Goal: Contribute content: Contribute content

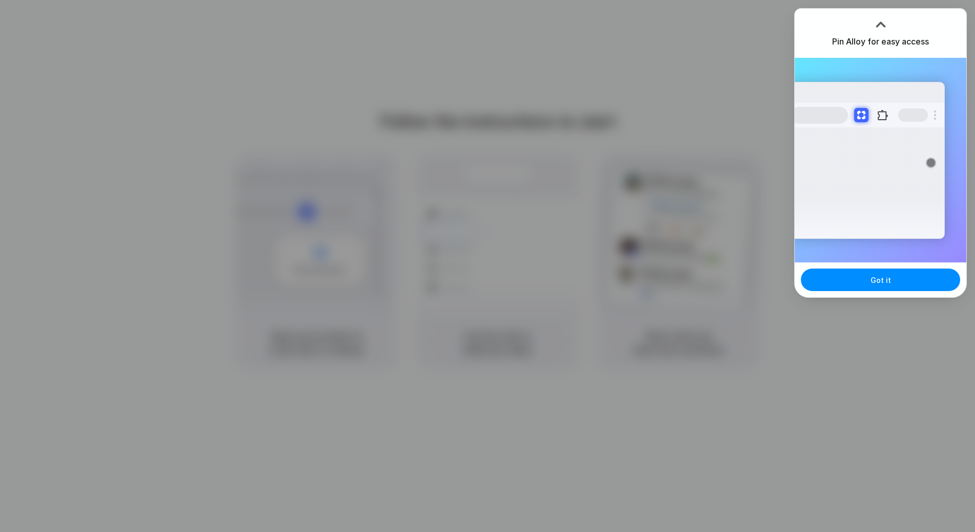
click at [881, 20] on div at bounding box center [880, 24] width 15 height 15
click at [899, 288] on button "Got it" at bounding box center [879, 280] width 159 height 23
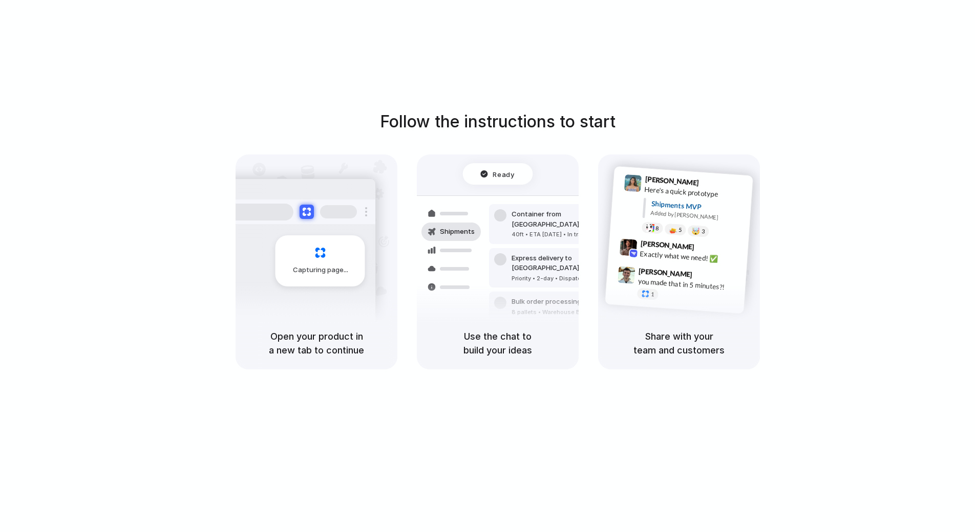
drag, startPoint x: 561, startPoint y: 353, endPoint x: 630, endPoint y: 362, distance: 69.8
click at [624, 362] on div "Capturing page Open your product in a new tab to continue Ready Shipments Conta…" at bounding box center [497, 262] width 524 height 215
click at [705, 355] on h5 "Share with your team and customers" at bounding box center [678, 344] width 137 height 28
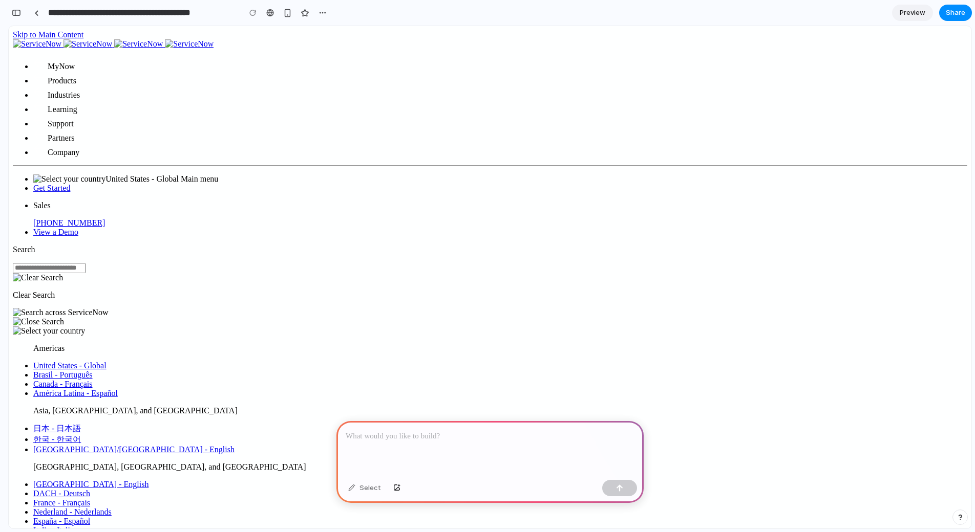
click at [483, 438] on p at bounding box center [489, 436] width 289 height 12
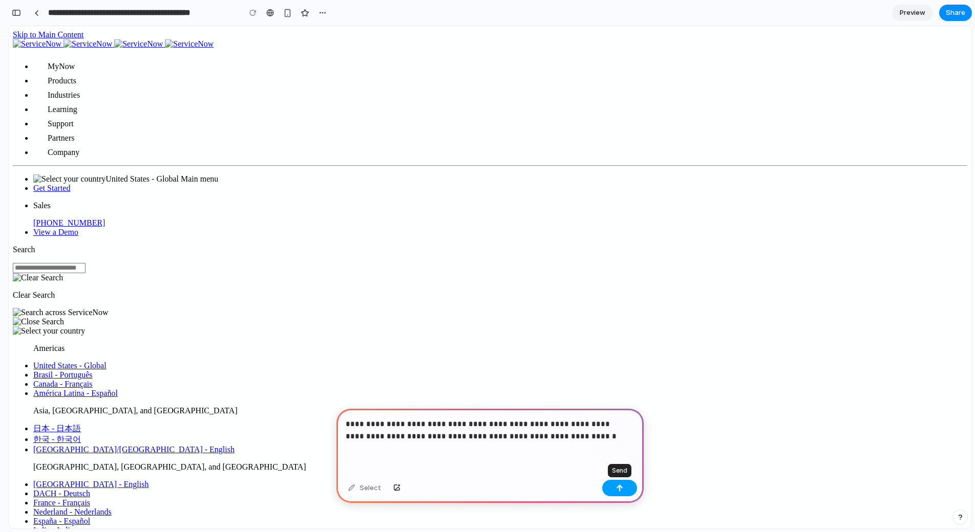
click at [625, 485] on button "button" at bounding box center [619, 488] width 35 height 16
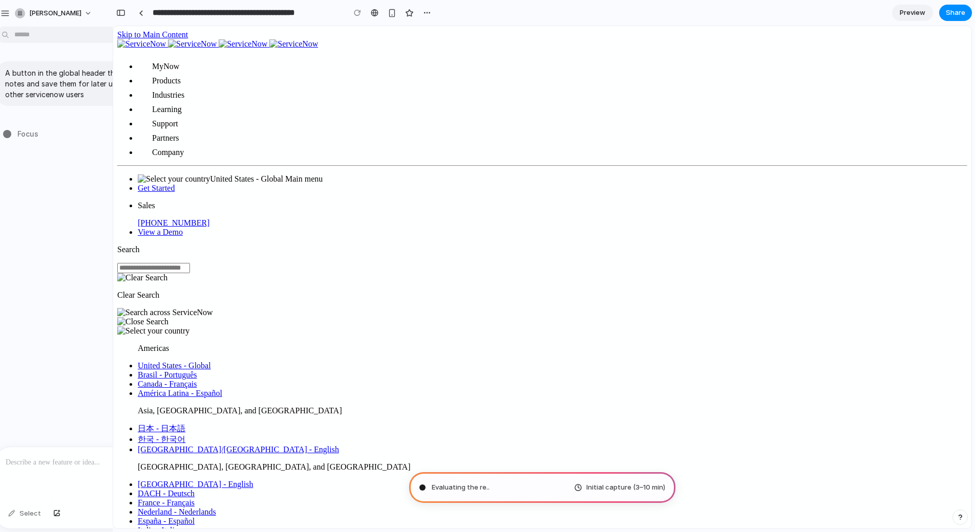
type input "**********"
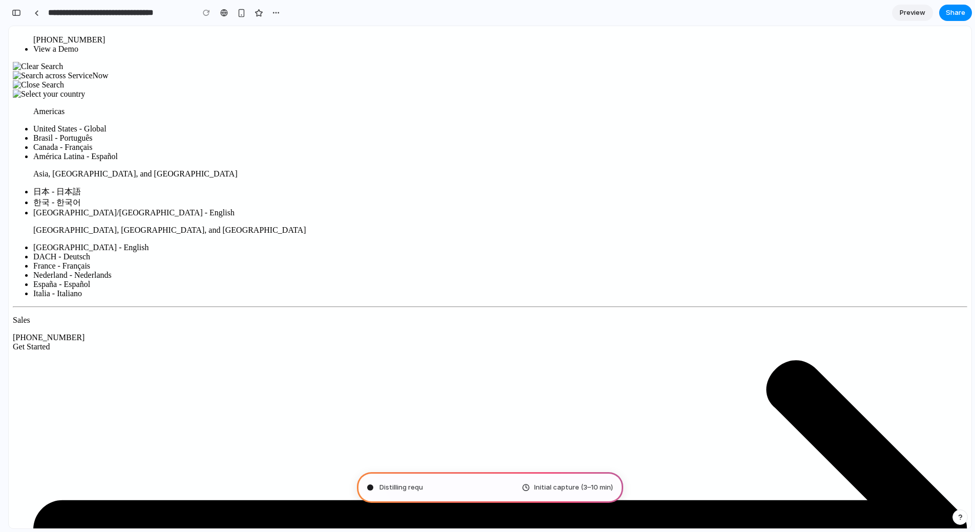
scroll to position [209, 0]
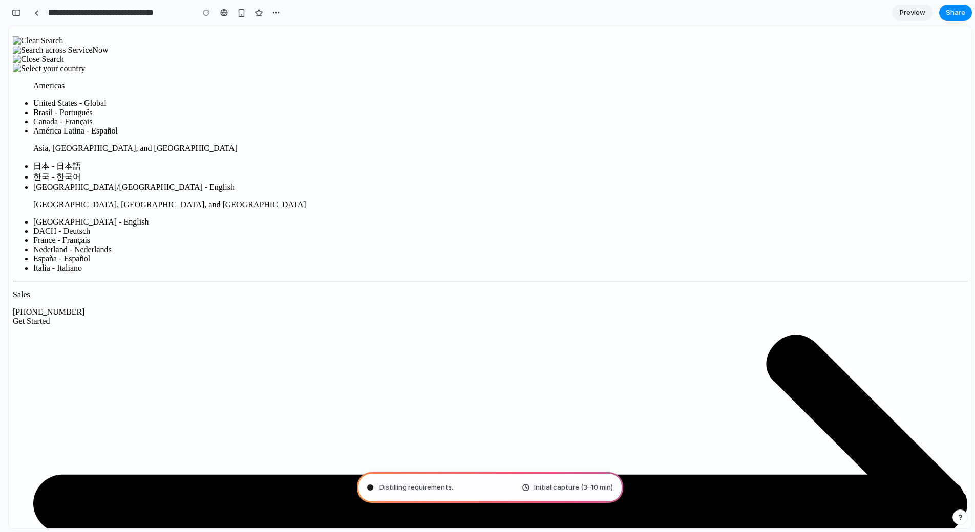
click at [425, 489] on span "Distilling requirements .." at bounding box center [416, 488] width 75 height 10
click at [425, 489] on span "Distilling requirements ..." at bounding box center [417, 488] width 77 height 10
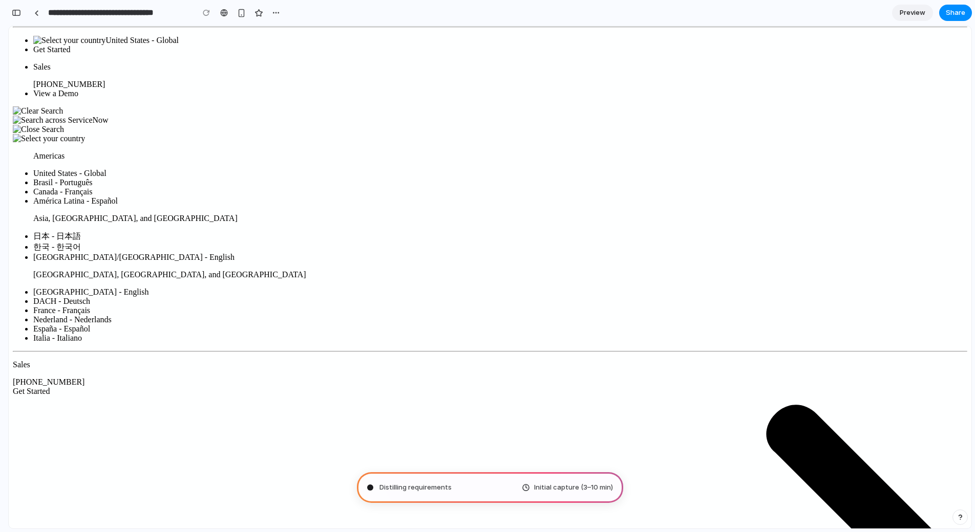
scroll to position [0, 0]
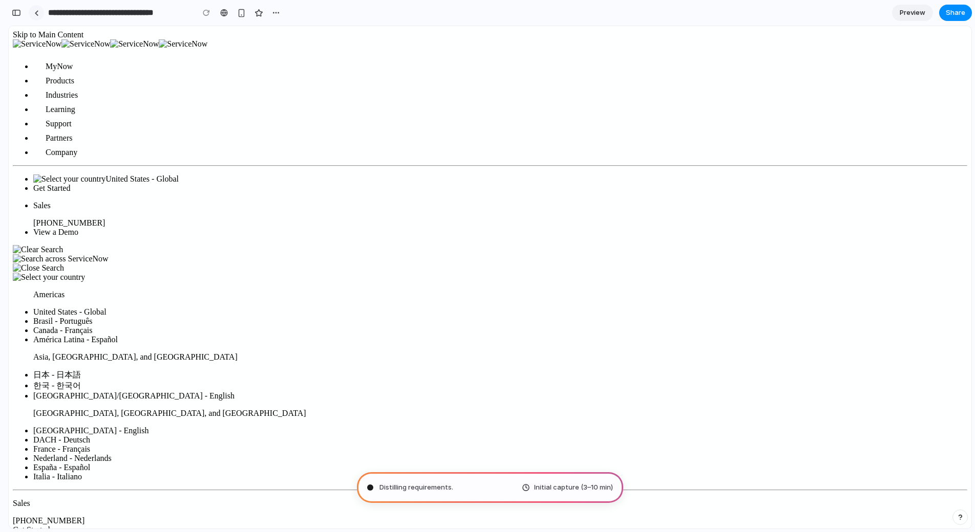
click at [40, 15] on link at bounding box center [36, 12] width 15 height 15
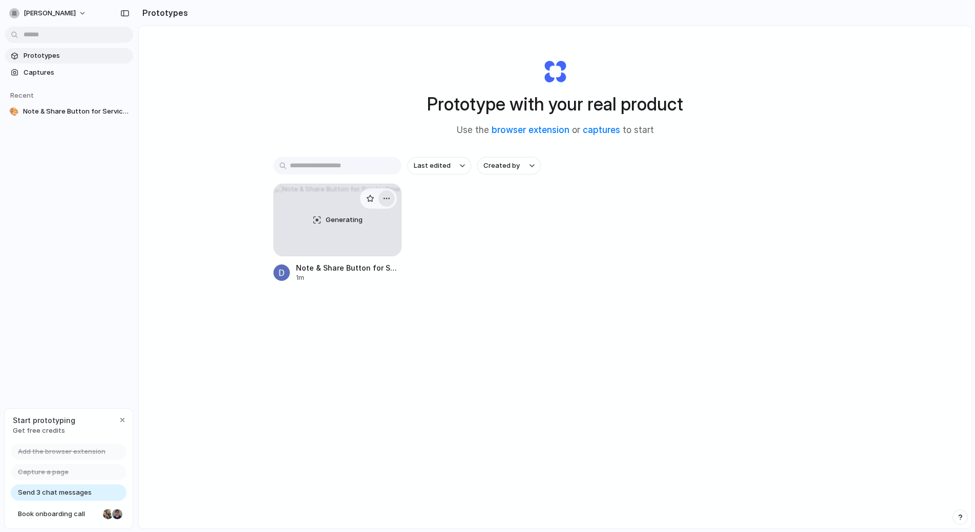
click at [382, 197] on div "button" at bounding box center [386, 198] width 8 height 8
click at [350, 271] on span "Delete" at bounding box center [345, 271] width 21 height 10
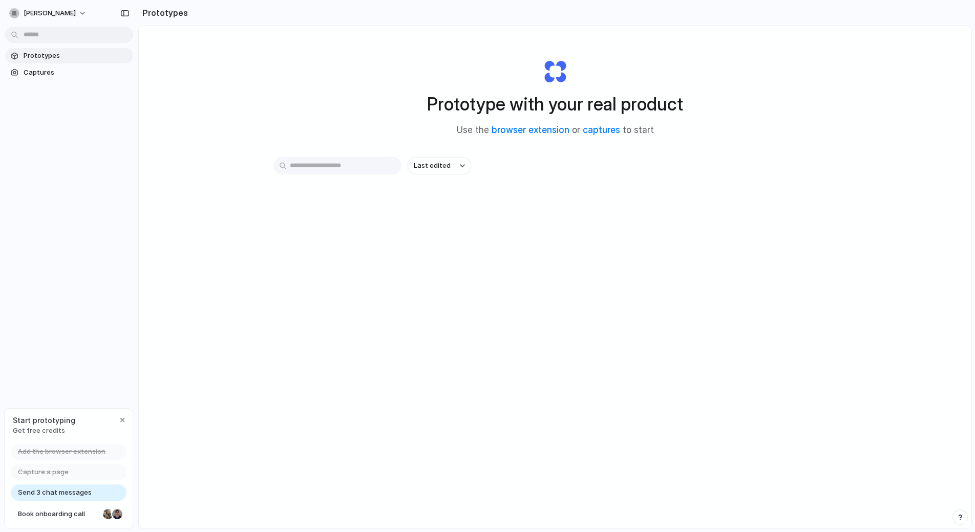
click at [231, 419] on div "Prototype with your real product Use the browser extension or captures to start…" at bounding box center [555, 304] width 832 height 557
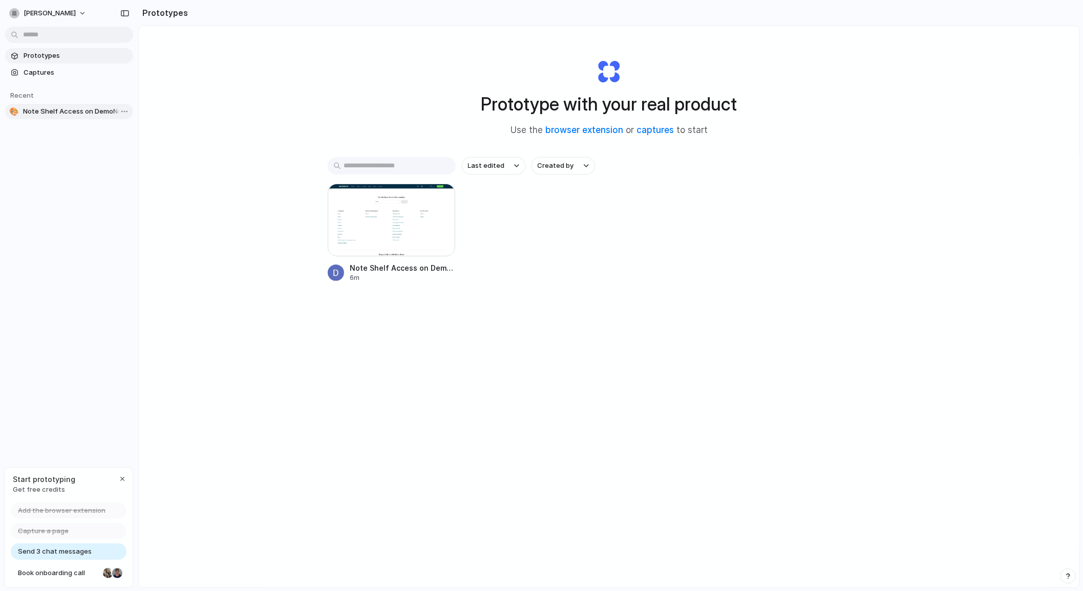
click at [82, 105] on link "🎨 Note Shelf Access on DemoNow Banner" at bounding box center [69, 111] width 128 height 15
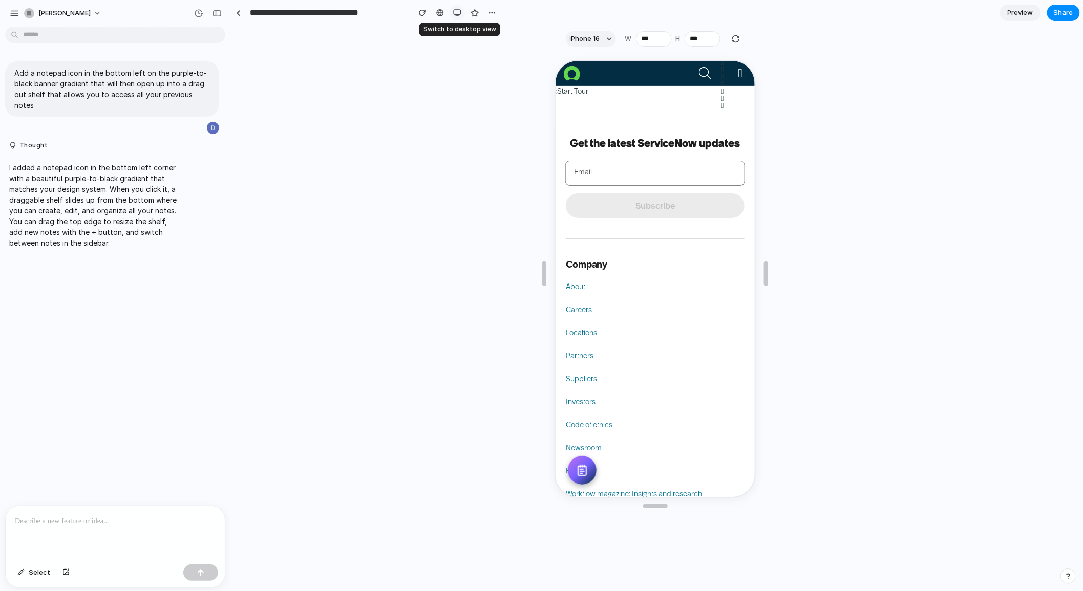
click at [461, 11] on button "button" at bounding box center [456, 12] width 15 height 15
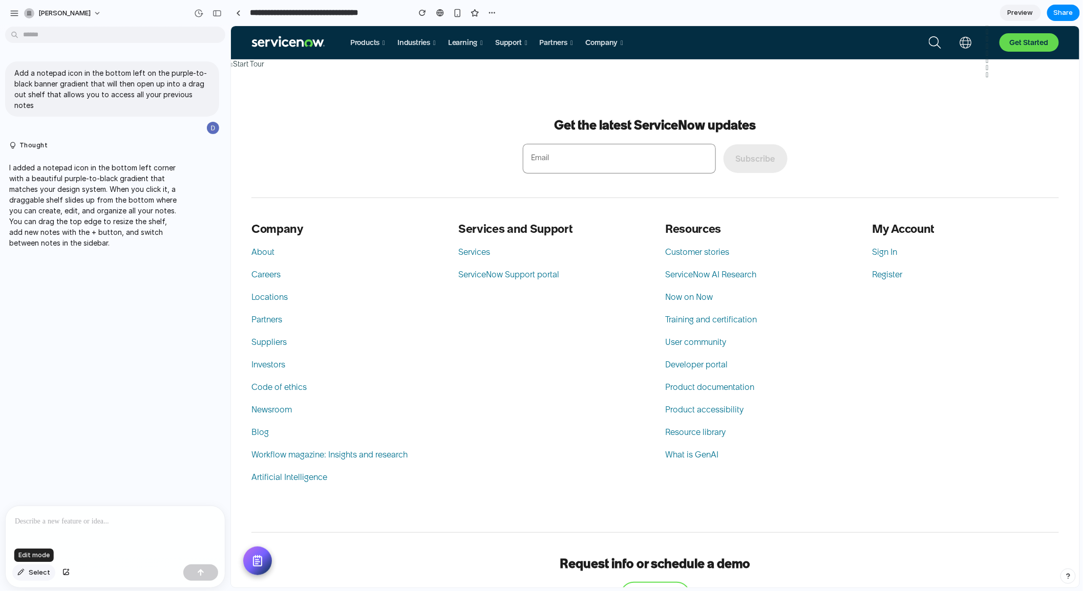
click at [37, 532] on span "Select" at bounding box center [39, 573] width 21 height 10
click at [63, 17] on span "[PERSON_NAME]" at bounding box center [64, 13] width 52 height 10
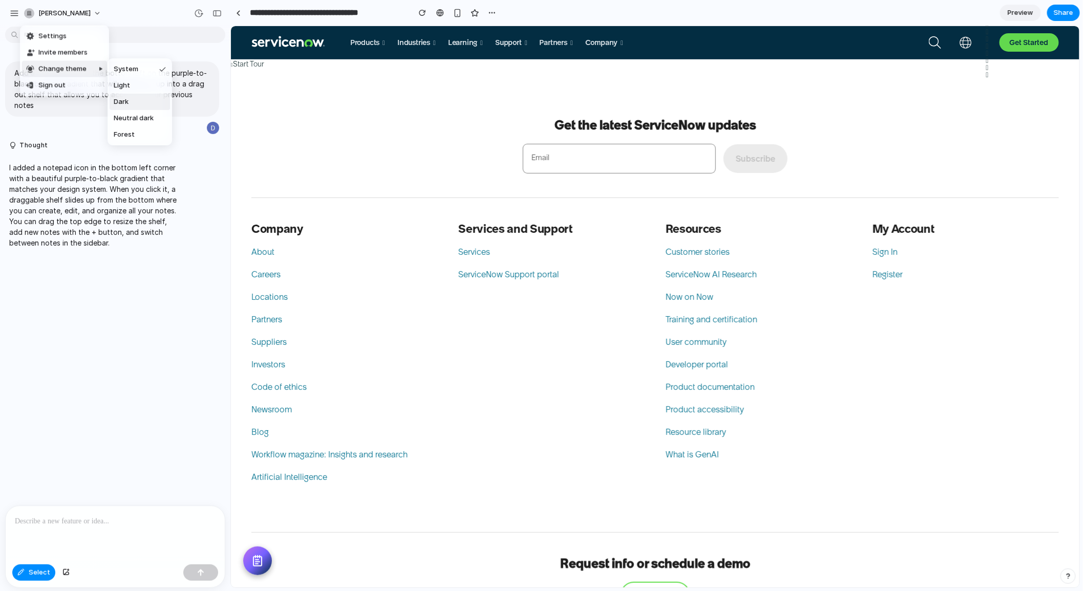
click at [126, 100] on span "Dark" at bounding box center [121, 102] width 15 height 10
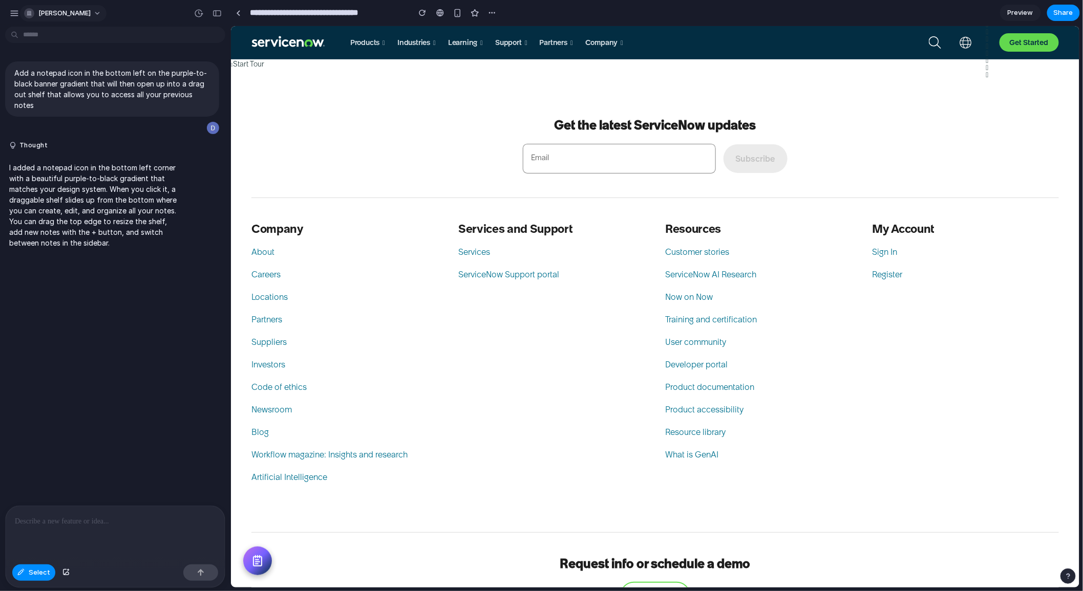
click at [68, 12] on span "[PERSON_NAME]" at bounding box center [64, 13] width 52 height 10
click at [132, 113] on li "Neutral dark" at bounding box center [140, 118] width 60 height 16
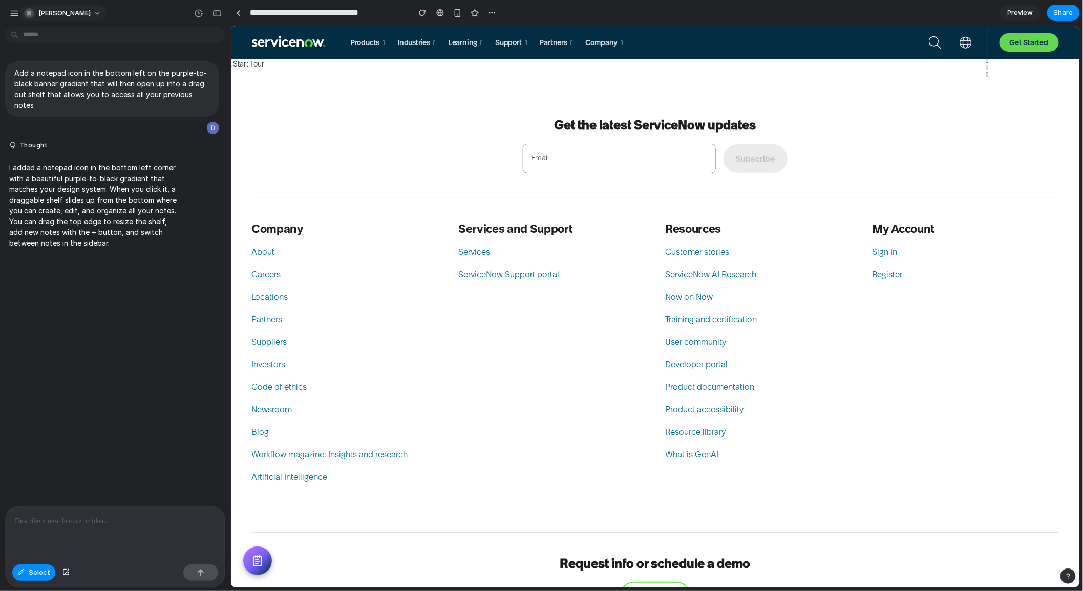
click at [66, 7] on button "[PERSON_NAME]" at bounding box center [63, 13] width 86 height 16
click at [134, 129] on li "Forest" at bounding box center [143, 134] width 67 height 16
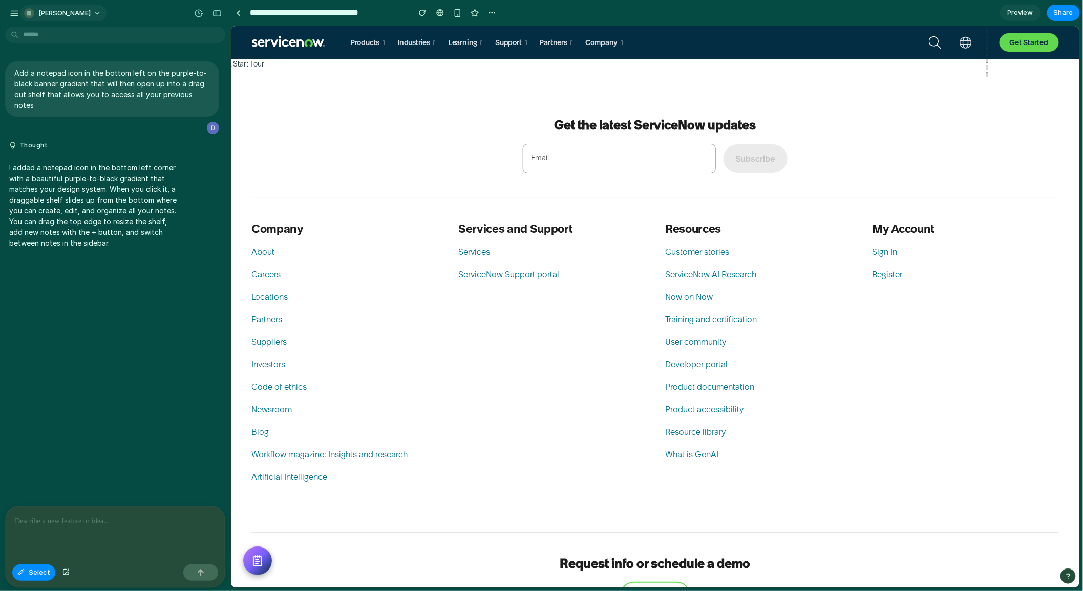
click at [58, 17] on span "[PERSON_NAME]" at bounding box center [64, 13] width 52 height 10
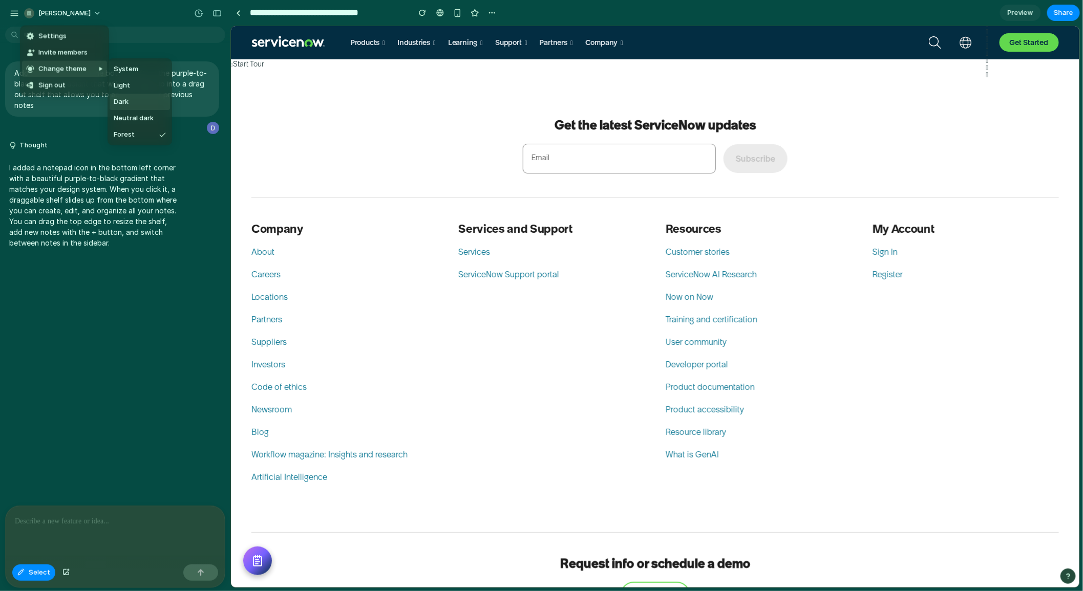
click at [137, 105] on li "Dark" at bounding box center [140, 102] width 60 height 16
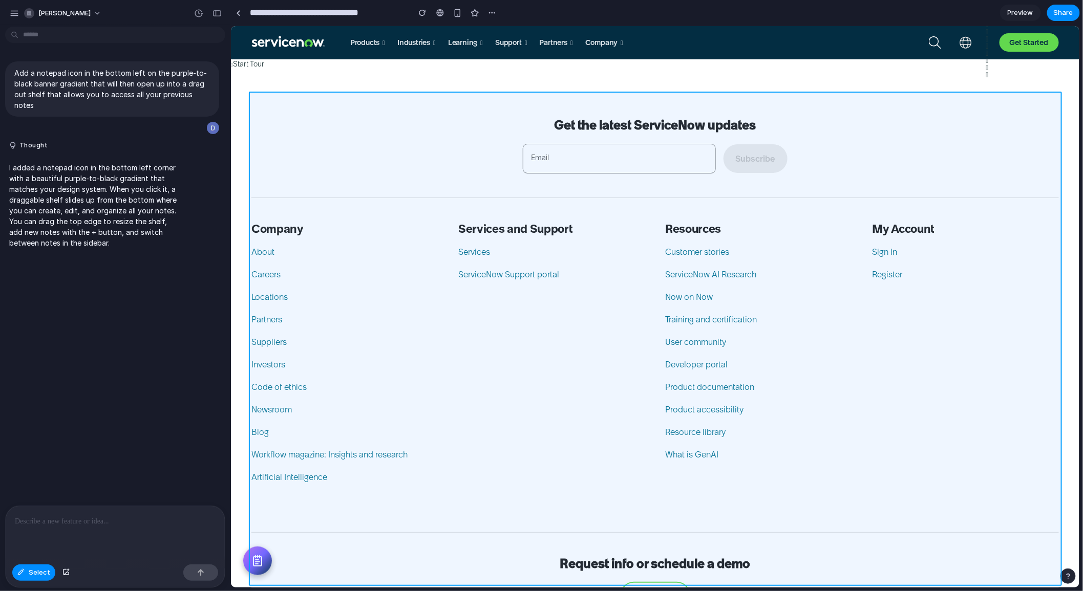
click at [330, 156] on div at bounding box center [655, 306] width 848 height 561
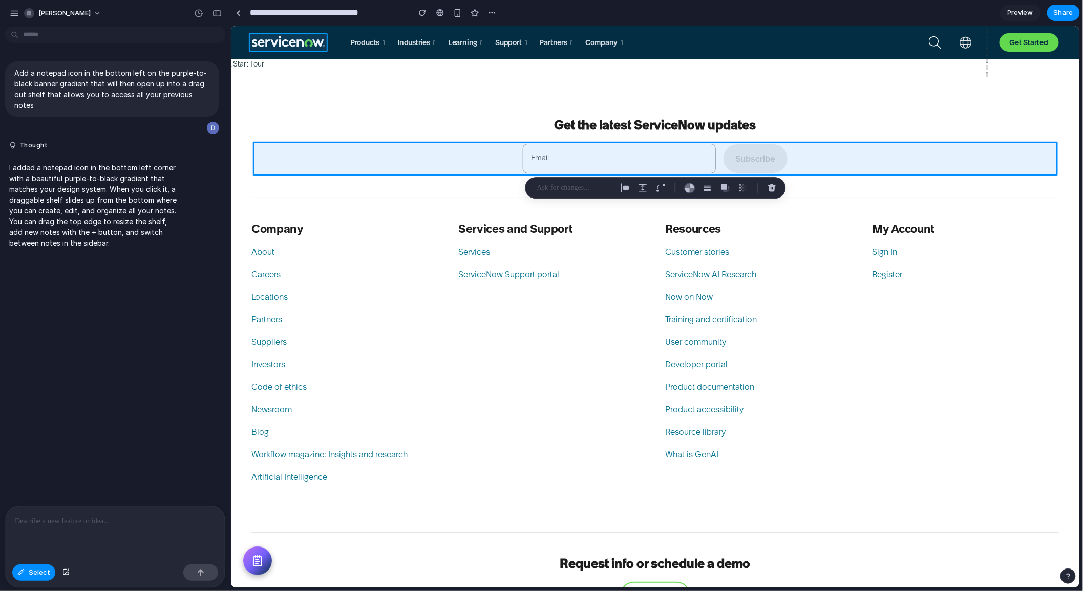
click at [297, 47] on div at bounding box center [655, 306] width 848 height 561
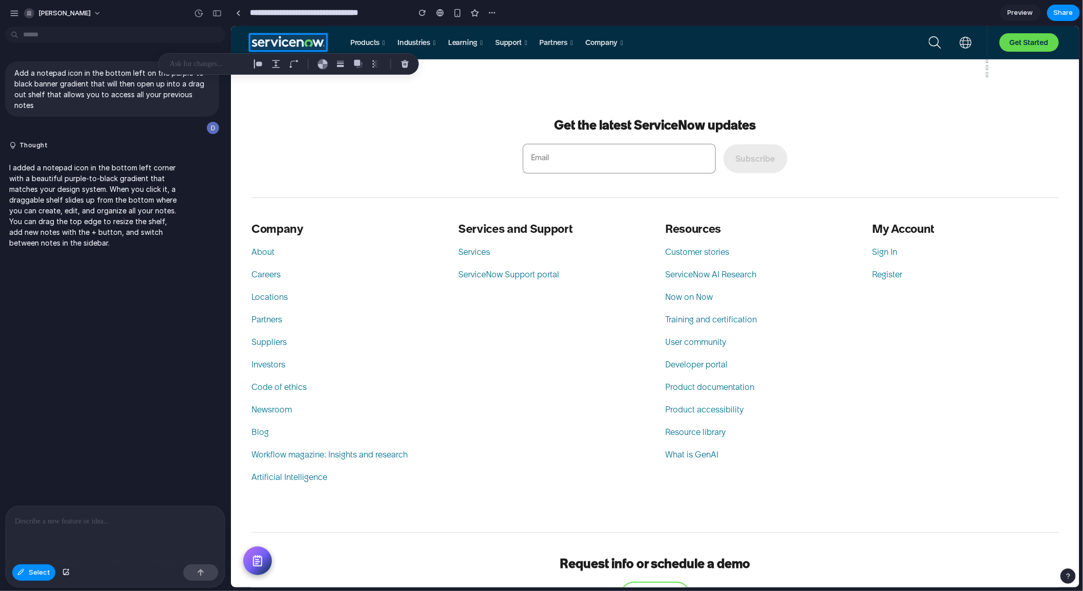
click at [99, 516] on p at bounding box center [115, 521] width 201 height 12
click at [118, 517] on p "**********" at bounding box center [113, 521] width 197 height 12
click at [204, 532] on button "button" at bounding box center [200, 573] width 35 height 16
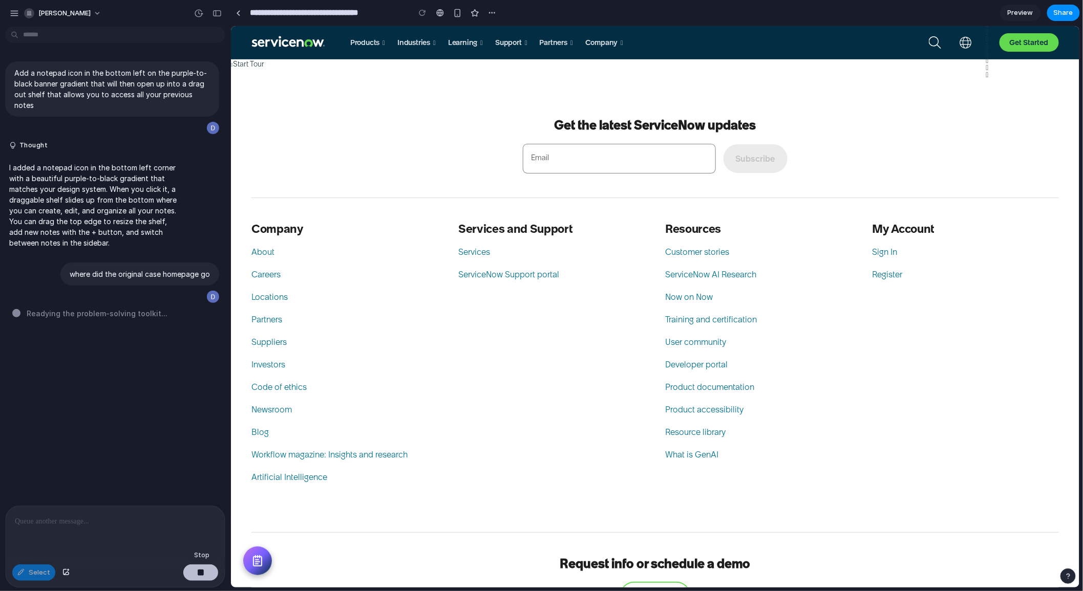
click at [204, 532] on button "button" at bounding box center [200, 573] width 35 height 16
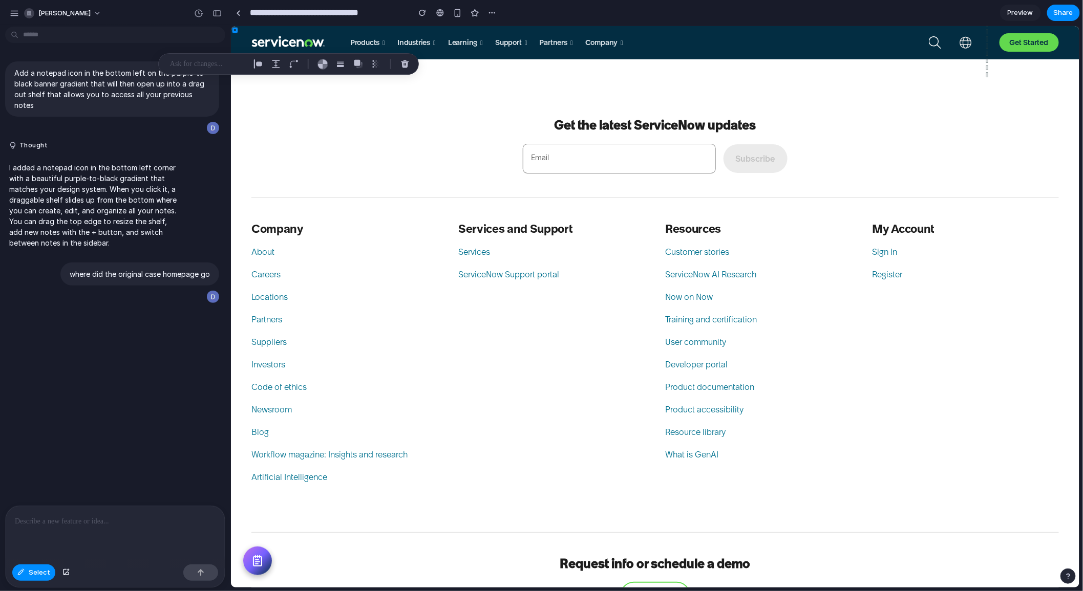
click at [341, 148] on div at bounding box center [655, 306] width 848 height 561
click at [321, 62] on div "button" at bounding box center [322, 64] width 11 height 11
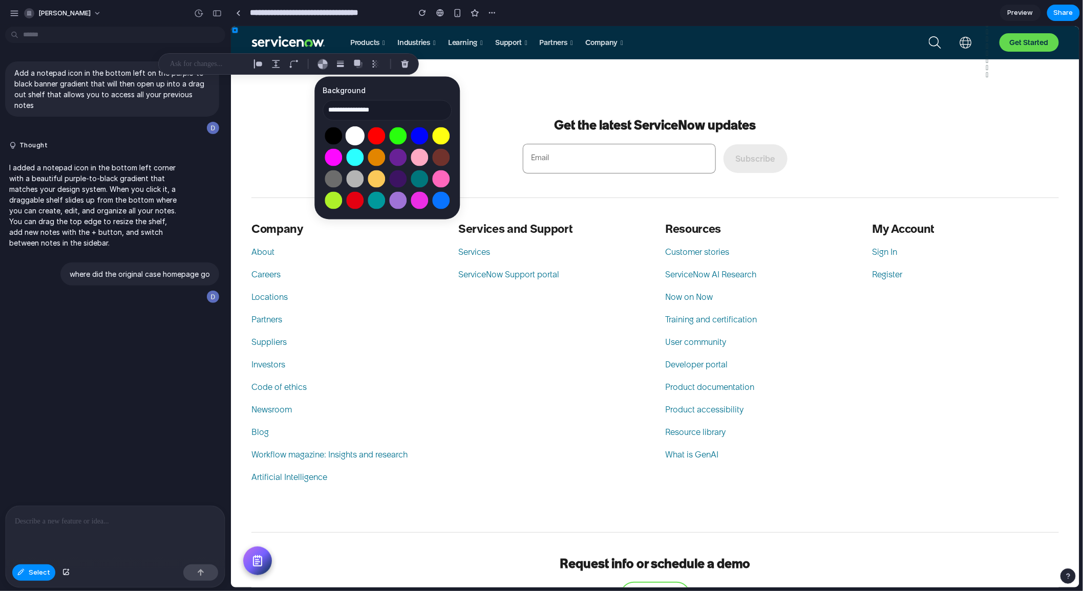
click at [353, 136] on button "Select color oklch(1 0 0)" at bounding box center [354, 135] width 19 height 19
click at [371, 136] on button "Select color oklch(0.63 0.26 29)" at bounding box center [376, 135] width 19 height 19
click at [397, 134] on button "Select color oklch(0.87 0.29 142)" at bounding box center [397, 135] width 19 height 19
click at [415, 134] on button "Select color oklch(0.45 0.31 264)" at bounding box center [419, 135] width 19 height 19
click at [422, 143] on div at bounding box center [386, 168] width 129 height 86
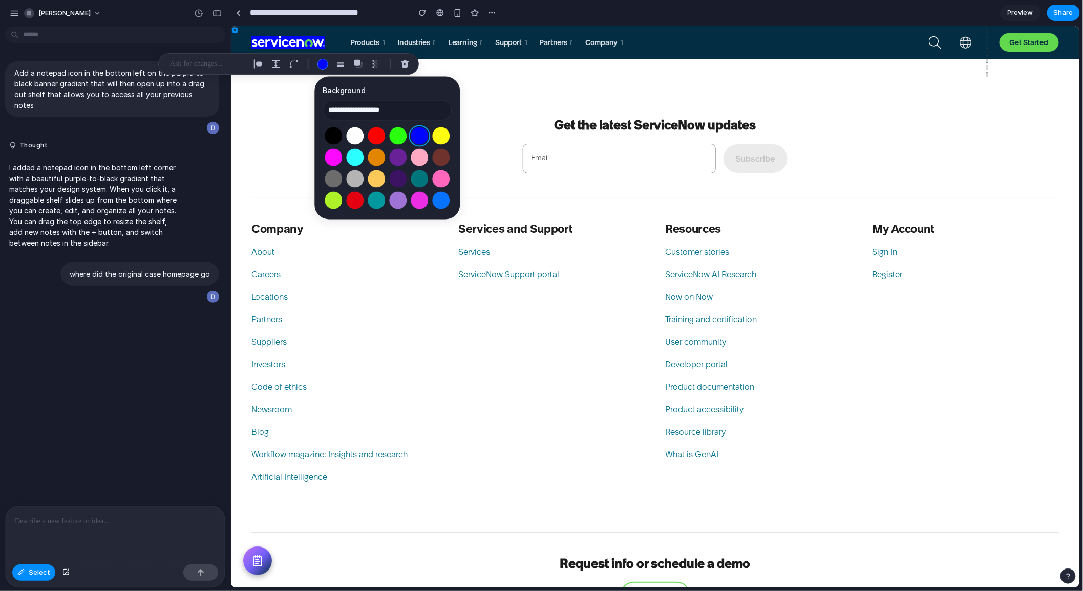
click at [416, 167] on div at bounding box center [386, 168] width 129 height 86
click at [421, 181] on button "Select color oklch(0.49 0.14 197)" at bounding box center [419, 178] width 19 height 19
click at [433, 197] on button "Select color oklch(0.60 0.24 260)" at bounding box center [440, 200] width 19 height 19
type input "**********"
click at [341, 182] on div at bounding box center [386, 168] width 129 height 86
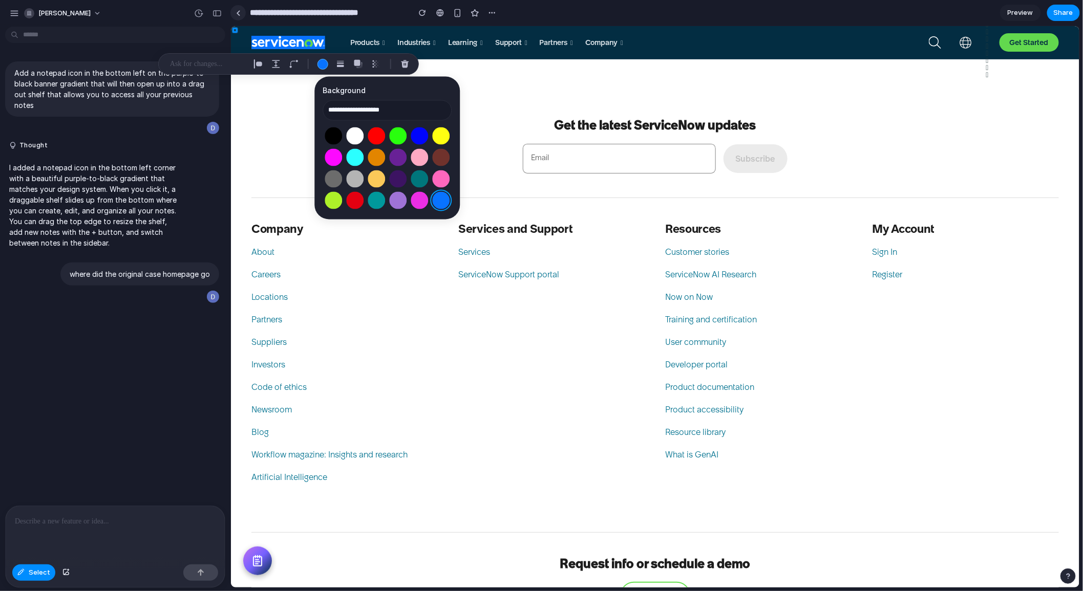
click at [239, 18] on link at bounding box center [237, 12] width 15 height 15
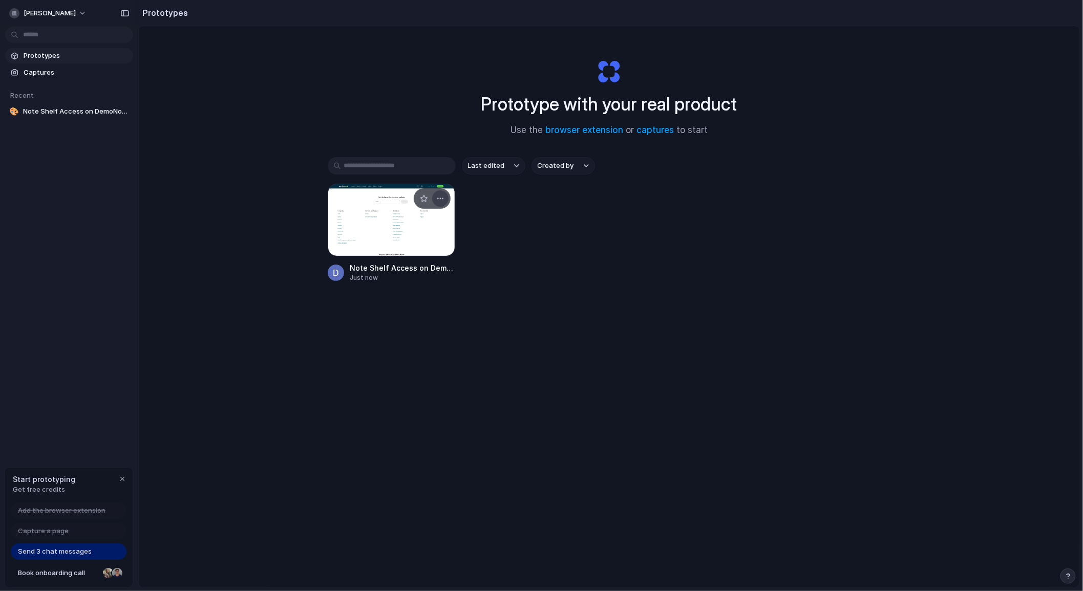
click at [441, 196] on div "button" at bounding box center [440, 198] width 8 height 8
click at [408, 265] on li "Delete" at bounding box center [409, 271] width 73 height 16
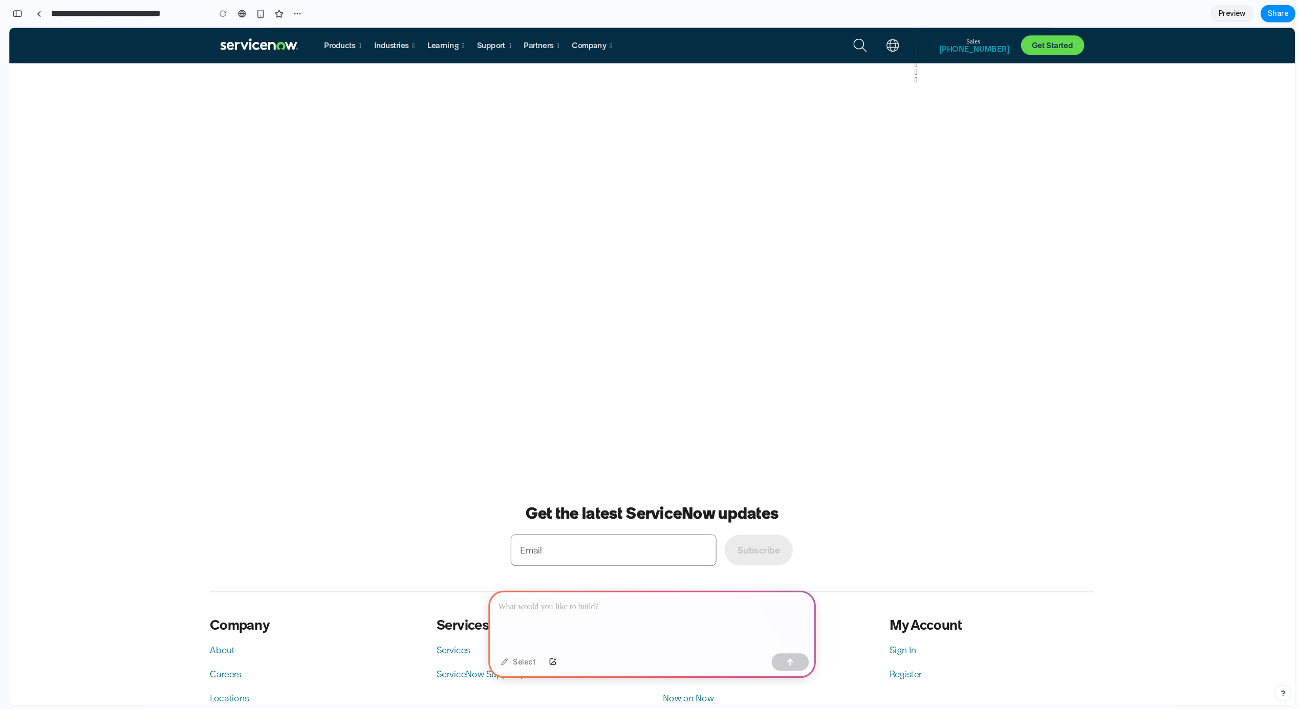
scroll to position [124, 0]
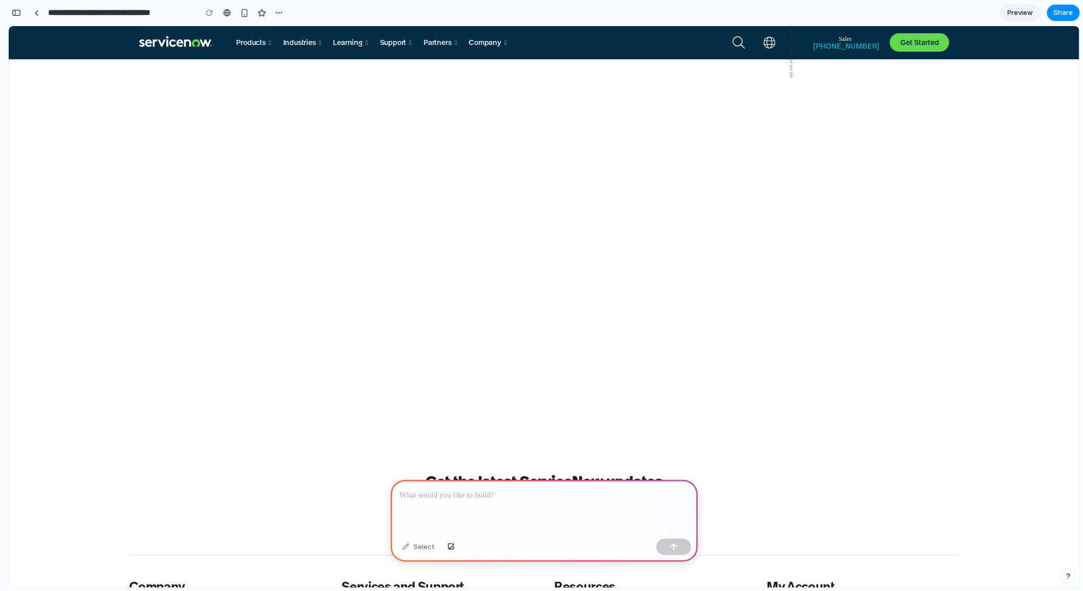
click at [625, 465] on h4 "Get the latest ServiceNow updates" at bounding box center [543, 469] width 829 height 40
click at [613, 470] on h4 "Get the latest ServiceNow updates" at bounding box center [543, 469] width 829 height 40
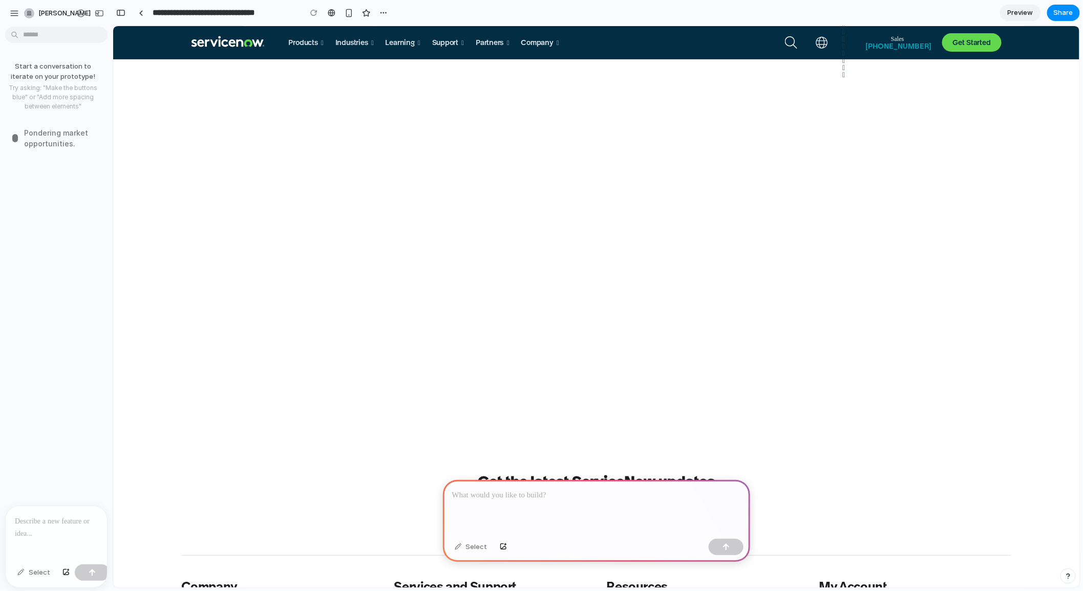
click at [52, 528] on div at bounding box center [56, 533] width 101 height 54
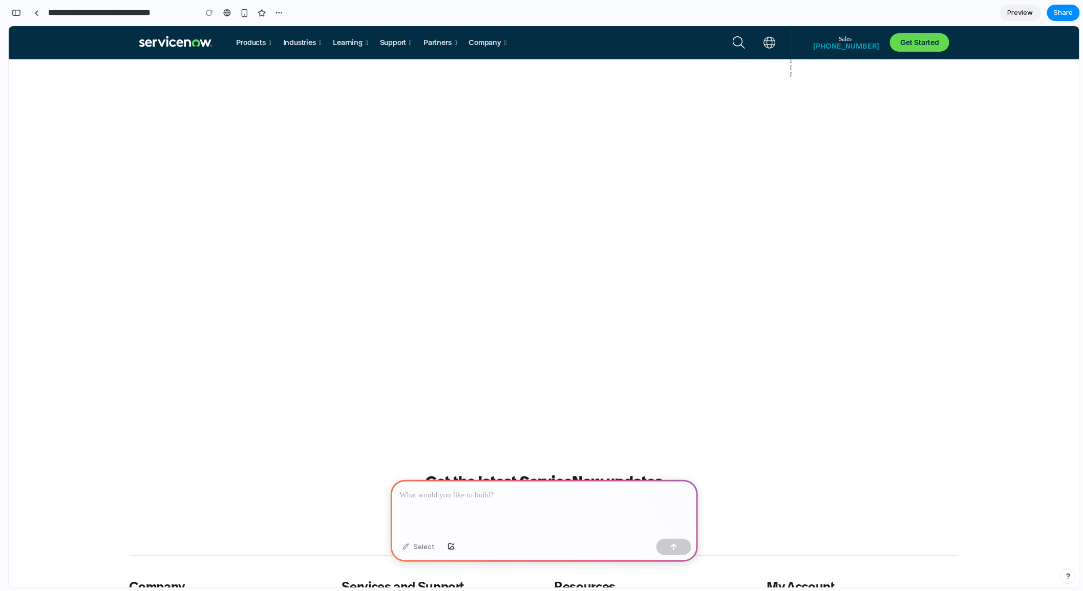
click at [209, 469] on h4 "Get the latest ServiceNow updates" at bounding box center [543, 469] width 829 height 40
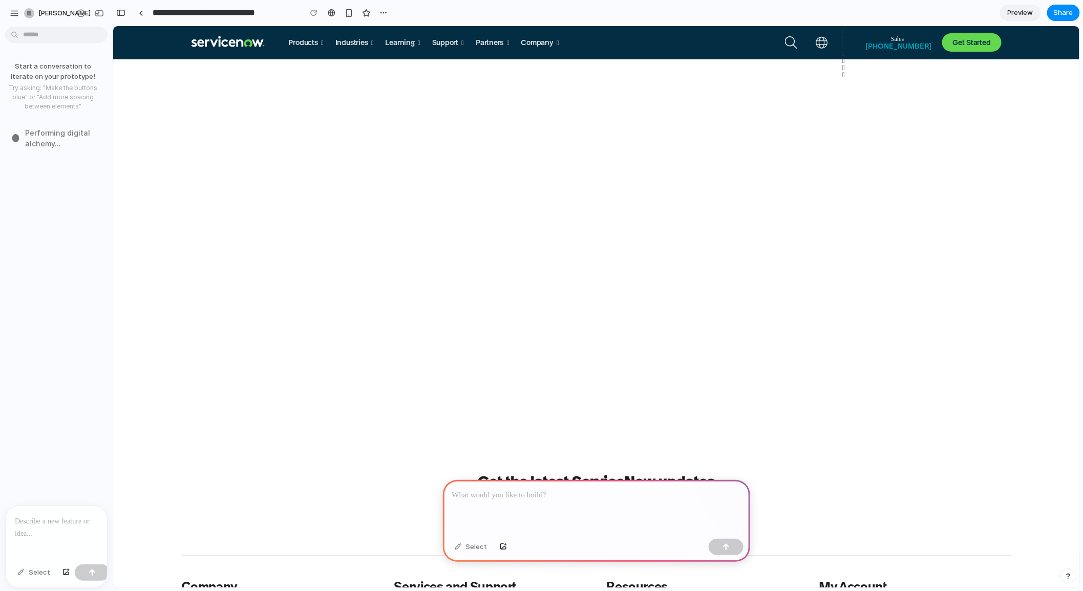
click at [81, 532] on div at bounding box center [56, 533] width 101 height 54
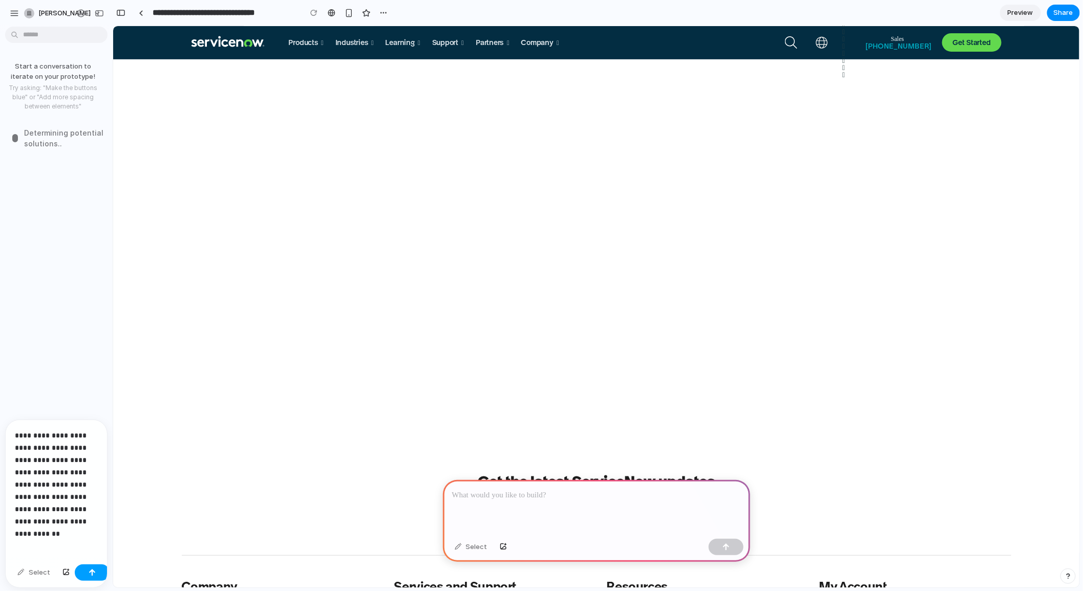
click at [89, 532] on div "button" at bounding box center [92, 572] width 7 height 7
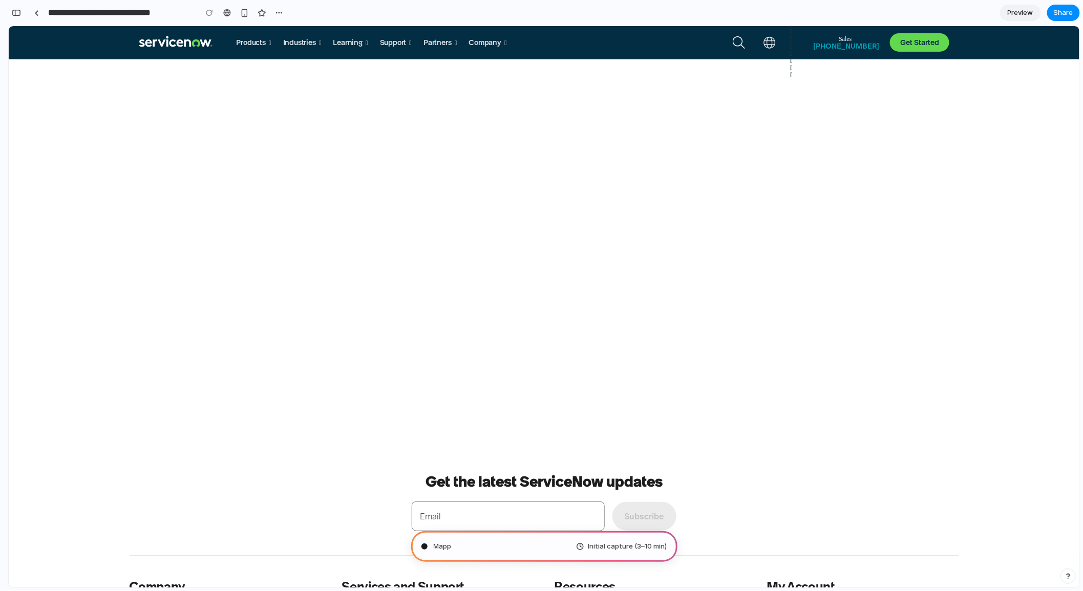
type input "**********"
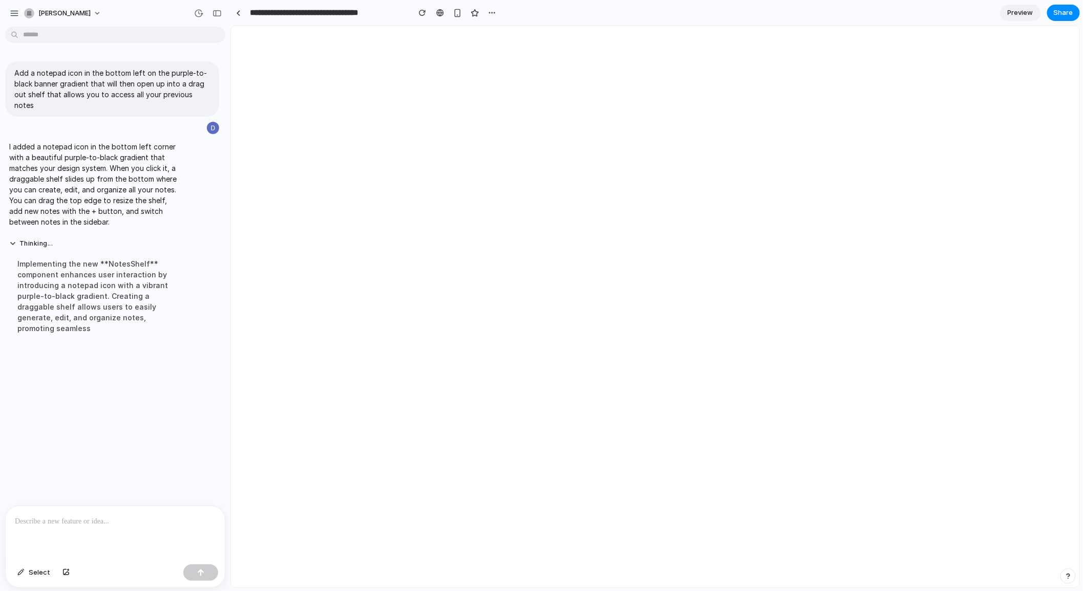
scroll to position [0, 0]
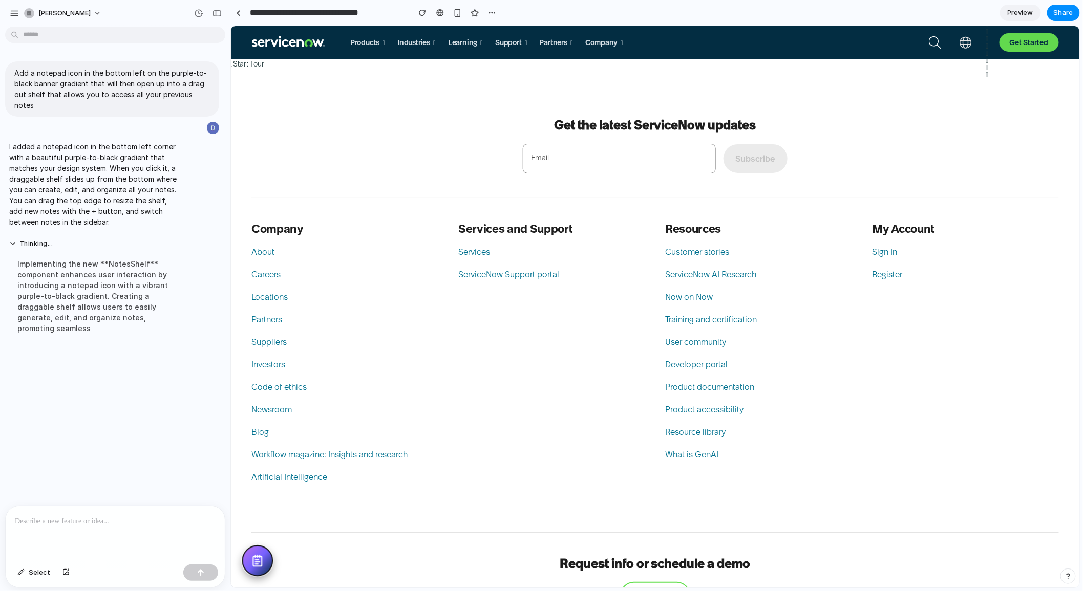
click at [254, 532] on icon at bounding box center [256, 560] width 13 height 13
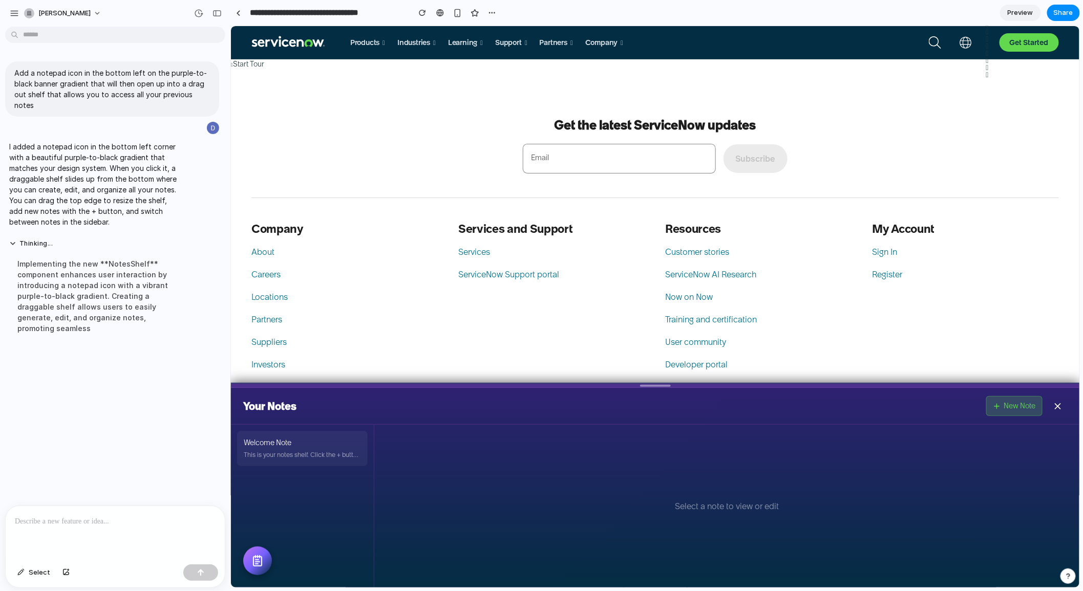
drag, startPoint x: 712, startPoint y: 507, endPoint x: 714, endPoint y: 498, distance: 8.8
click at [714, 498] on div "Select a note to view or edit" at bounding box center [726, 506] width 680 height 138
click at [713, 504] on div "Select a note to view or edit" at bounding box center [726, 506] width 680 height 138
click at [974, 407] on button "New Note" at bounding box center [1013, 406] width 56 height 20
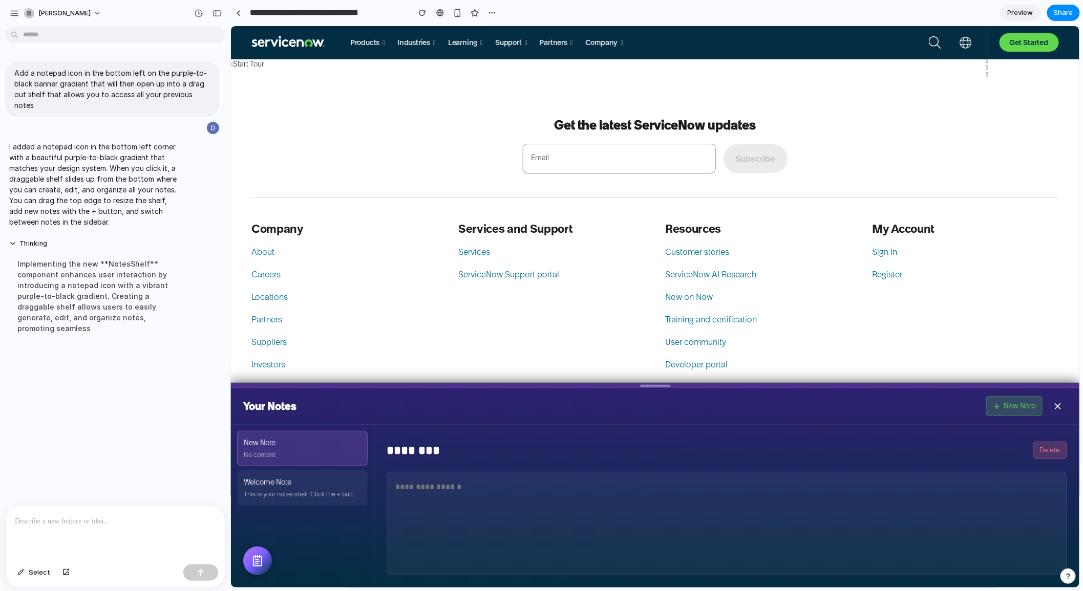
click at [626, 520] on textarea at bounding box center [726, 522] width 680 height 103
click at [258, 532] on icon at bounding box center [256, 560] width 13 height 13
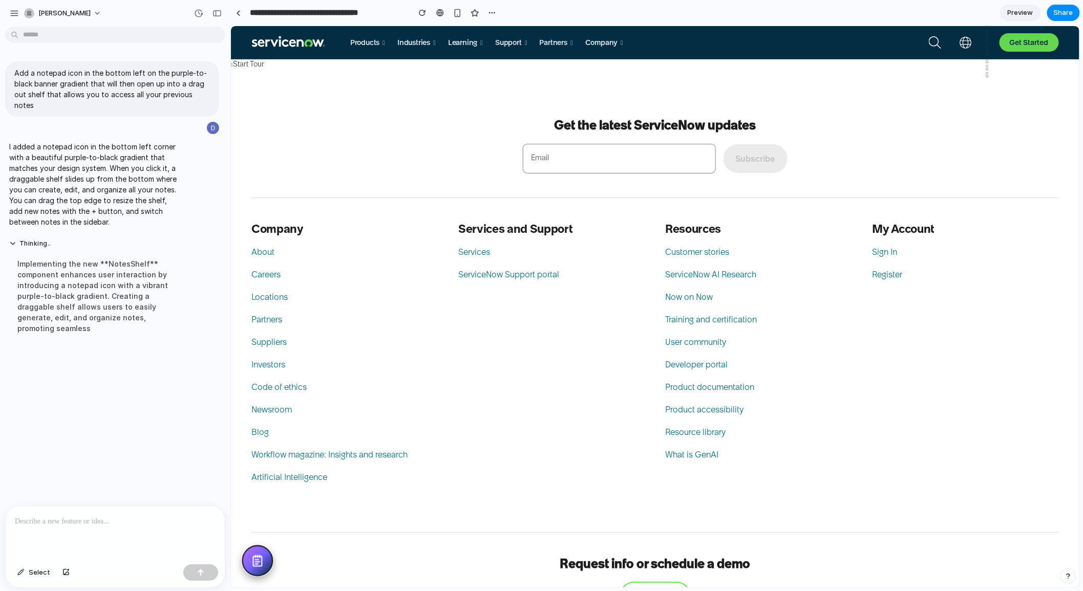
click at [258, 532] on icon at bounding box center [256, 560] width 13 height 13
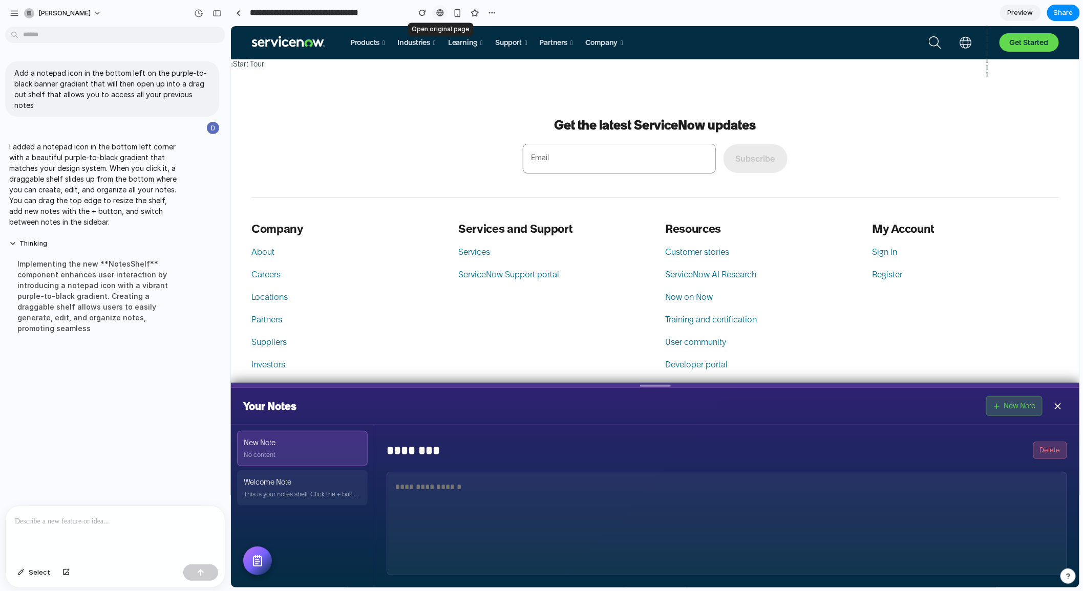
click at [442, 13] on div at bounding box center [440, 13] width 8 height 8
click at [222, 14] on button "button" at bounding box center [217, 13] width 16 height 16
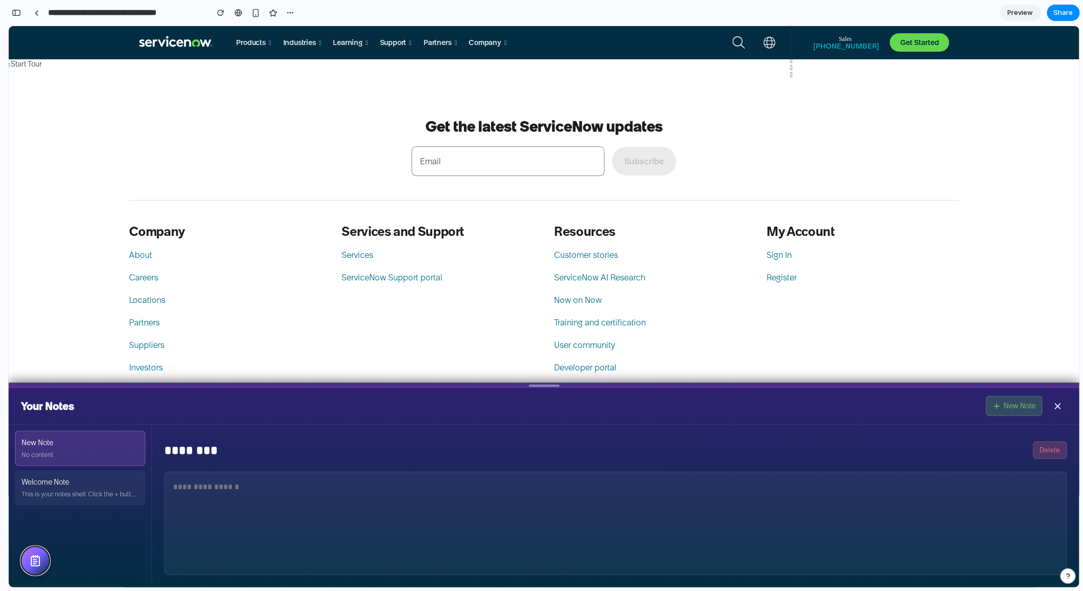
click at [38, 532] on icon at bounding box center [35, 560] width 12 height 12
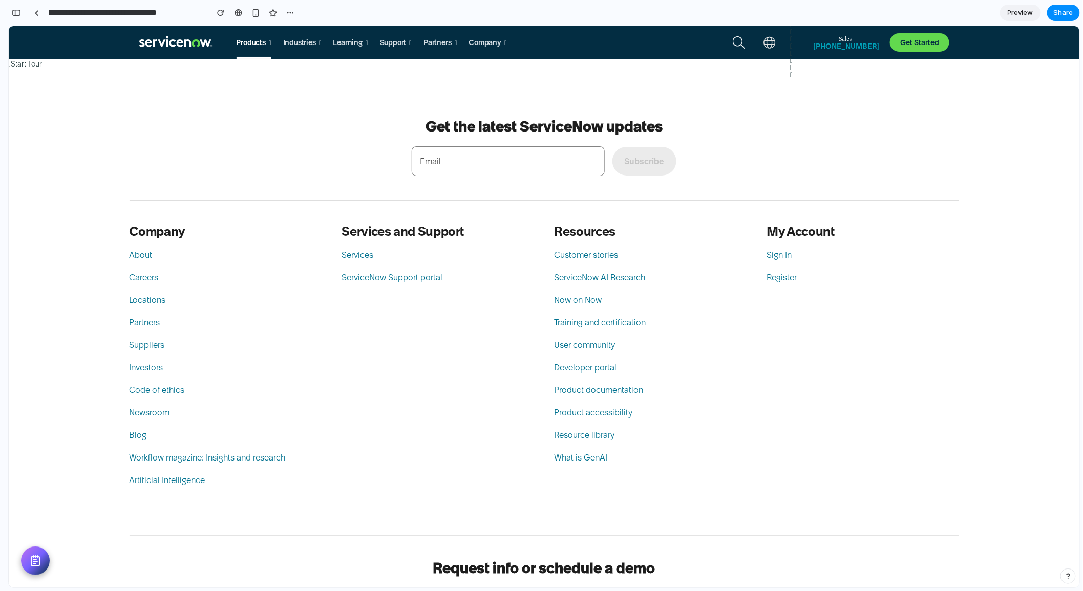
click at [255, 44] on li "Products" at bounding box center [253, 42] width 35 height 33
click at [163, 37] on img at bounding box center [176, 41] width 74 height 13
click at [28, 61] on span "Start Tour" at bounding box center [26, 63] width 31 height 9
click at [224, 42] on div "MyNow Products Industries Learning Support Partners Company United States - Glo…" at bounding box center [470, 42] width 516 height 33
click at [311, 37] on li "Industries" at bounding box center [302, 42] width 38 height 33
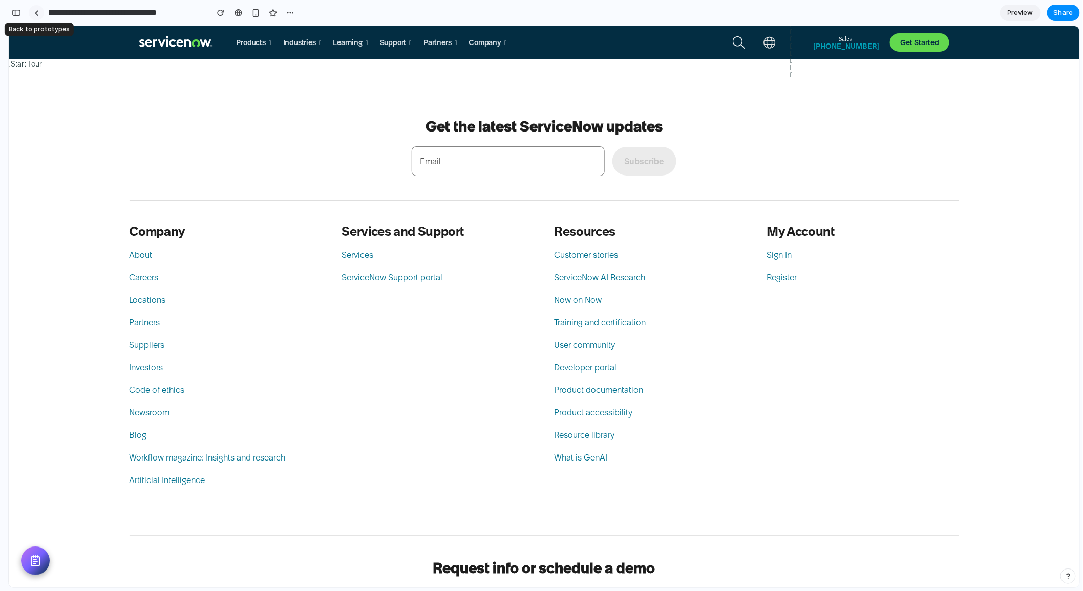
click at [40, 16] on link at bounding box center [36, 12] width 15 height 15
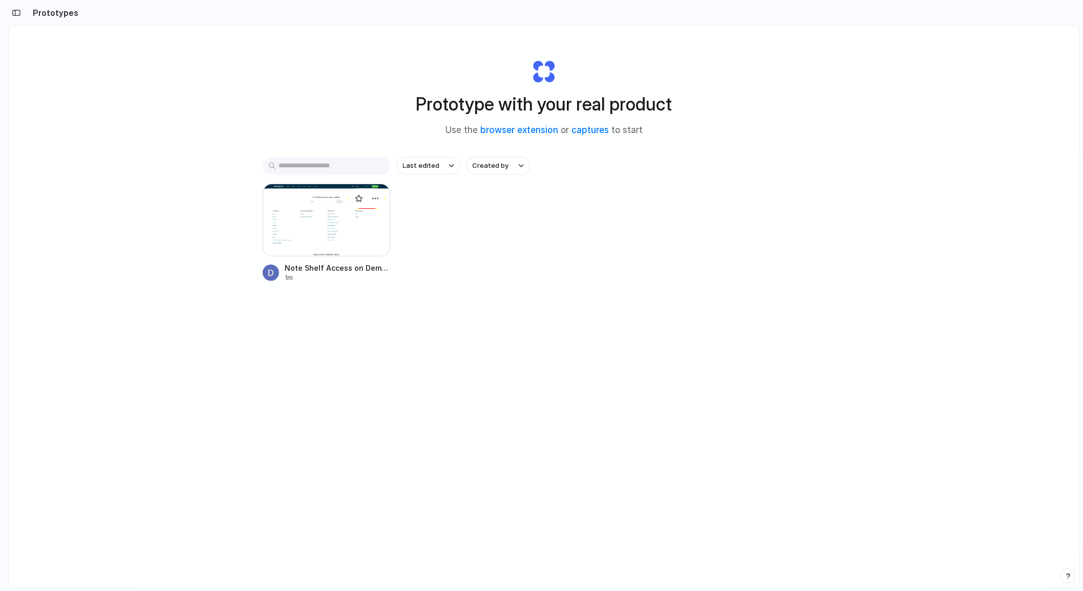
click at [371, 241] on div at bounding box center [327, 220] width 128 height 73
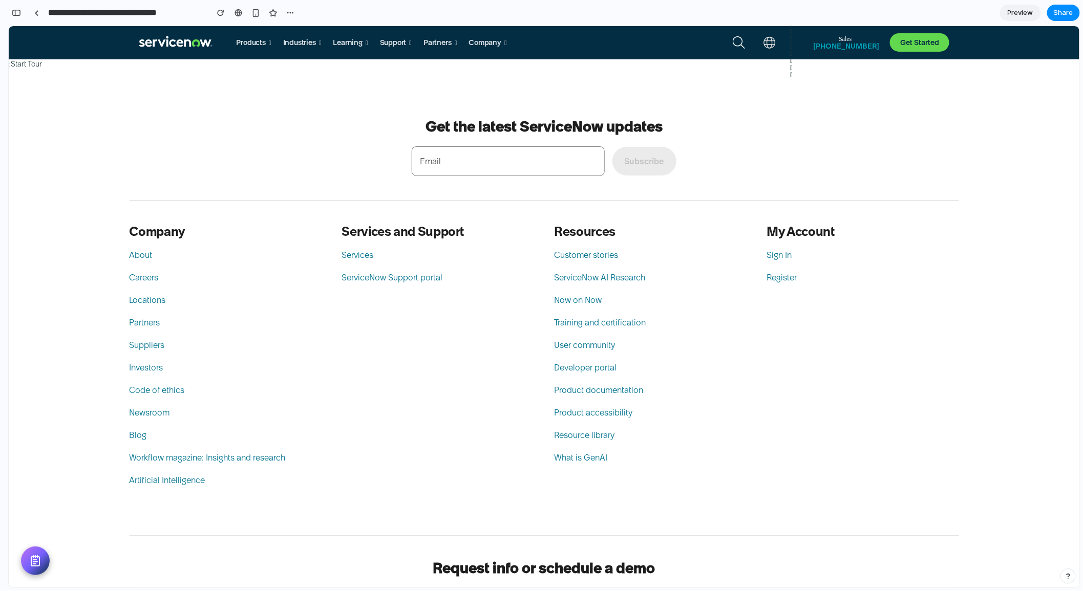
click at [538, 144] on div "Get the latest ServiceNow updates Email Email is not valid Subscribe" at bounding box center [543, 134] width 829 height 81
click at [569, 155] on input "text" at bounding box center [508, 160] width 192 height 29
type input "**********"
drag, startPoint x: 709, startPoint y: 169, endPoint x: 748, endPoint y: 109, distance: 71.6
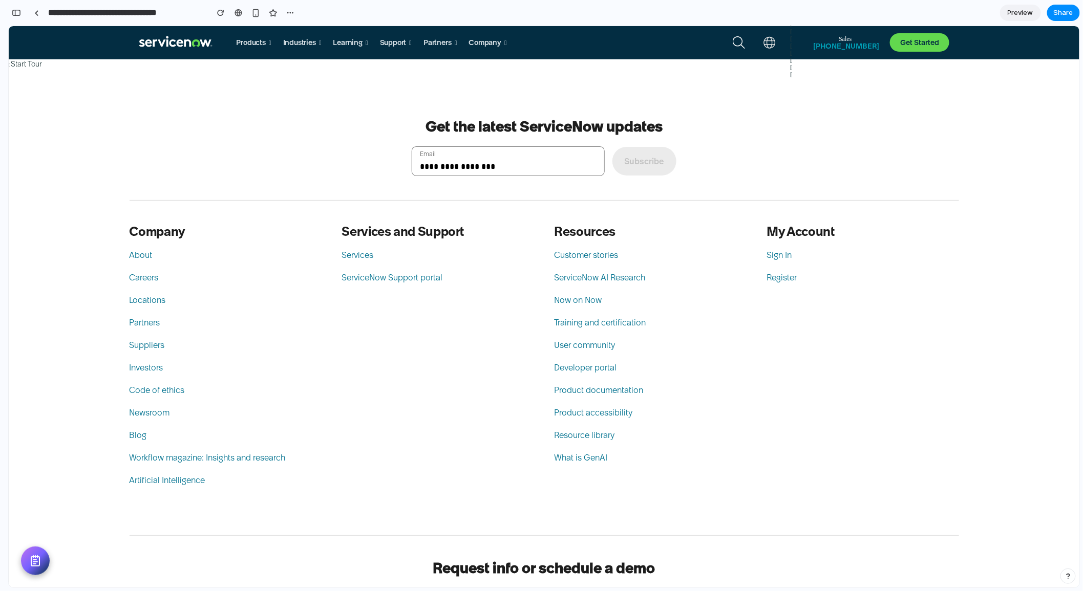
click at [709, 169] on form "**********" at bounding box center [544, 160] width 821 height 29
click at [801, 72] on section "**********" at bounding box center [543, 404] width 829 height 671
click at [30, 65] on span "Start Tour" at bounding box center [26, 63] width 31 height 9
click at [35, 12] on div at bounding box center [36, 13] width 5 height 6
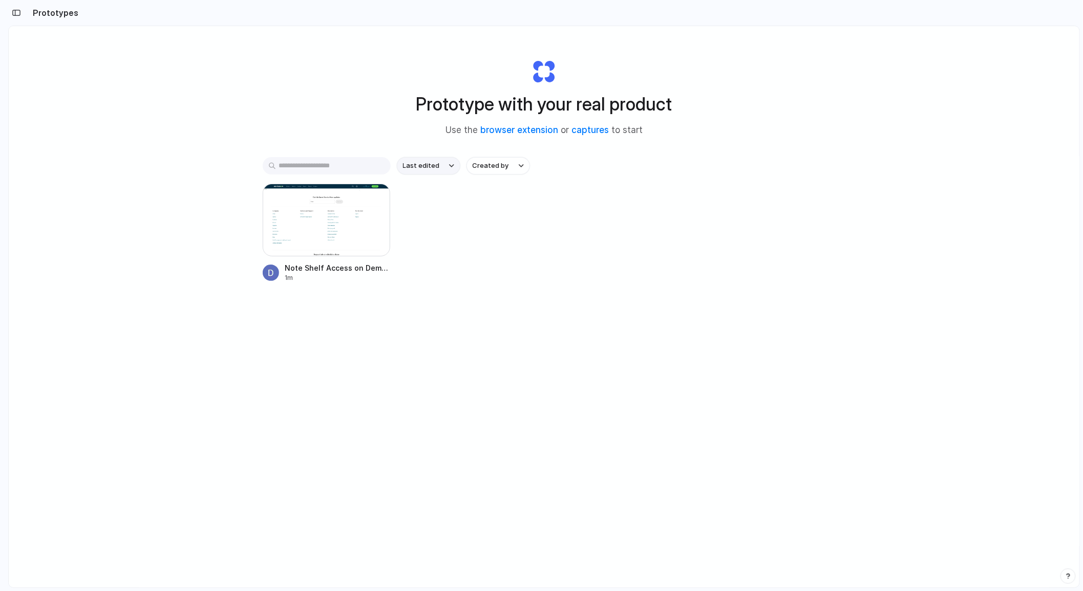
click at [437, 165] on button "Last edited" at bounding box center [428, 165] width 63 height 17
click at [339, 242] on div "Last edited Last created Alphabetical" at bounding box center [541, 295] width 1083 height 591
click at [339, 241] on div at bounding box center [327, 220] width 128 height 73
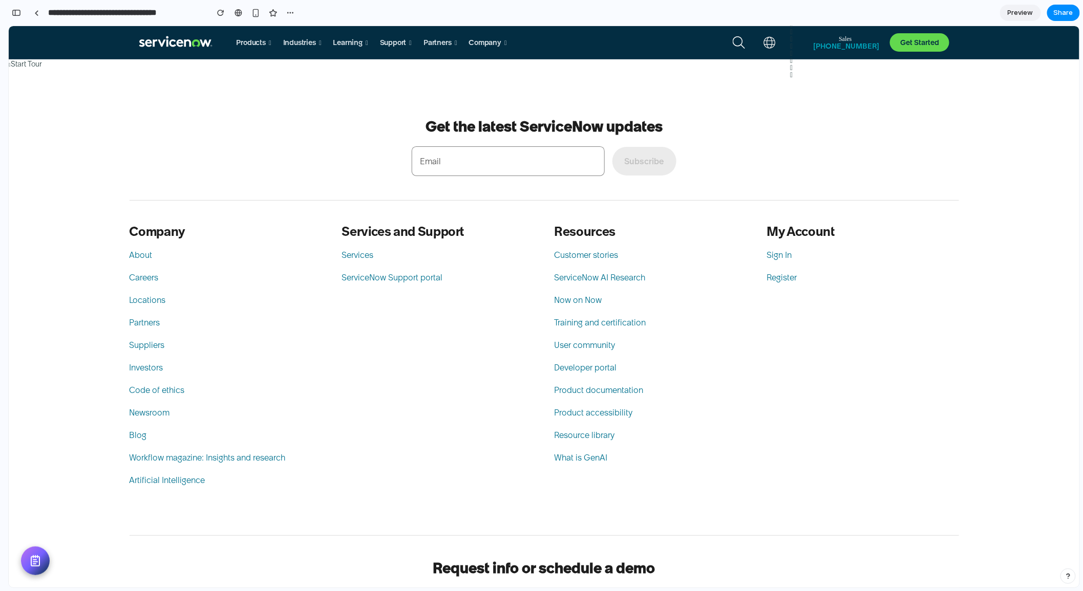
click at [23, 532] on div "Get the latest ServiceNow updates Email Email is not valid Subscribe Company Ab…" at bounding box center [544, 404] width 1070 height 671
click at [28, 532] on button at bounding box center [35, 561] width 30 height 30
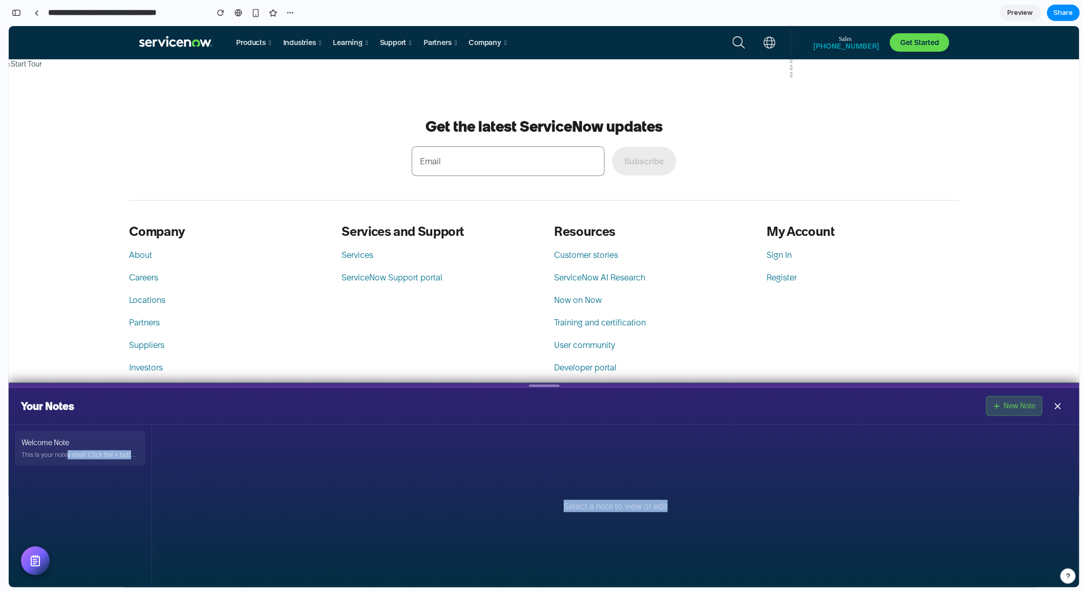
drag, startPoint x: 67, startPoint y: 451, endPoint x: 925, endPoint y: 553, distance: 864.3
click at [899, 532] on div "Welcome Note This is your notes shelf. Click the + button to add new notes. Sel…" at bounding box center [544, 505] width 1070 height 163
click at [974, 532] on div "button" at bounding box center [1067, 576] width 7 height 7
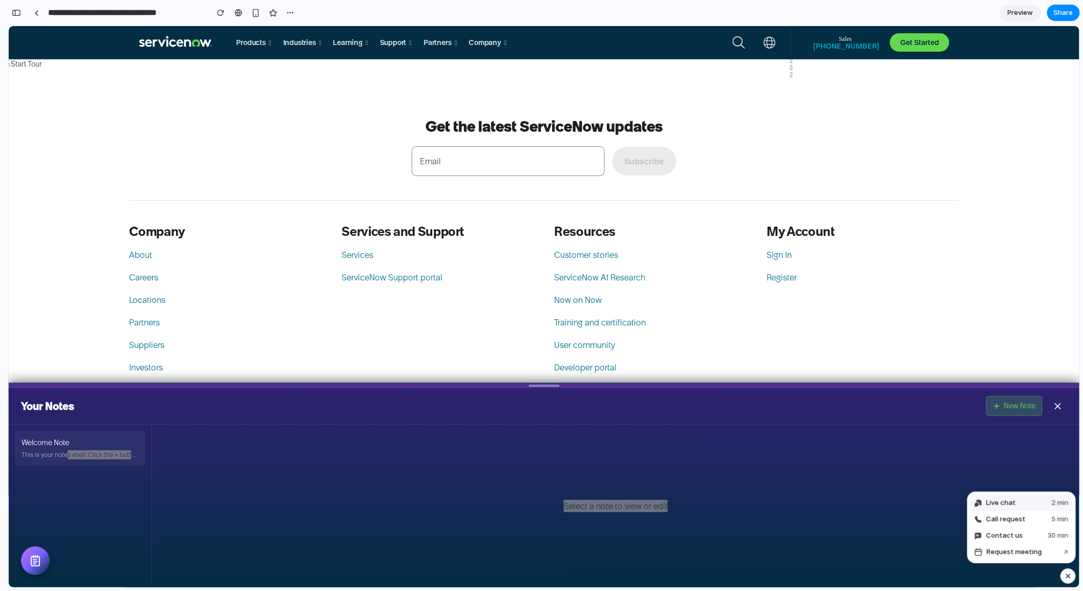
click at [974, 502] on span "Live chat" at bounding box center [1001, 503] width 30 height 10
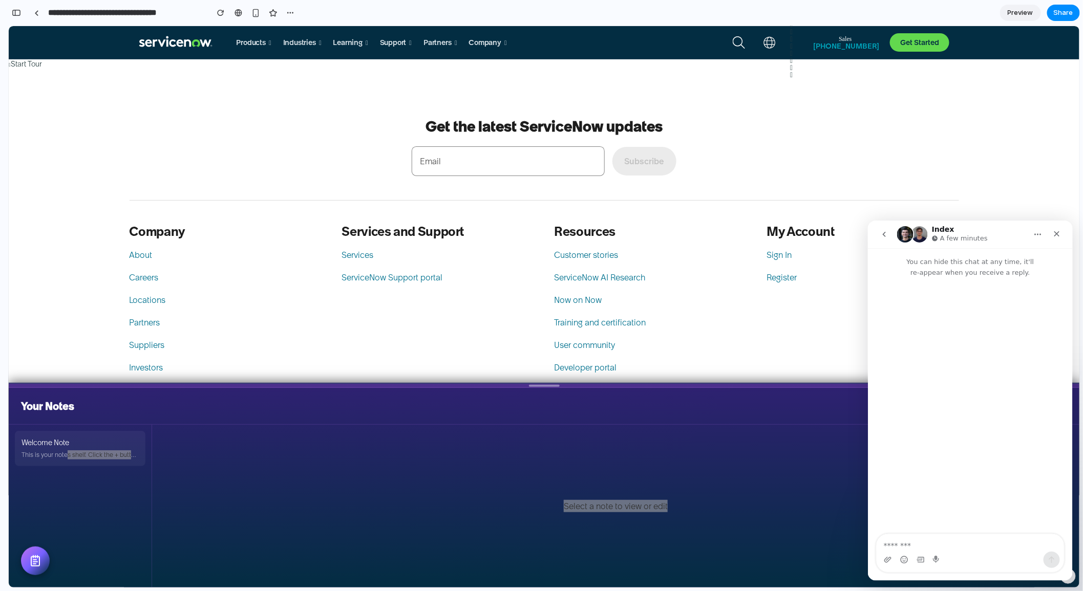
click at [949, 532] on textarea "Message…" at bounding box center [969, 542] width 187 height 17
click at [901, 532] on textarea "Message…" at bounding box center [969, 542] width 187 height 17
click at [885, 231] on icon "go back" at bounding box center [883, 234] width 8 height 8
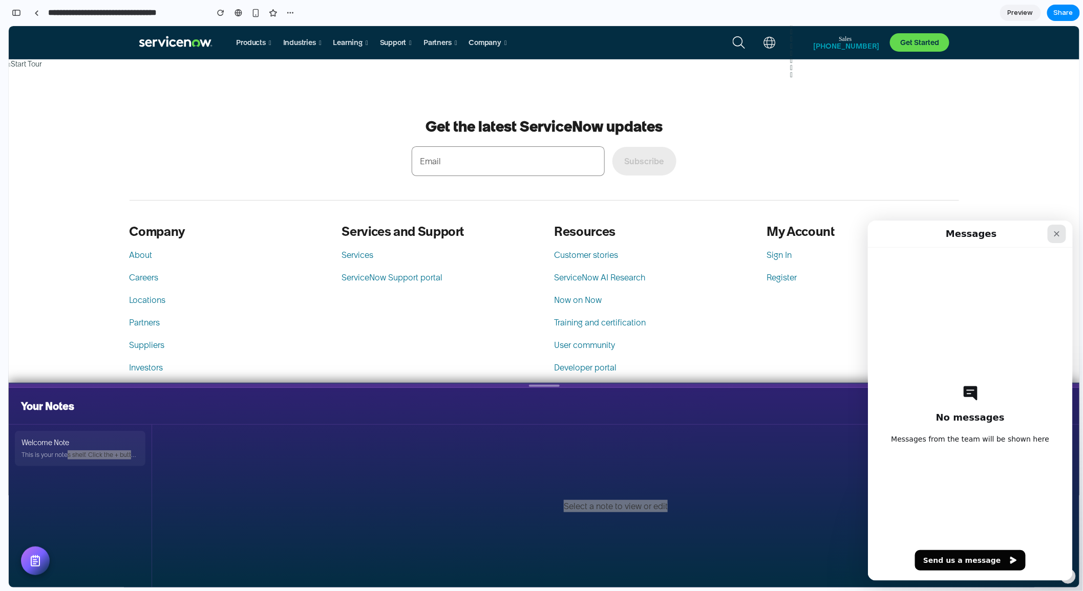
click at [974, 233] on icon "Close" at bounding box center [1056, 234] width 6 height 6
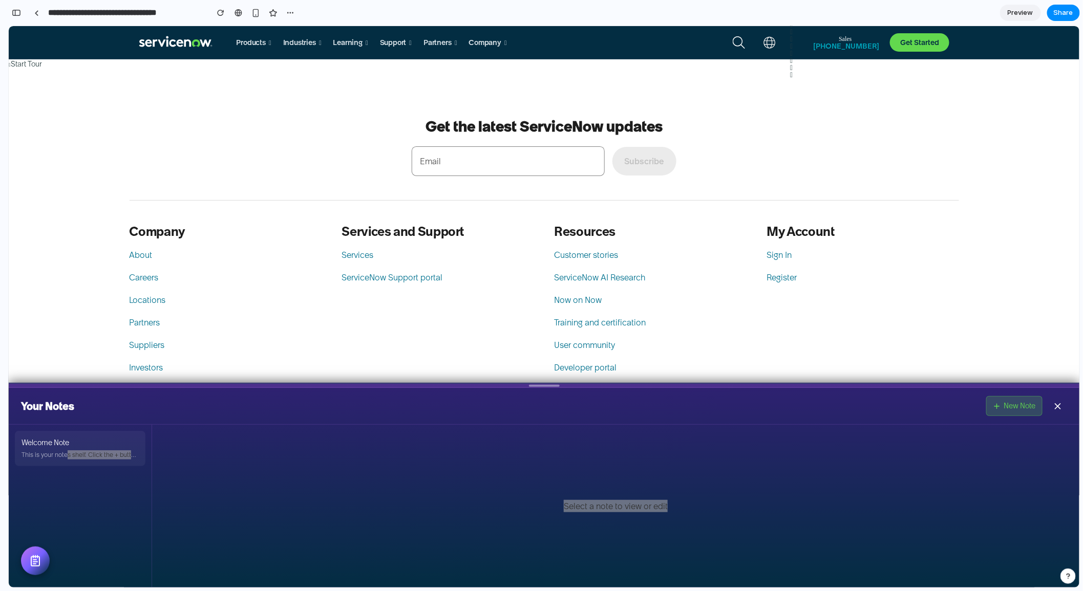
click at [974, 532] on div "button" at bounding box center [1067, 576] width 7 height 7
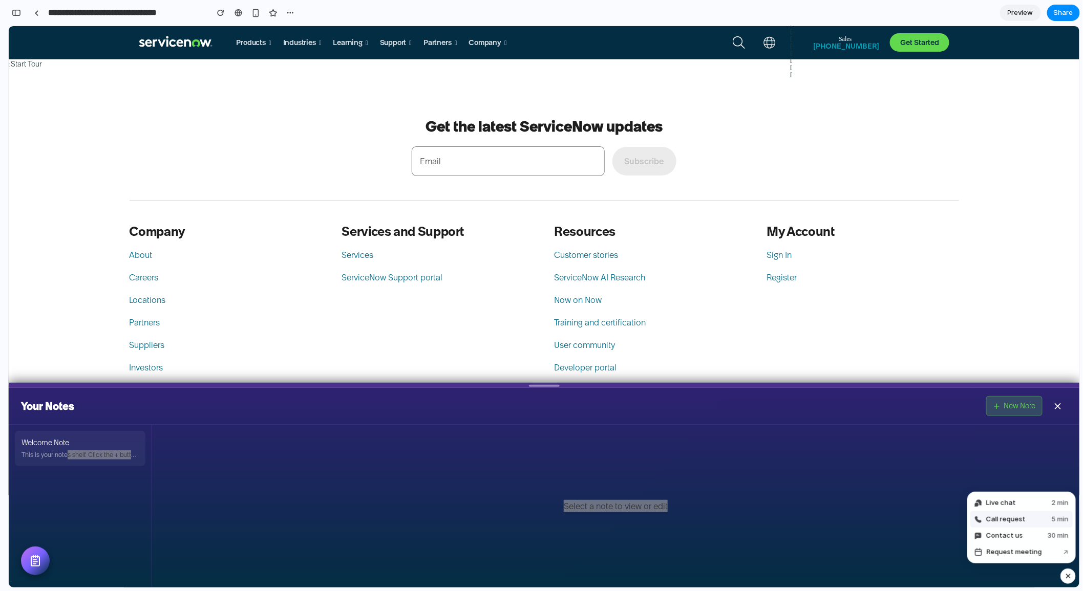
click at [974, 520] on button "Call request 5 min" at bounding box center [1021, 519] width 102 height 16
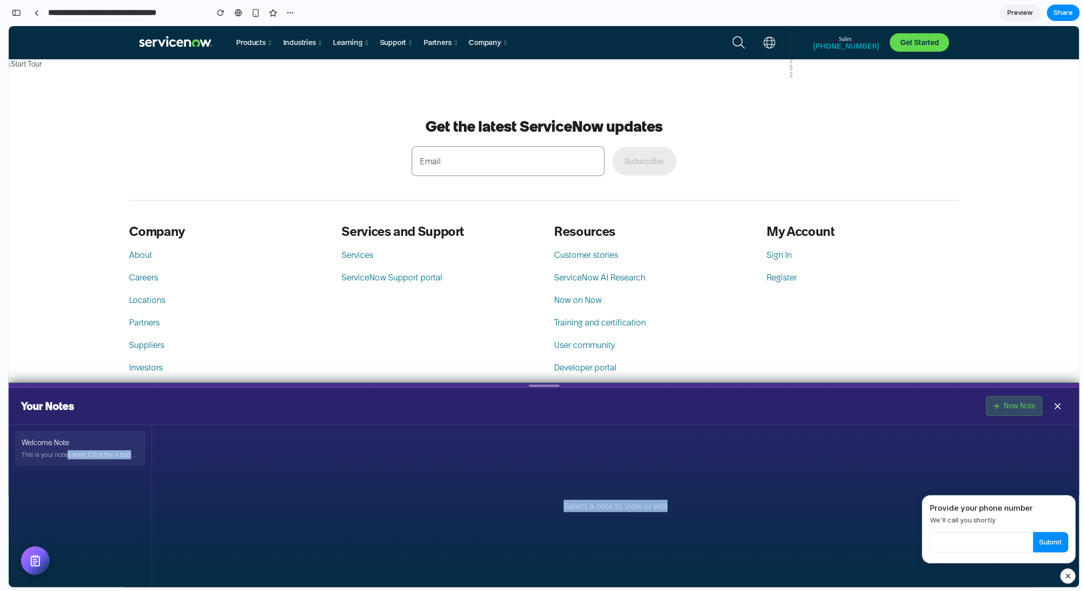
drag, startPoint x: 993, startPoint y: 479, endPoint x: 1033, endPoint y: 536, distance: 70.0
click at [974, 479] on div "Select a note to view or edit" at bounding box center [615, 506] width 902 height 138
drag, startPoint x: 1067, startPoint y: 574, endPoint x: 1058, endPoint y: 542, distance: 33.3
click at [974, 532] on div "button" at bounding box center [1068, 576] width 9 height 12
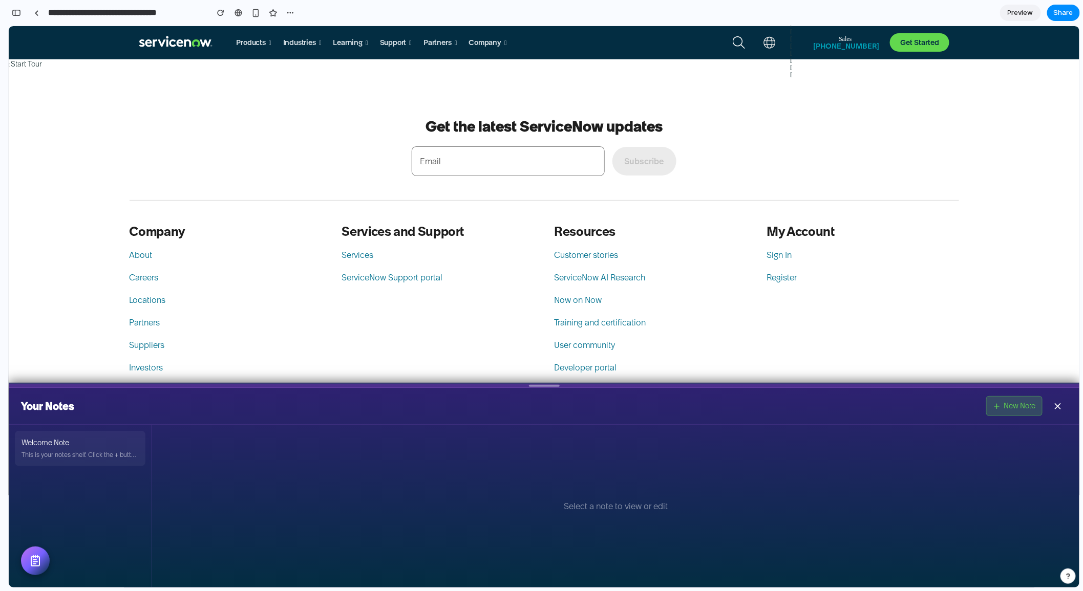
click at [974, 532] on div "button" at bounding box center [1067, 576] width 7 height 7
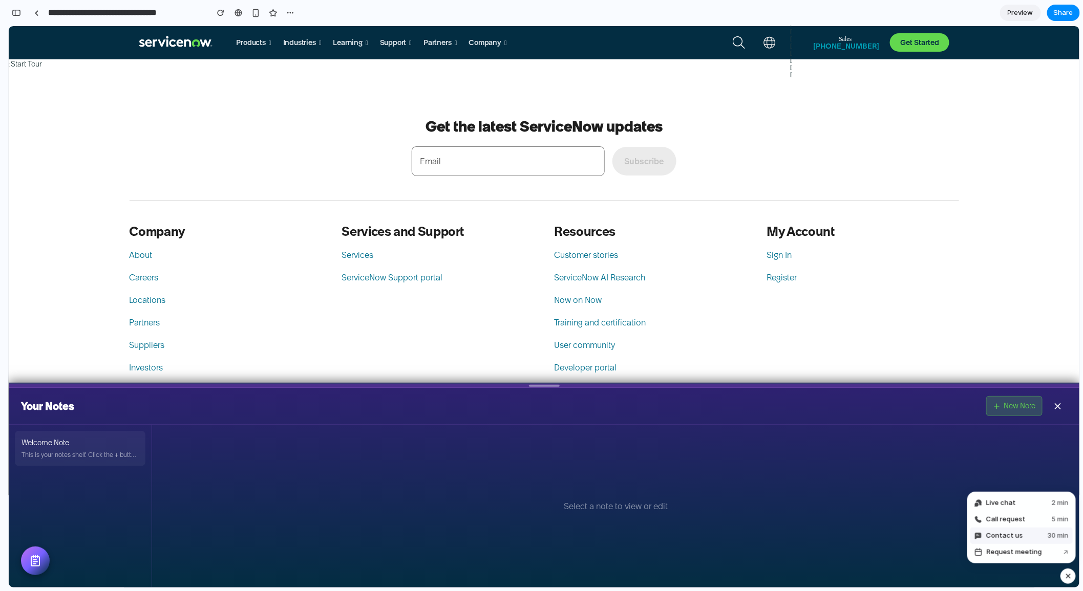
click at [974, 532] on button "Contact us 30 min" at bounding box center [1021, 536] width 102 height 16
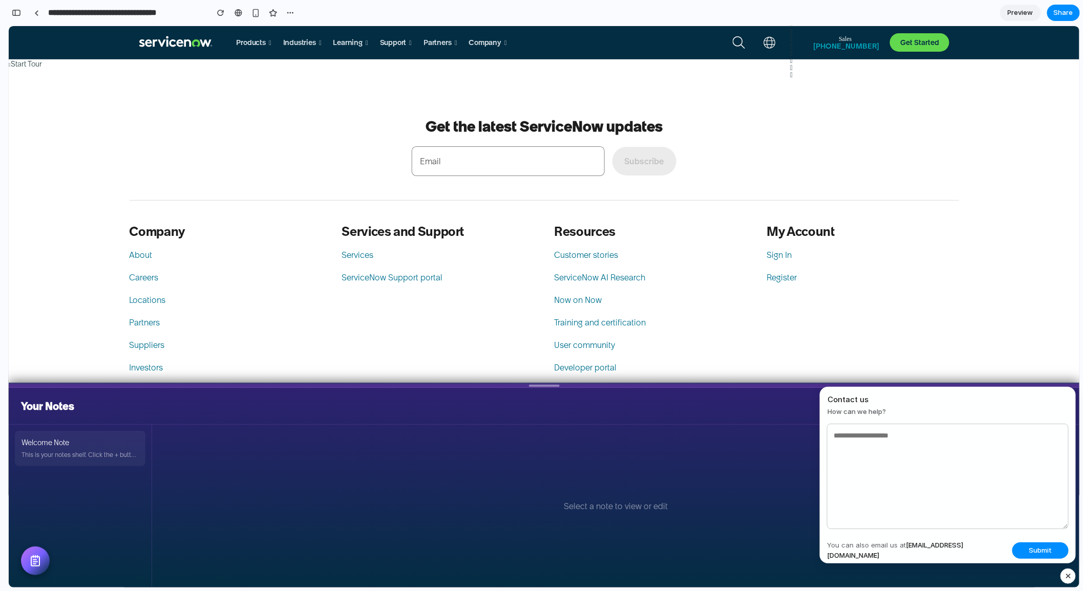
click at [974, 532] on div "Select a note to view or edit" at bounding box center [615, 506] width 902 height 138
click at [974, 532] on div "button" at bounding box center [1068, 576] width 9 height 12
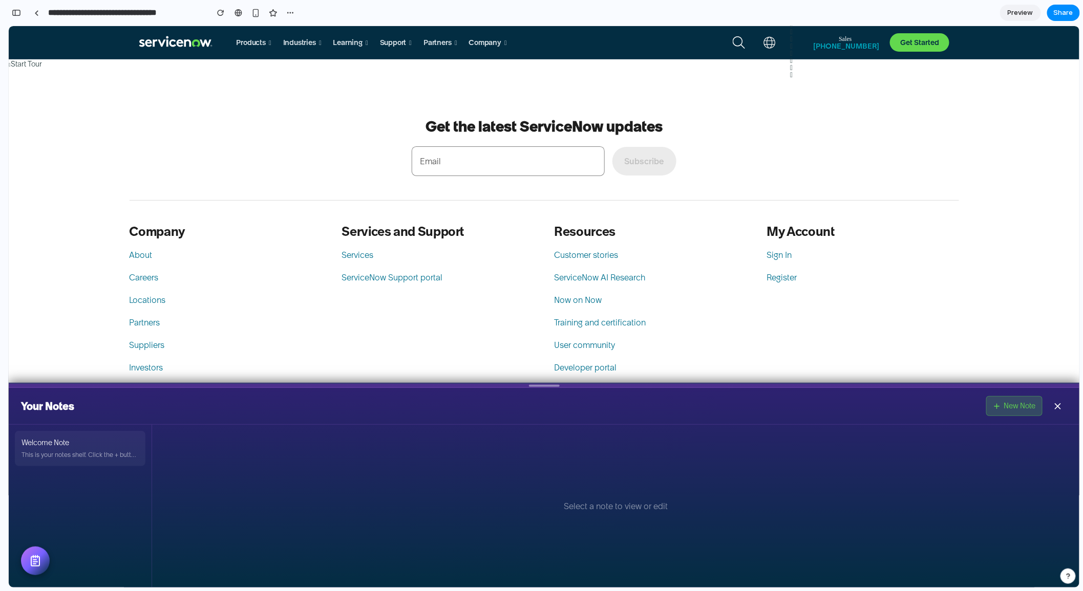
drag, startPoint x: 1078, startPoint y: 575, endPoint x: 1083, endPoint y: 601, distance: 26.5
click at [974, 532] on div "Select a note to view or edit" at bounding box center [615, 505] width 927 height 163
click at [974, 532] on div "button" at bounding box center [1067, 576] width 7 height 7
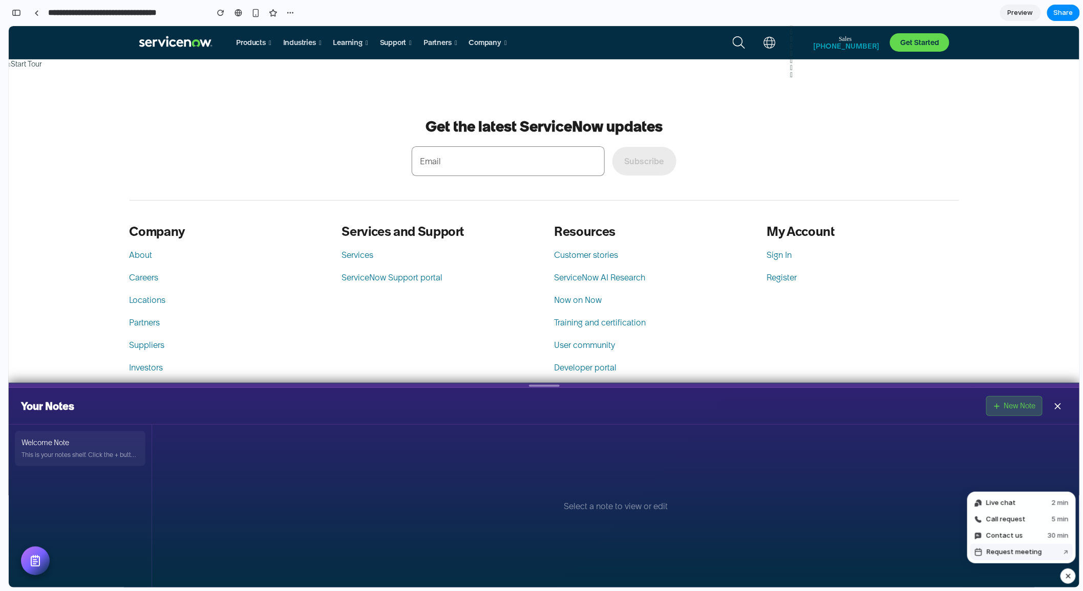
click at [974, 532] on button "Request meeting ↗" at bounding box center [1021, 552] width 102 height 16
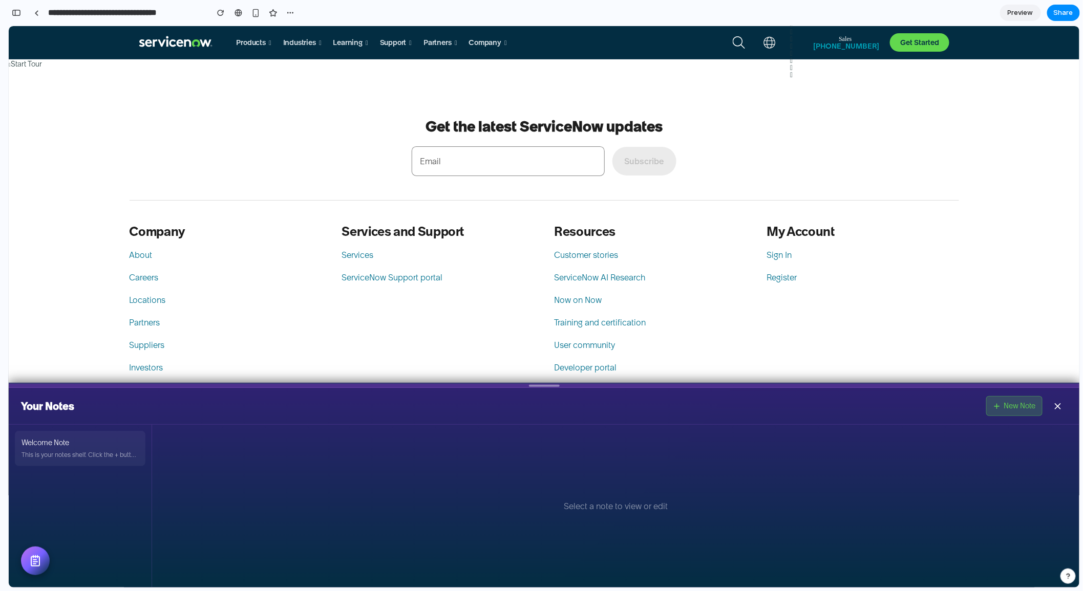
click at [26, 64] on span "Start Tour" at bounding box center [26, 63] width 31 height 9
click at [48, 532] on div "Welcome Note This is your notes shelf. Click the + button to add new notes." at bounding box center [80, 505] width 143 height 163
click at [95, 461] on div "Welcome Note This is your notes shelf. Click the + button to add new notes." at bounding box center [80, 447] width 131 height 35
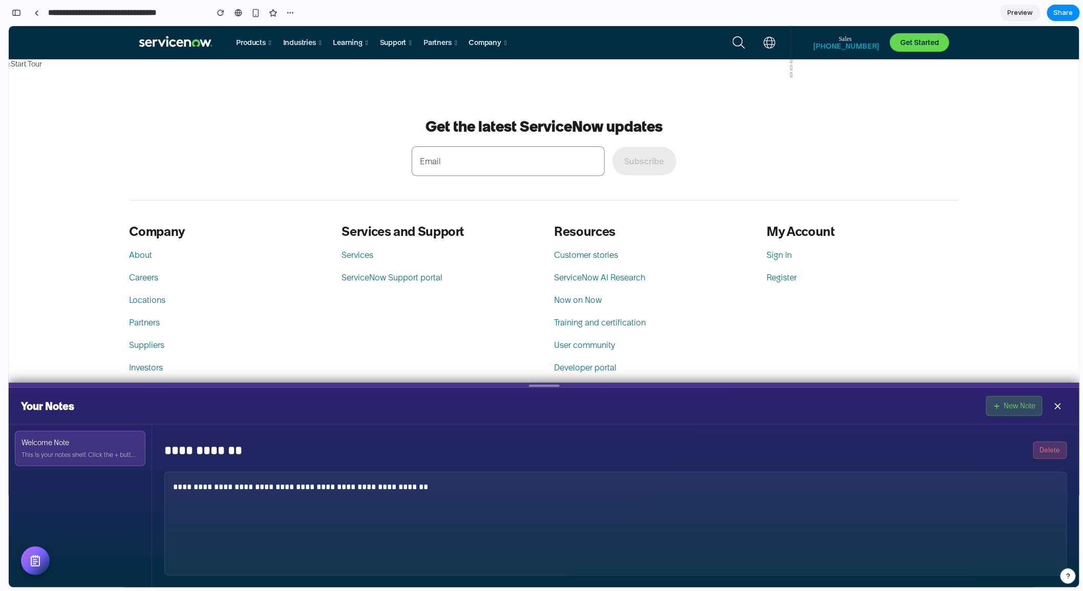
click at [324, 500] on textarea "**********" at bounding box center [615, 523] width 902 height 104
click at [448, 495] on textarea "**********" at bounding box center [615, 523] width 902 height 104
type textarea "**********"
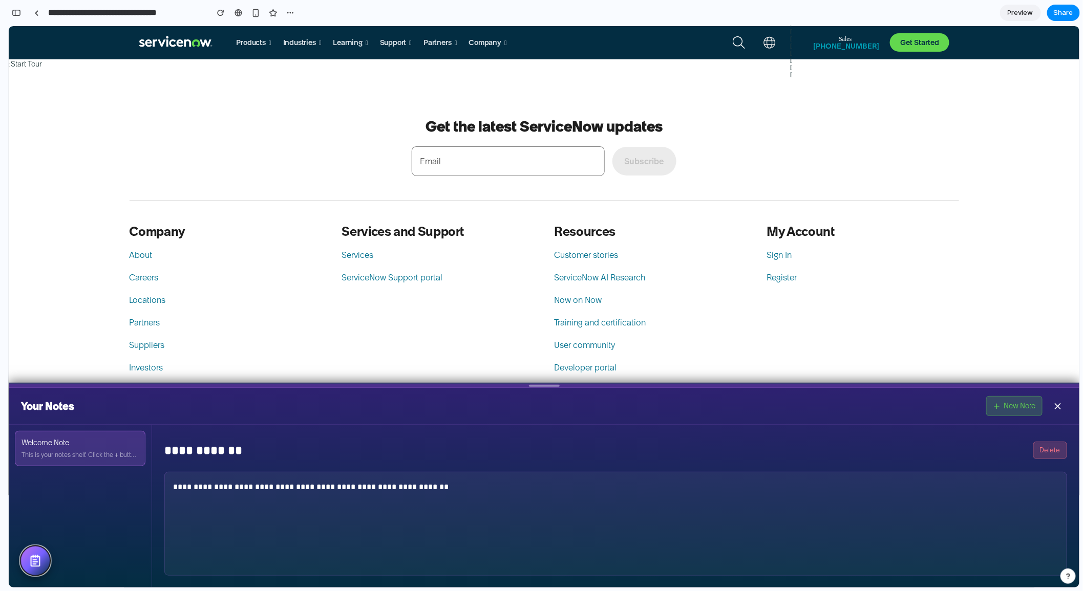
click at [33, 532] on icon at bounding box center [35, 560] width 13 height 13
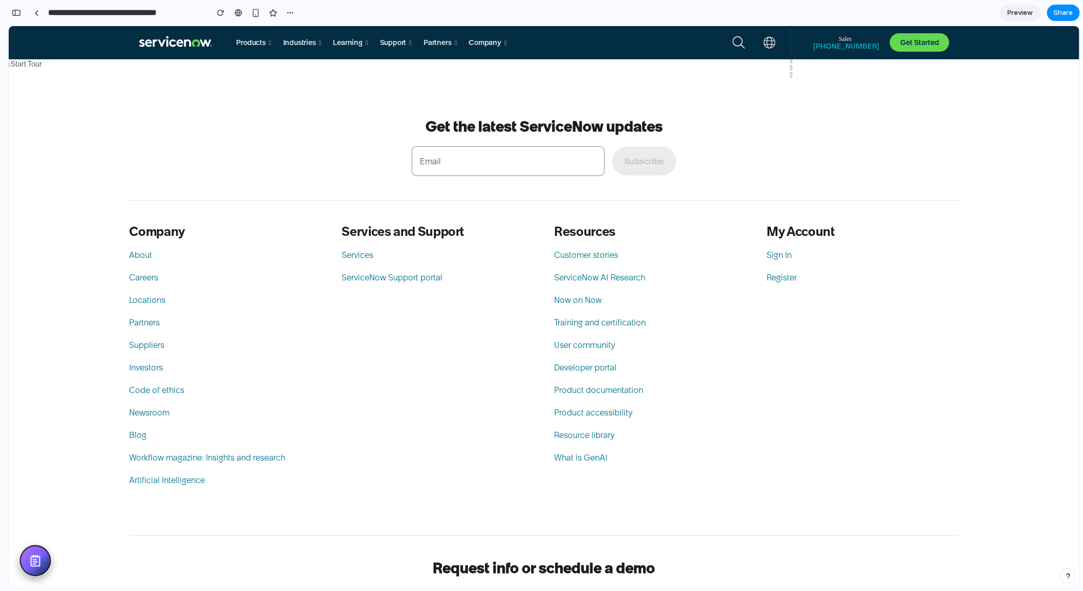
click at [33, 532] on icon at bounding box center [35, 560] width 13 height 13
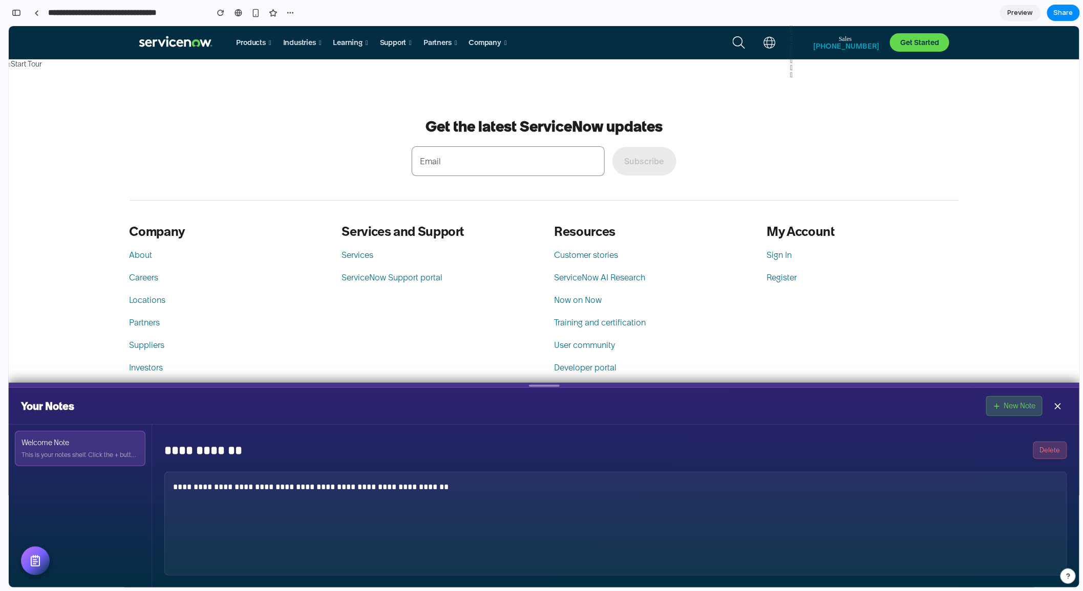
click at [472, 483] on textarea "**********" at bounding box center [615, 523] width 902 height 104
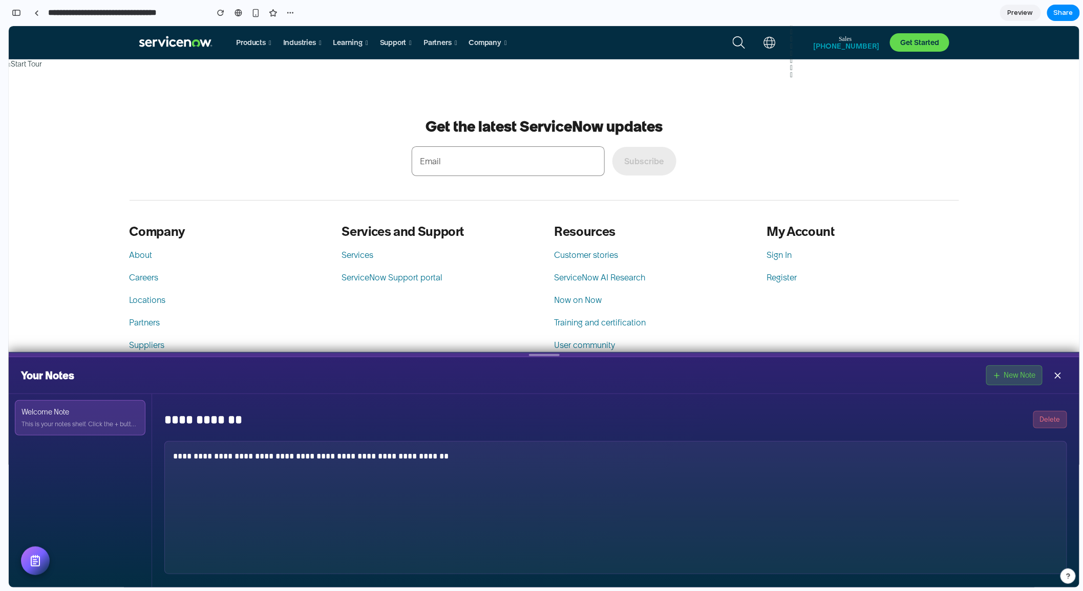
drag, startPoint x: 559, startPoint y: 385, endPoint x: 749, endPoint y: 345, distance: 194.0
click at [587, 353] on div at bounding box center [544, 355] width 1070 height 4
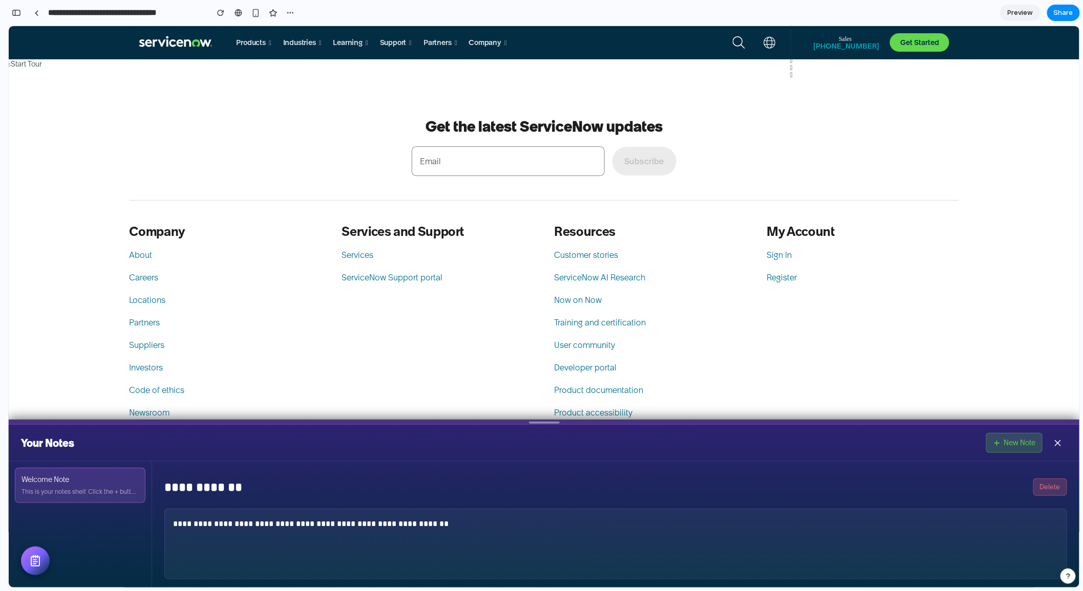
drag, startPoint x: 1062, startPoint y: 348, endPoint x: 938, endPoint y: 410, distance: 138.3
click at [974, 424] on div at bounding box center [544, 422] width 1070 height 4
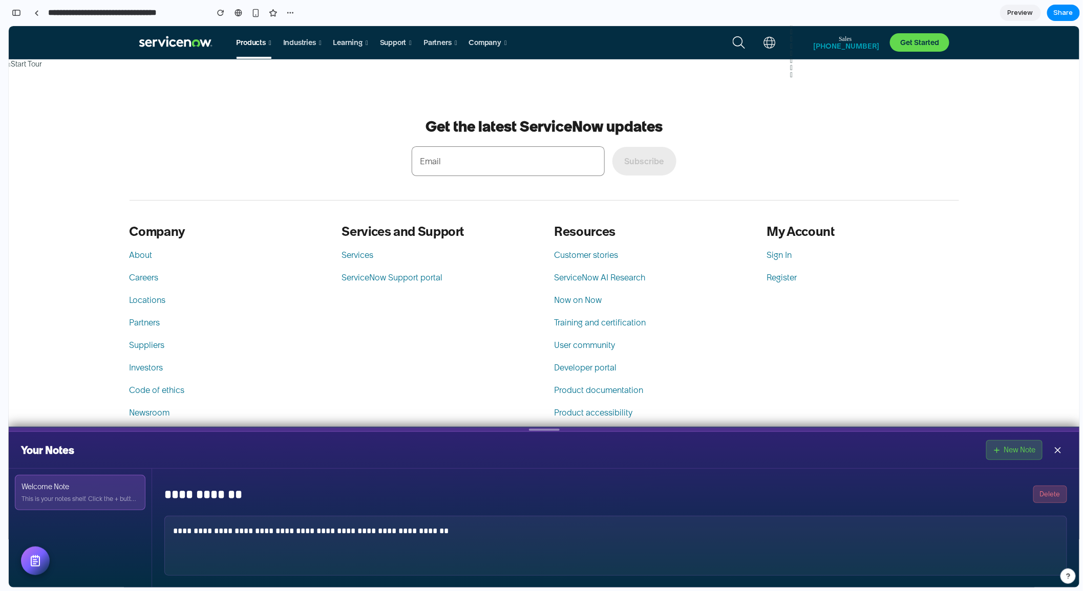
click at [250, 39] on li "Products" at bounding box center [253, 42] width 35 height 33
click at [299, 39] on li "Industries" at bounding box center [302, 42] width 38 height 33
click at [344, 42] on li "Learning" at bounding box center [350, 42] width 35 height 33
click at [421, 48] on ul "MyNow Products Industries Learning Support Partners Company" at bounding box center [376, 42] width 285 height 33
click at [412, 42] on li "Support" at bounding box center [396, 42] width 32 height 33
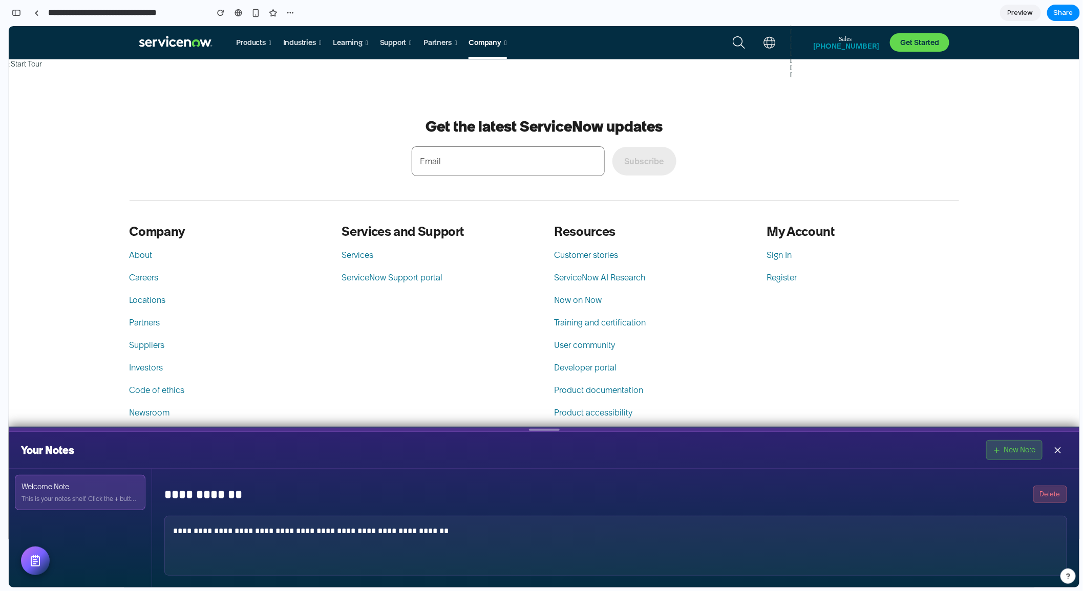
click at [506, 44] on li "Company" at bounding box center [487, 42] width 38 height 33
click at [140, 44] on img at bounding box center [176, 41] width 74 height 13
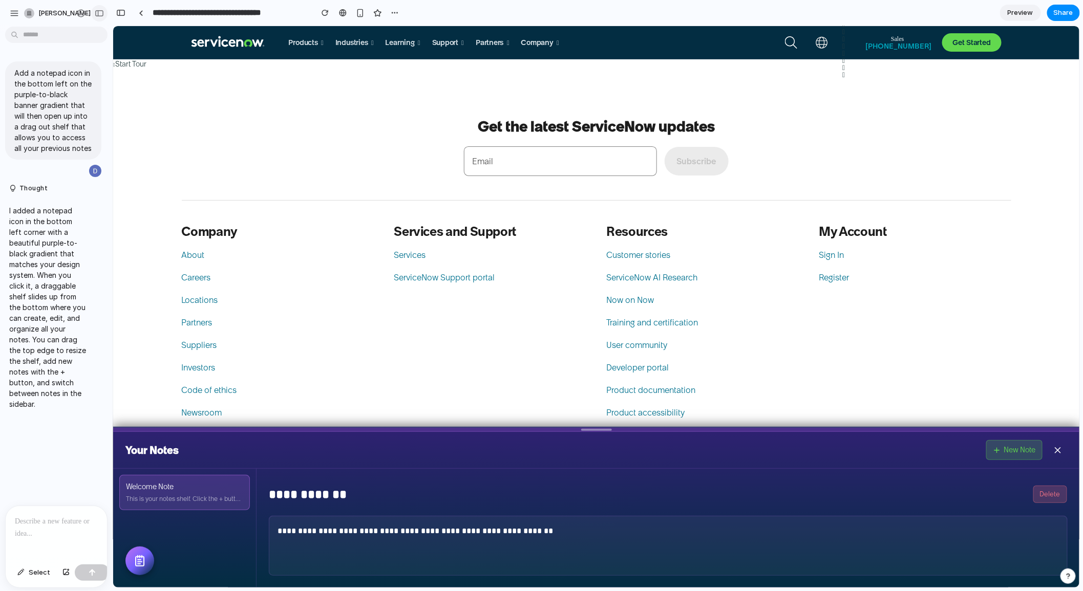
click at [94, 14] on button "button" at bounding box center [99, 13] width 16 height 16
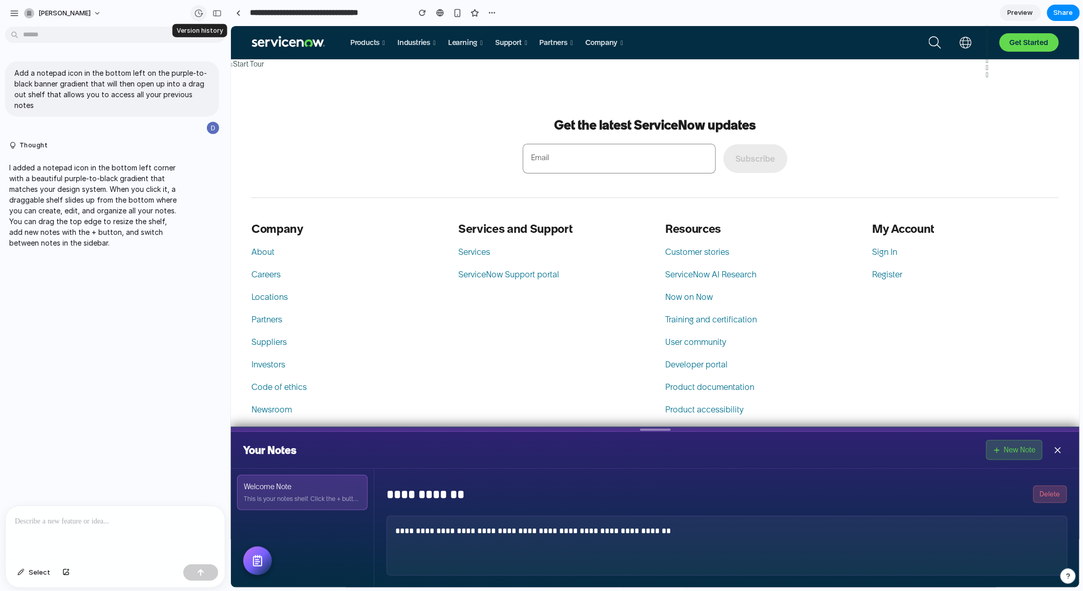
click at [192, 13] on button "button" at bounding box center [198, 13] width 16 height 16
click at [111, 279] on div "Version 2 Current Version 1 3m ago Restore" at bounding box center [541, 295] width 1083 height 591
click at [13, 16] on div "button" at bounding box center [14, 13] width 9 height 9
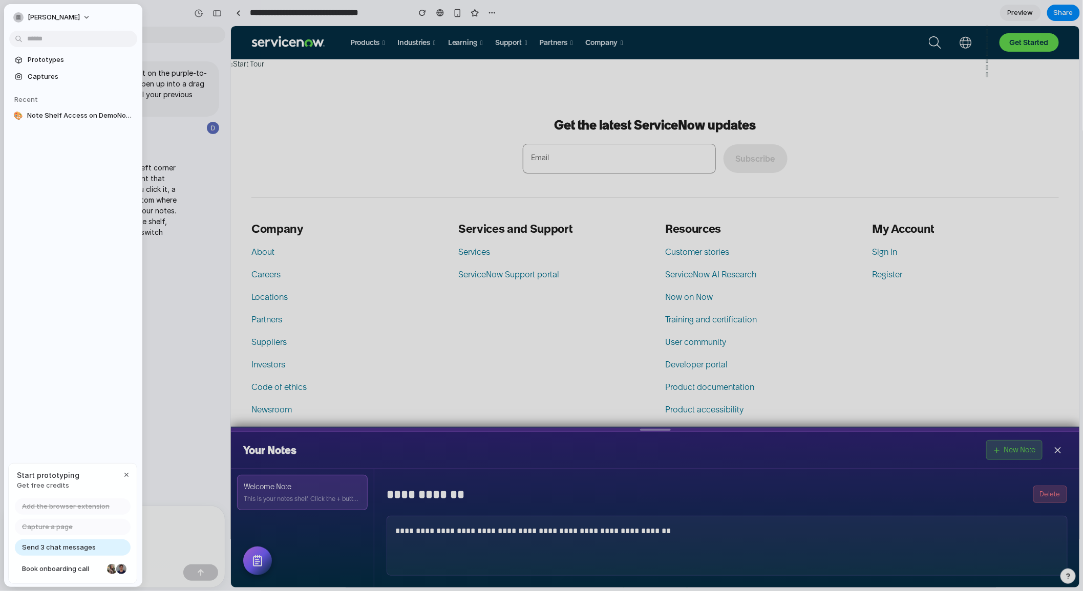
click at [186, 176] on div at bounding box center [541, 295] width 1083 height 591
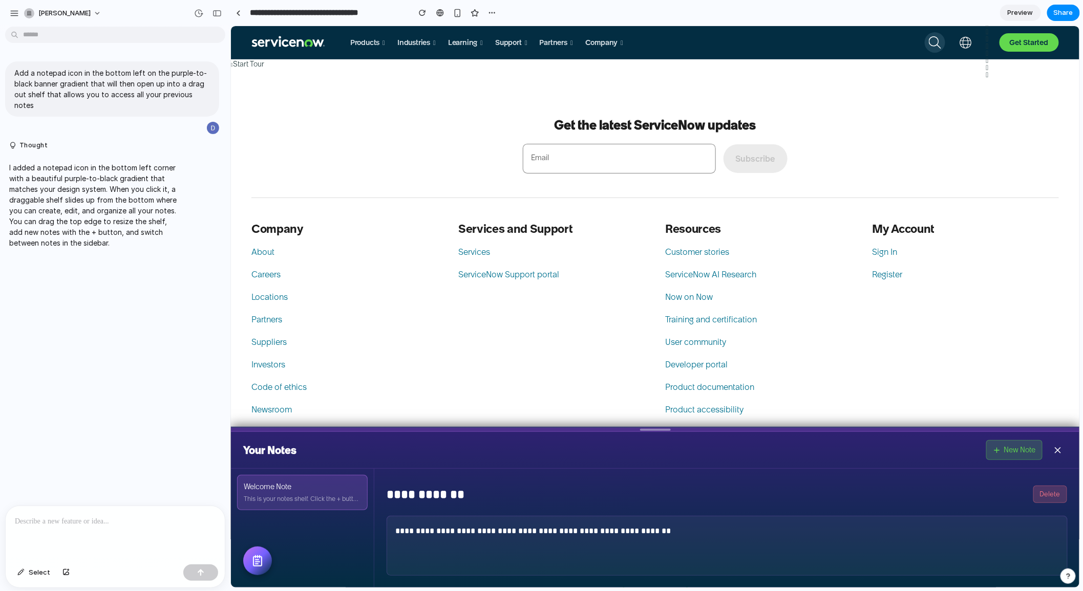
click at [938, 39] on img at bounding box center [934, 42] width 20 height 20
click at [962, 41] on img at bounding box center [965, 42] width 12 height 12
click at [974, 45] on link "Get Started" at bounding box center [1028, 42] width 59 height 18
click at [974, 11] on span "Preview" at bounding box center [1020, 13] width 26 height 10
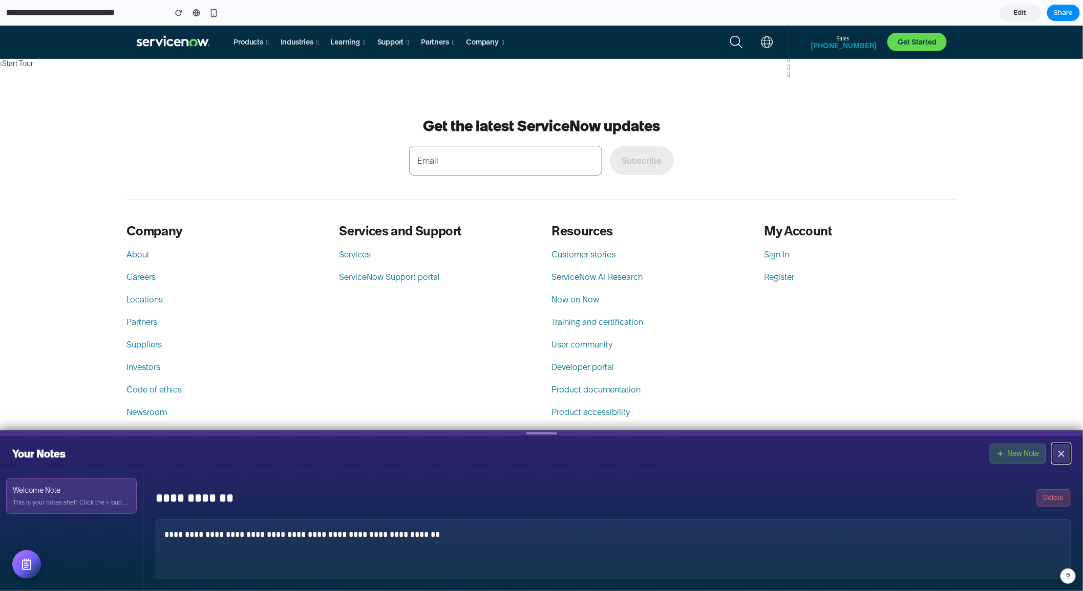
click at [974, 456] on icon at bounding box center [1061, 453] width 10 height 10
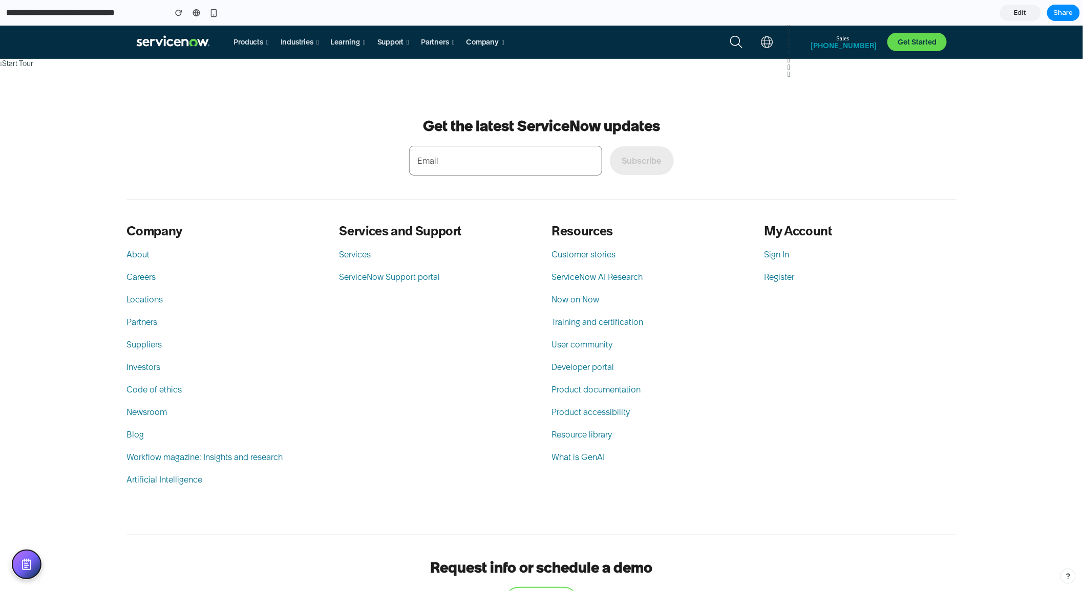
click at [13, 532] on button at bounding box center [26, 564] width 29 height 29
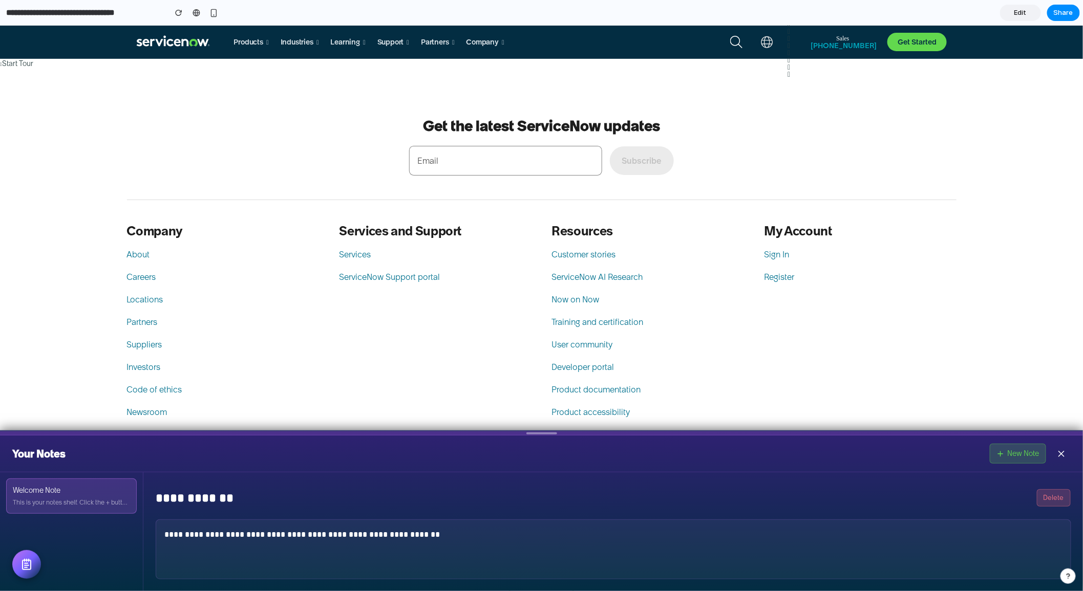
click at [249, 532] on textarea "**********" at bounding box center [613, 549] width 915 height 60
drag, startPoint x: 636, startPoint y: 540, endPoint x: 672, endPoint y: 539, distance: 35.8
click at [672, 532] on textarea "**********" at bounding box center [613, 549] width 915 height 60
click at [974, 458] on button "New Note" at bounding box center [1017, 453] width 56 height 20
type input "********"
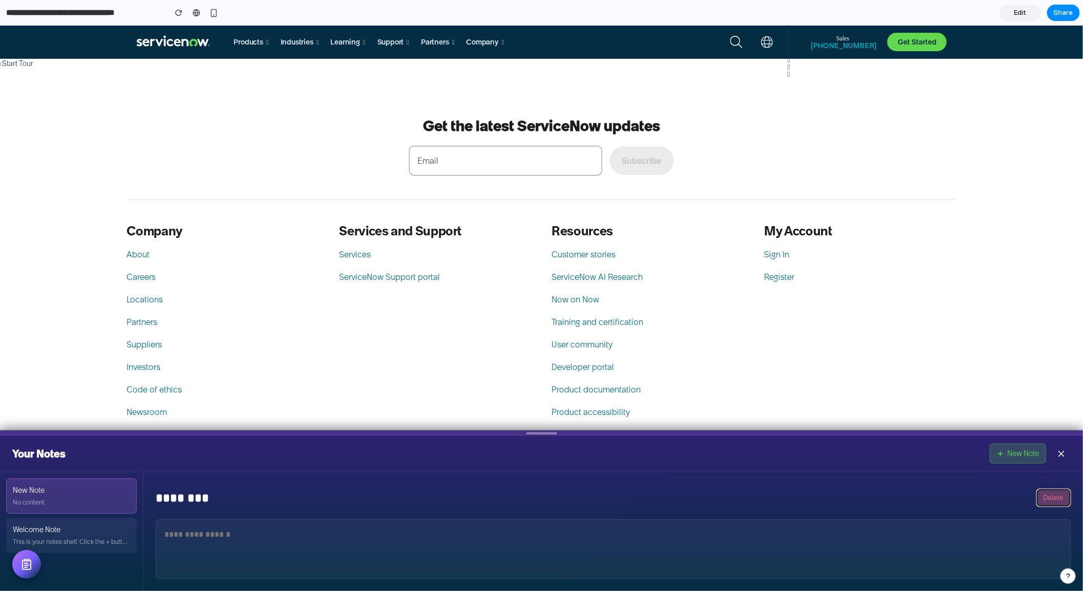
click at [974, 492] on button "Delete" at bounding box center [1053, 497] width 34 height 17
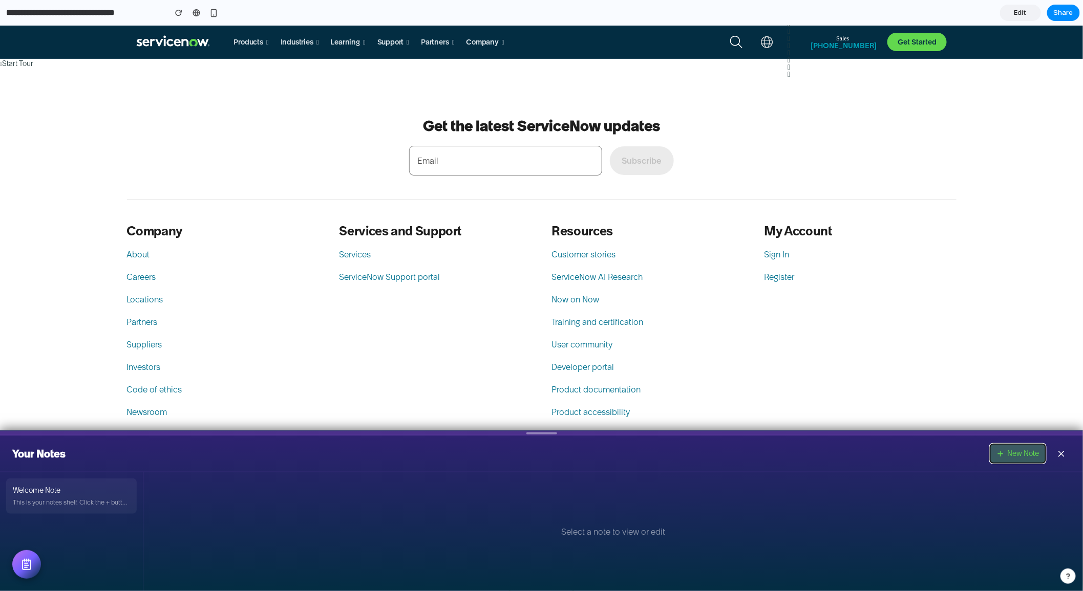
click at [974, 457] on button "New Note" at bounding box center [1017, 453] width 56 height 20
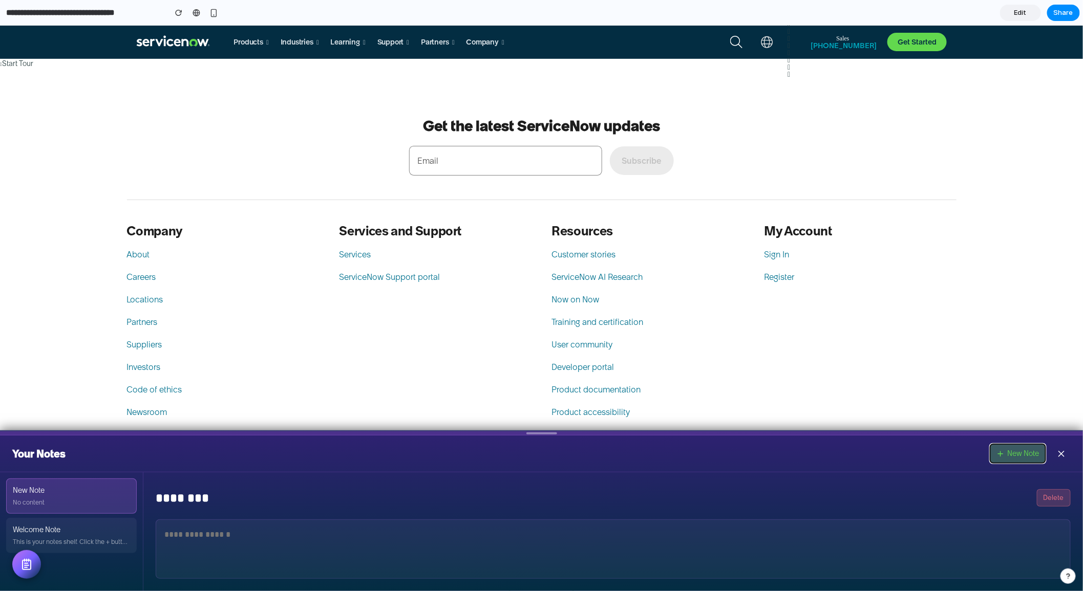
click at [974, 457] on button "New Note" at bounding box center [1017, 453] width 56 height 20
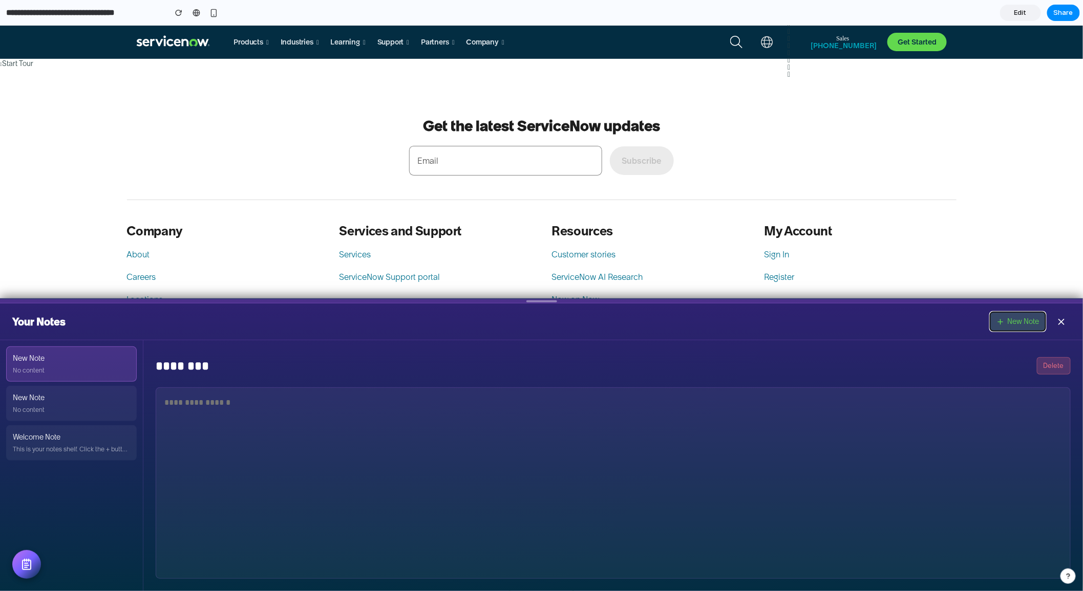
drag, startPoint x: 985, startPoint y: 432, endPoint x: 985, endPoint y: 300, distance: 132.1
click at [974, 300] on div at bounding box center [541, 301] width 1083 height 4
click at [974, 324] on button "New Note" at bounding box center [1017, 321] width 56 height 20
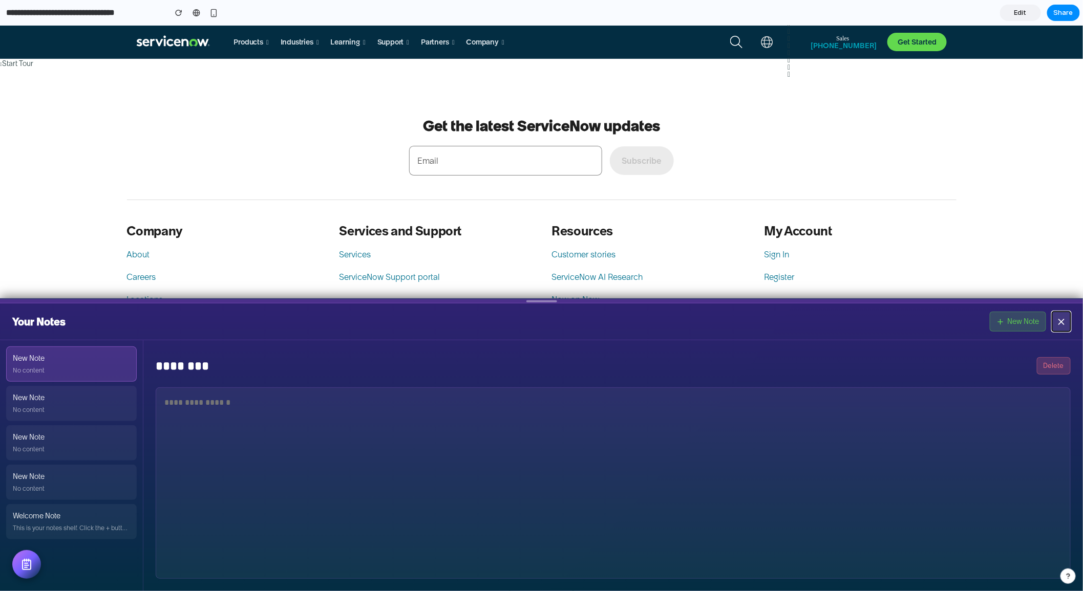
click at [974, 313] on button at bounding box center [1061, 321] width 18 height 20
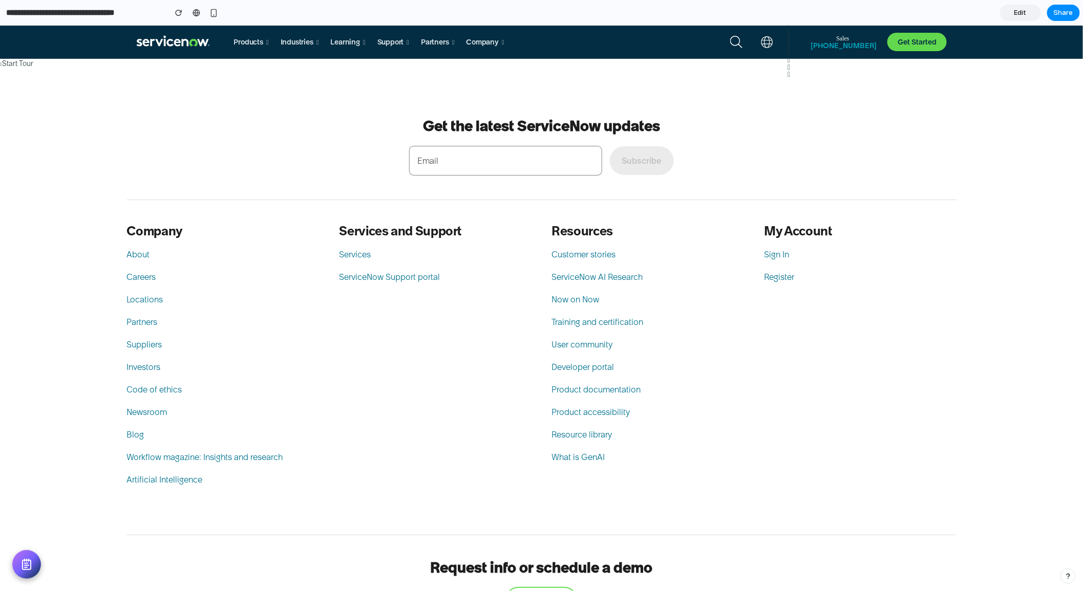
click at [172, 42] on img at bounding box center [173, 41] width 74 height 13
click at [178, 10] on div "button" at bounding box center [178, 12] width 7 height 7
click at [208, 11] on button "button" at bounding box center [213, 12] width 15 height 15
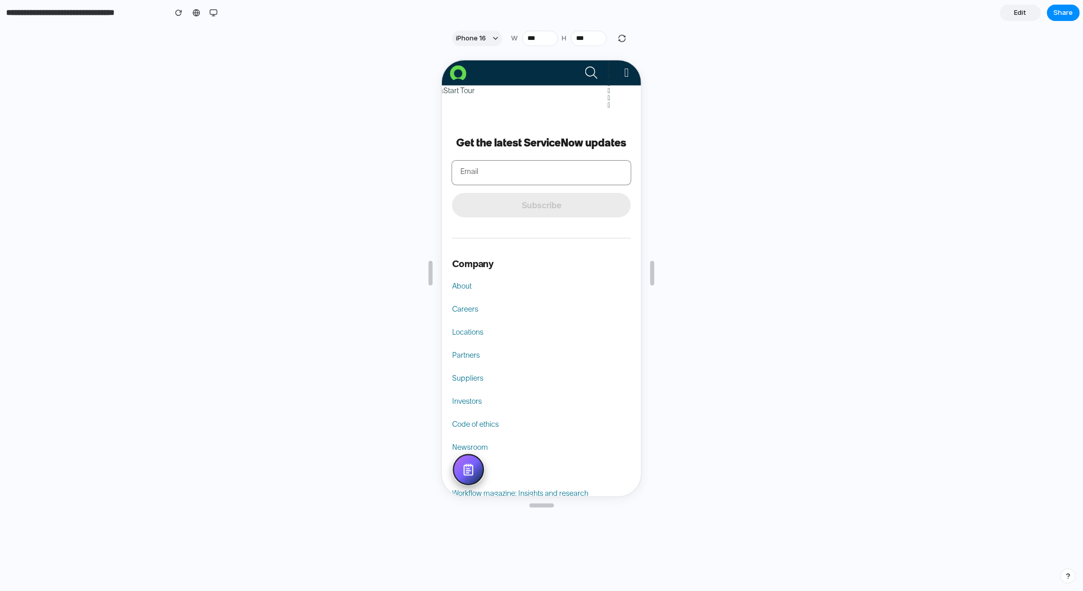
click at [468, 466] on icon at bounding box center [466, 468] width 13 height 13
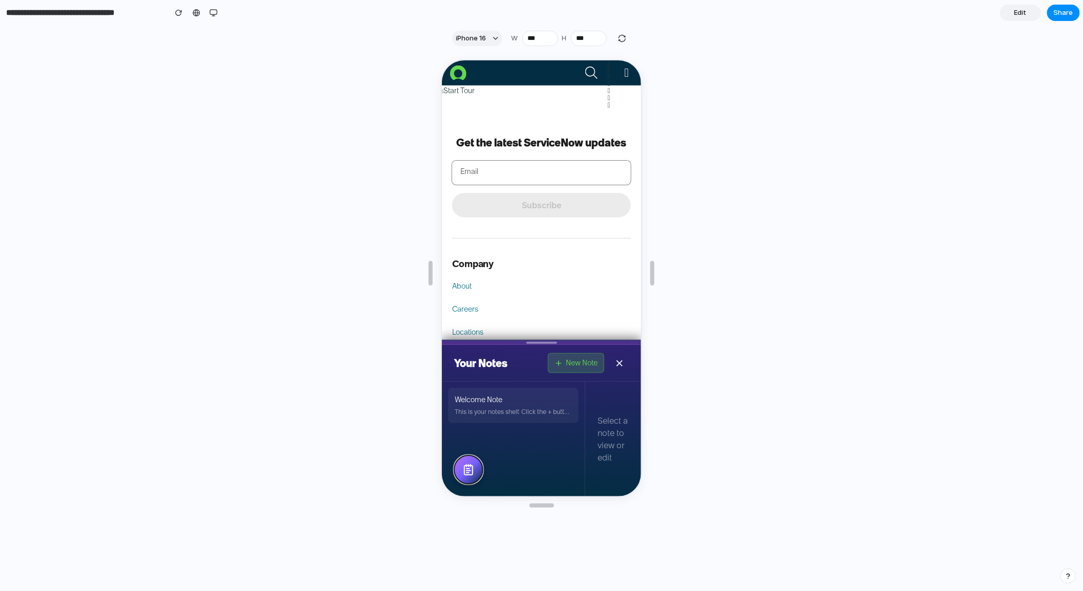
drag, startPoint x: 550, startPoint y: 292, endPoint x: 552, endPoint y: 339, distance: 47.6
click at [552, 340] on div at bounding box center [540, 341] width 31 height 2
click at [575, 365] on button "New Note" at bounding box center [574, 362] width 56 height 20
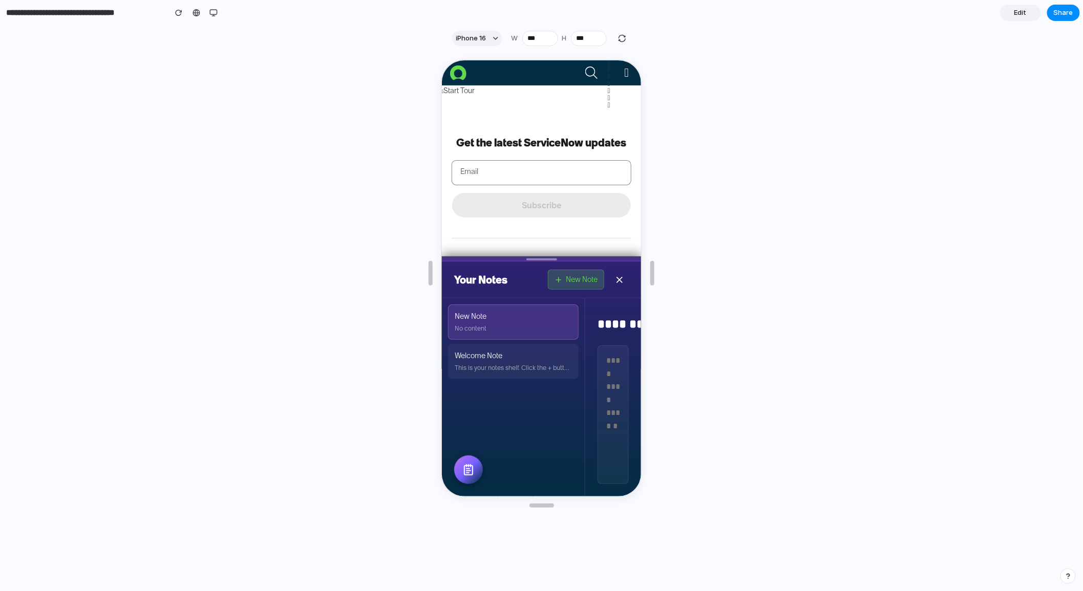
drag, startPoint x: 556, startPoint y: 341, endPoint x: 573, endPoint y: 257, distance: 86.2
click at [573, 257] on div at bounding box center [539, 258] width 199 height 4
click at [564, 265] on div "Your Notes New Note" at bounding box center [539, 277] width 199 height 37
click at [605, 395] on textarea at bounding box center [611, 413] width 31 height 140
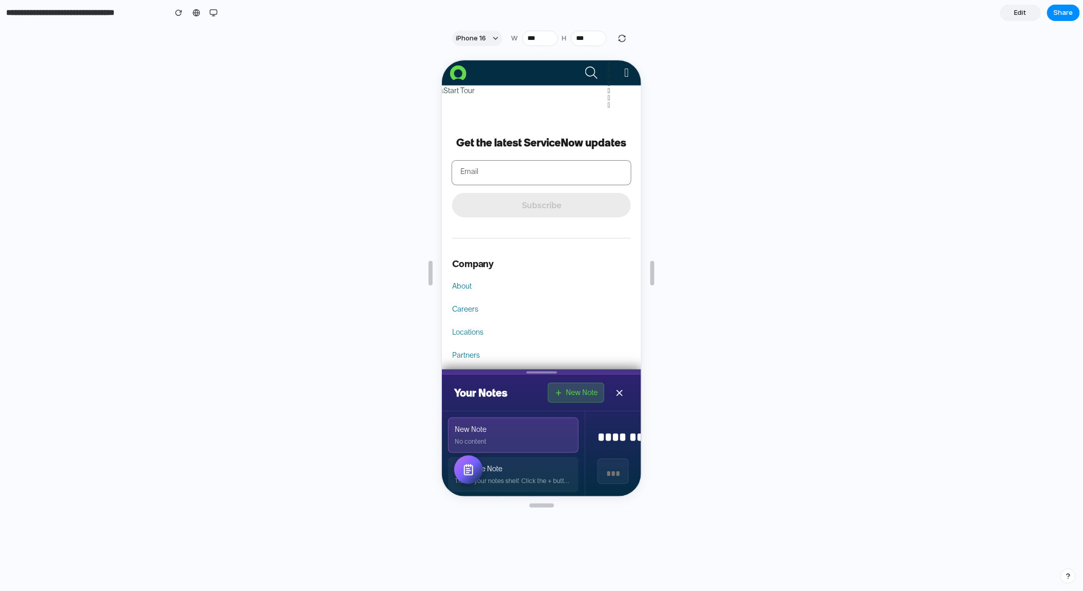
drag, startPoint x: 546, startPoint y: 256, endPoint x: 532, endPoint y: 370, distance: 115.0
click at [532, 370] on div at bounding box center [540, 371] width 31 height 2
click at [465, 472] on icon at bounding box center [466, 468] width 13 height 13
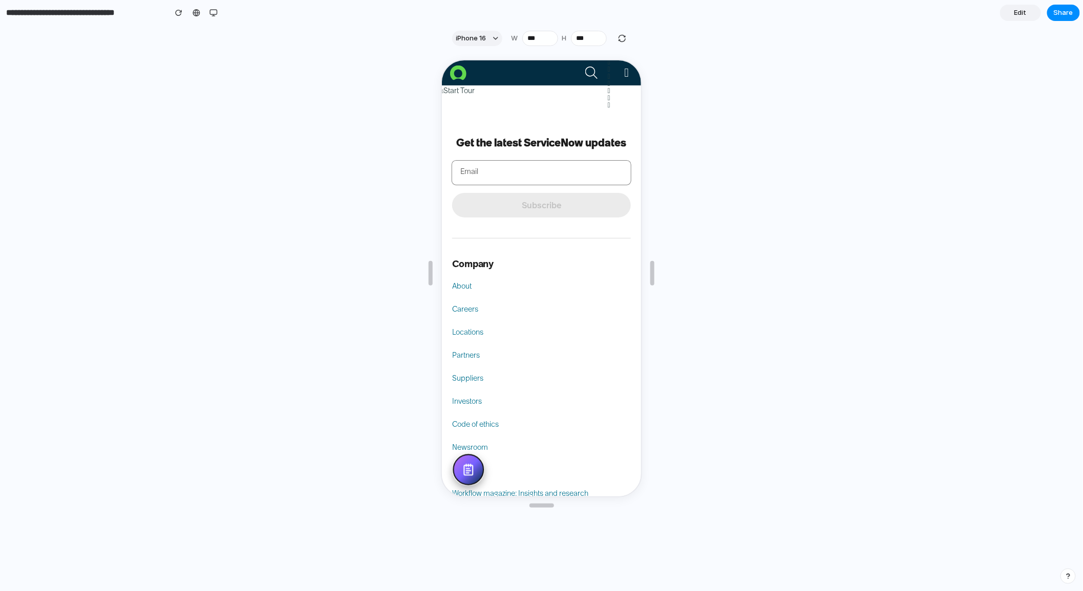
click at [465, 472] on icon at bounding box center [466, 468] width 13 height 13
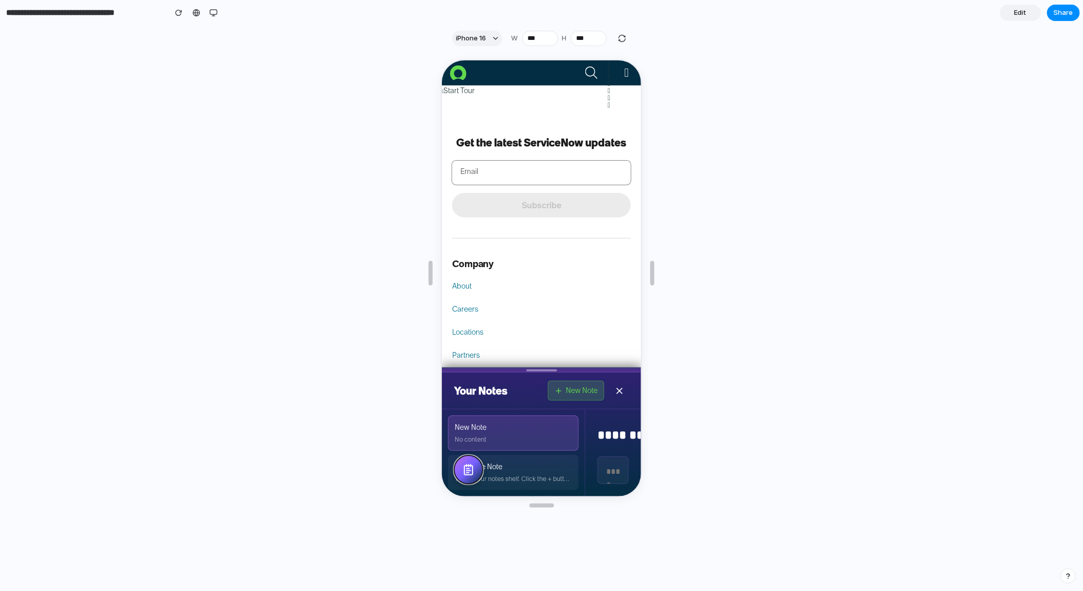
drag, startPoint x: 534, startPoint y: 369, endPoint x: 623, endPoint y: 367, distance: 89.6
click at [623, 367] on div at bounding box center [539, 369] width 199 height 4
click at [746, 357] on div at bounding box center [541, 321] width 1083 height 540
click at [200, 17] on link at bounding box center [195, 12] width 15 height 15
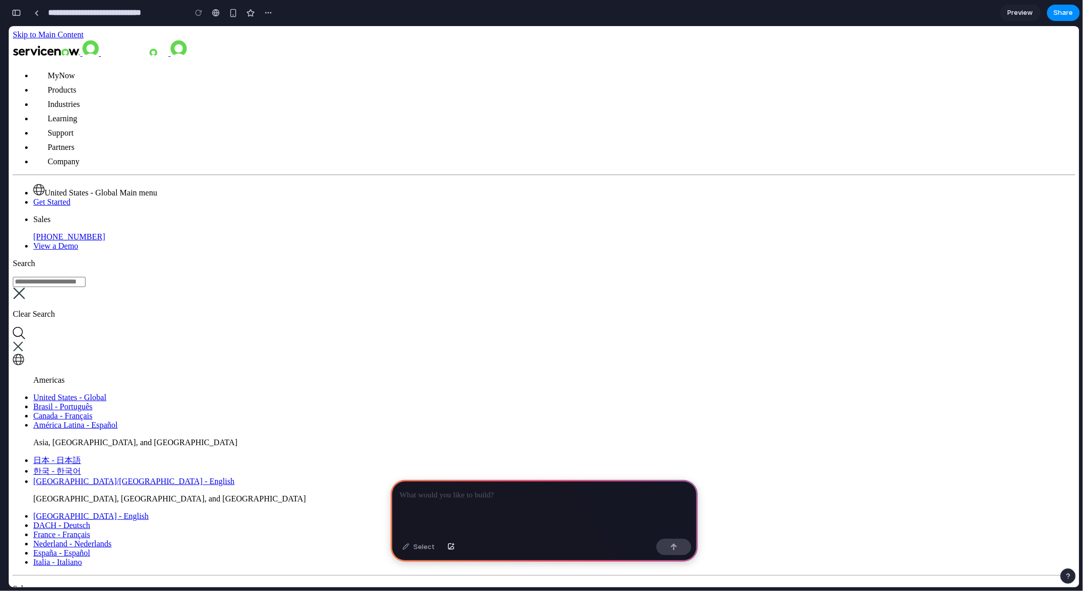
click at [533, 515] on div at bounding box center [544, 507] width 307 height 55
click at [565, 525] on div at bounding box center [544, 507] width 307 height 55
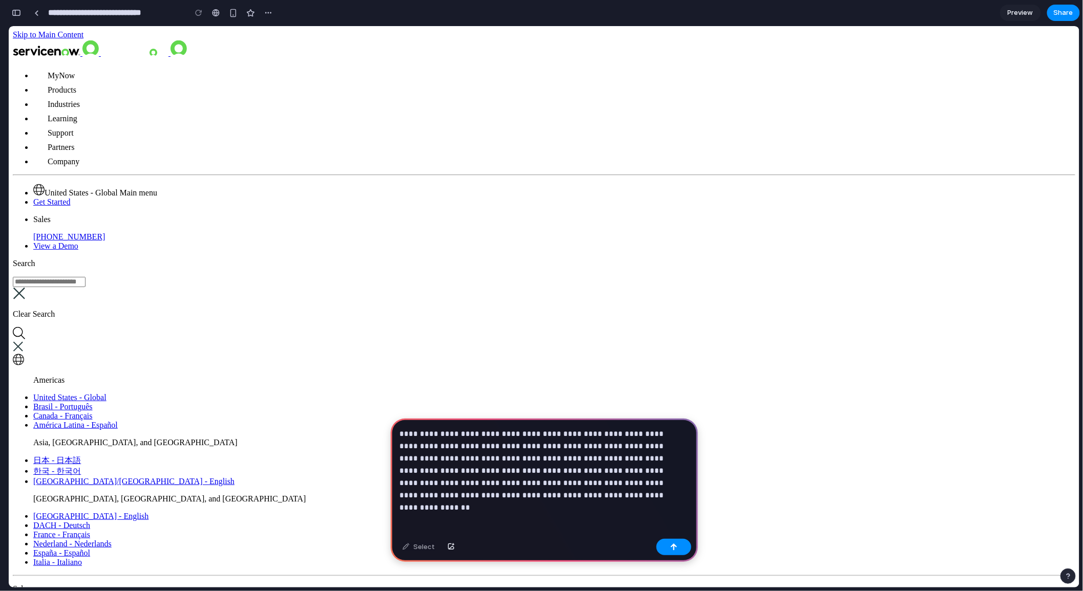
click at [563, 500] on div "**********" at bounding box center [544, 477] width 307 height 116
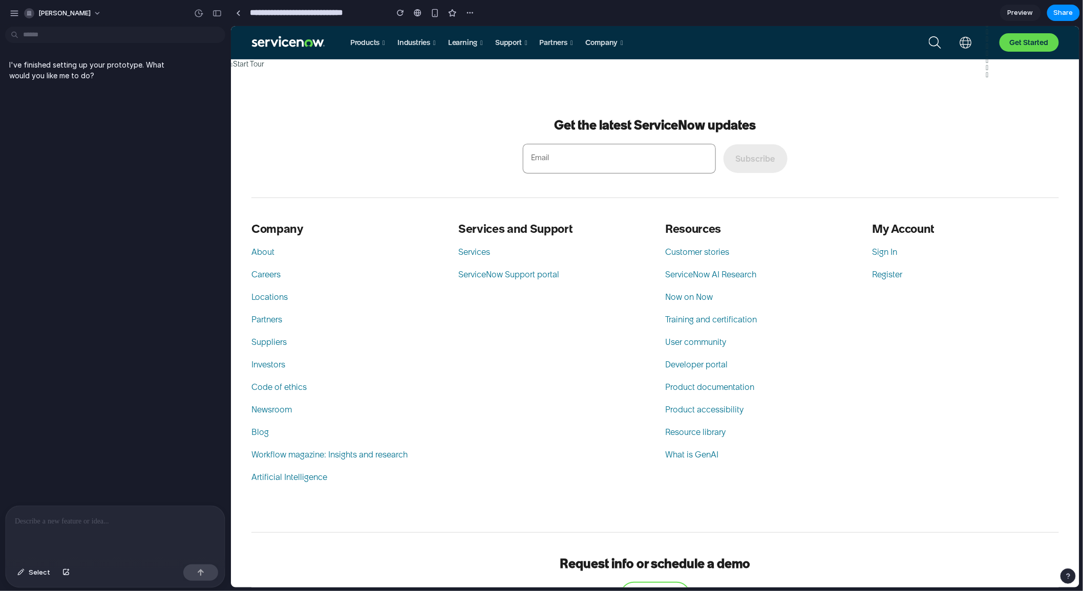
click at [142, 509] on div at bounding box center [115, 533] width 219 height 54
click at [25, 18] on button "danyal-rao" at bounding box center [63, 13] width 86 height 16
click at [31, 16] on div "Settings Invite members Change theme Sign out" at bounding box center [541, 295] width 1083 height 591
click at [147, 528] on div at bounding box center [115, 533] width 219 height 54
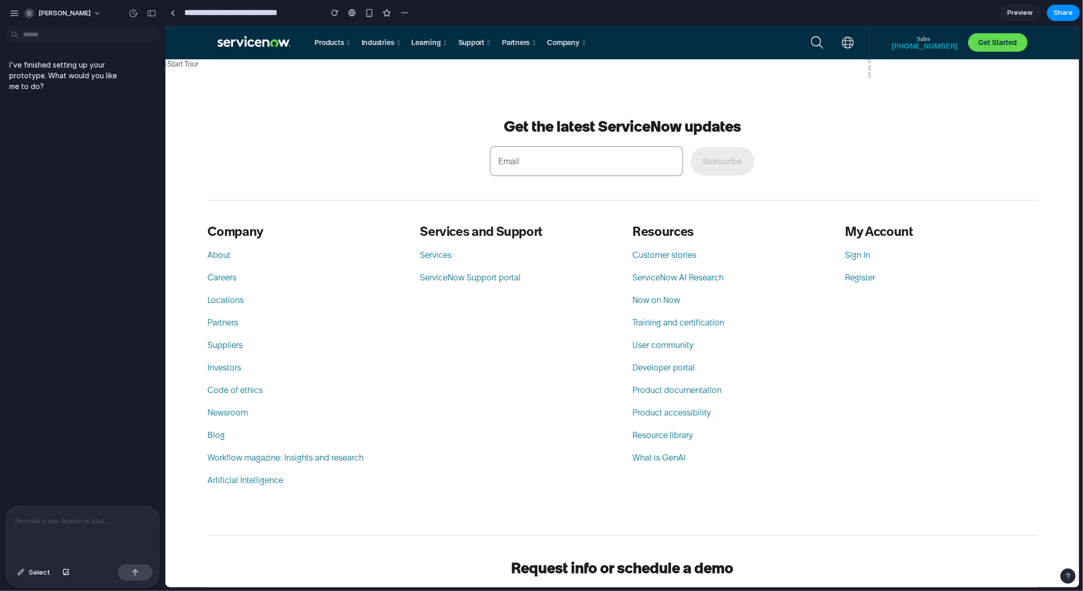
drag, startPoint x: 228, startPoint y: 525, endPoint x: 88, endPoint y: 342, distance: 230.3
click at [432, 254] on link "Services" at bounding box center [514, 254] width 188 height 12
click at [438, 283] on link "ServiceNow Support portal" at bounding box center [514, 277] width 188 height 12
click at [269, 41] on img at bounding box center [254, 41] width 74 height 13
click at [349, 46] on li "Products" at bounding box center [331, 42] width 35 height 33
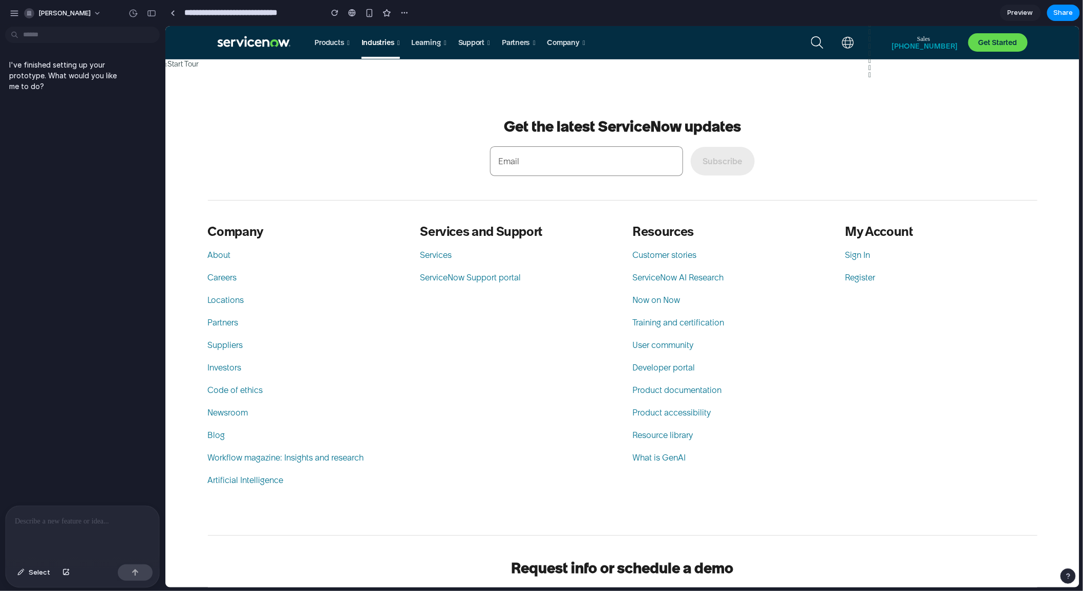
click at [391, 51] on li "Industries" at bounding box center [380, 42] width 38 height 33
click at [446, 49] on li "Learning" at bounding box center [428, 42] width 35 height 33
click at [510, 49] on li "Partners" at bounding box center [517, 42] width 33 height 33
click at [596, 55] on ul "MyNow Products Industries Learning Support Partners Company" at bounding box center [454, 42] width 285 height 33
drag, startPoint x: 110, startPoint y: 536, endPoint x: 101, endPoint y: 550, distance: 16.5
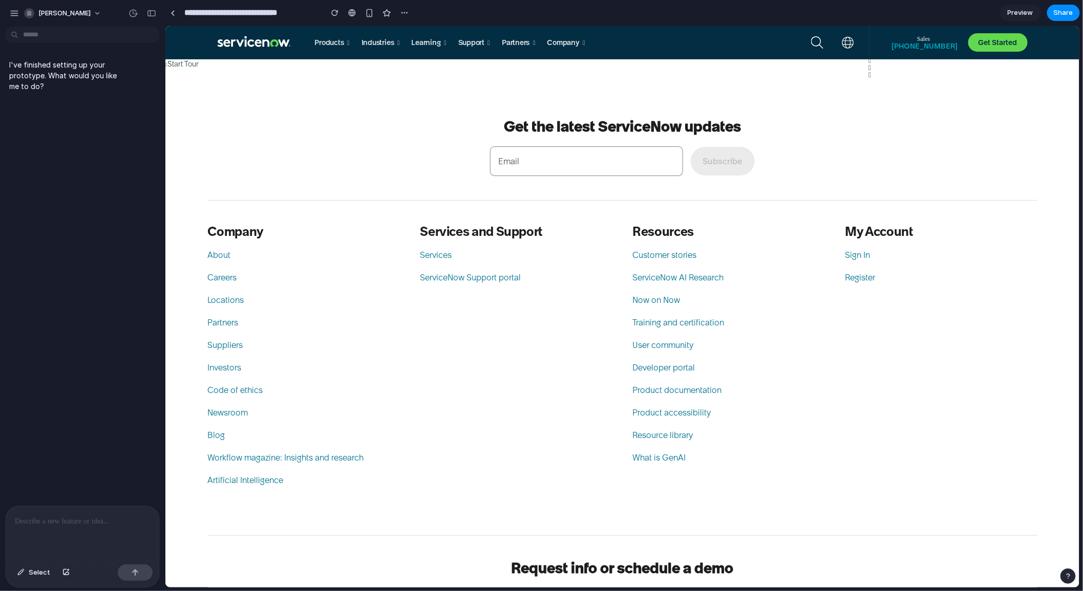
click at [108, 539] on div at bounding box center [83, 533] width 154 height 54
click at [68, 575] on button "button" at bounding box center [65, 573] width 17 height 16
click at [109, 523] on p at bounding box center [82, 521] width 135 height 12
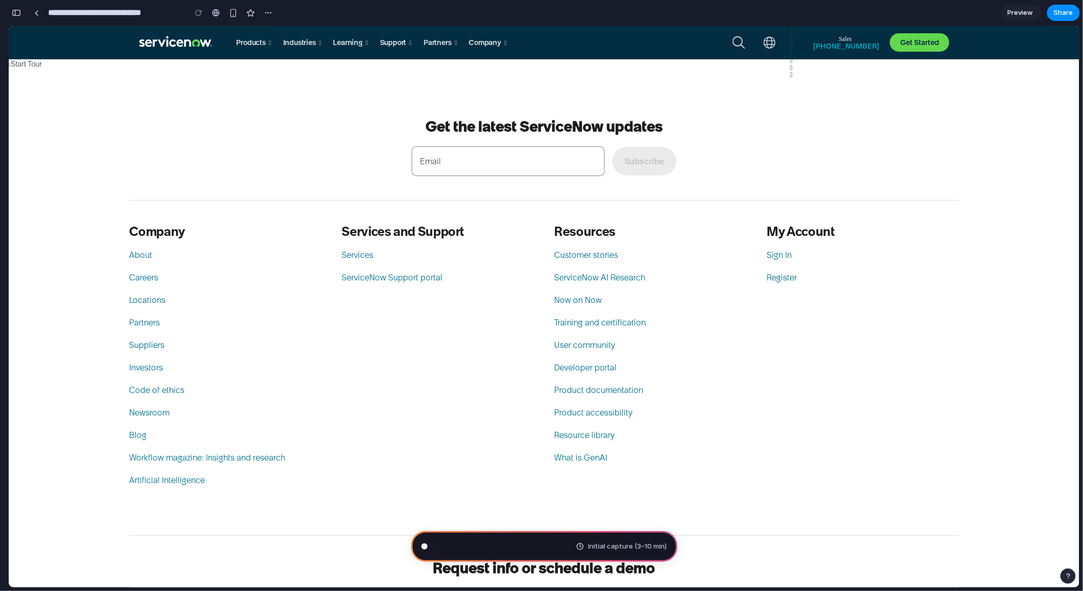
type input "**********"
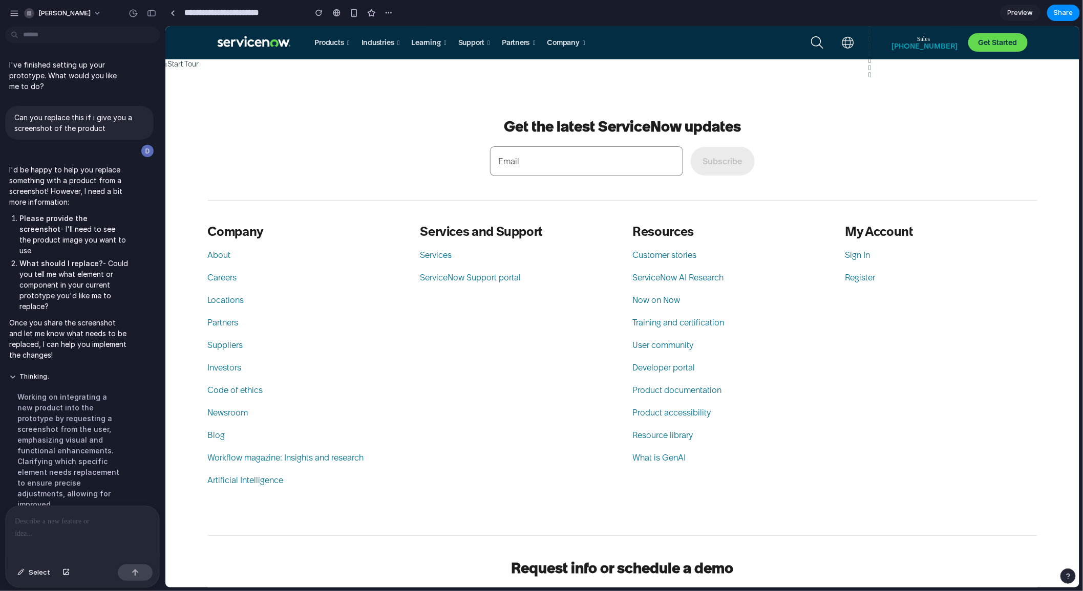
scroll to position [13, 0]
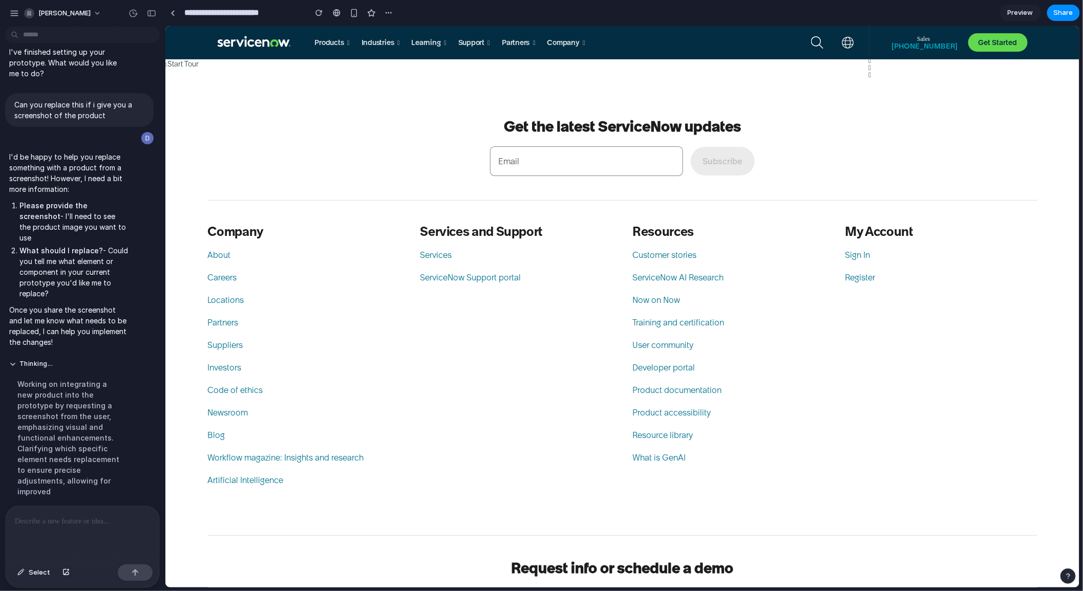
click at [64, 528] on div at bounding box center [83, 533] width 154 height 54
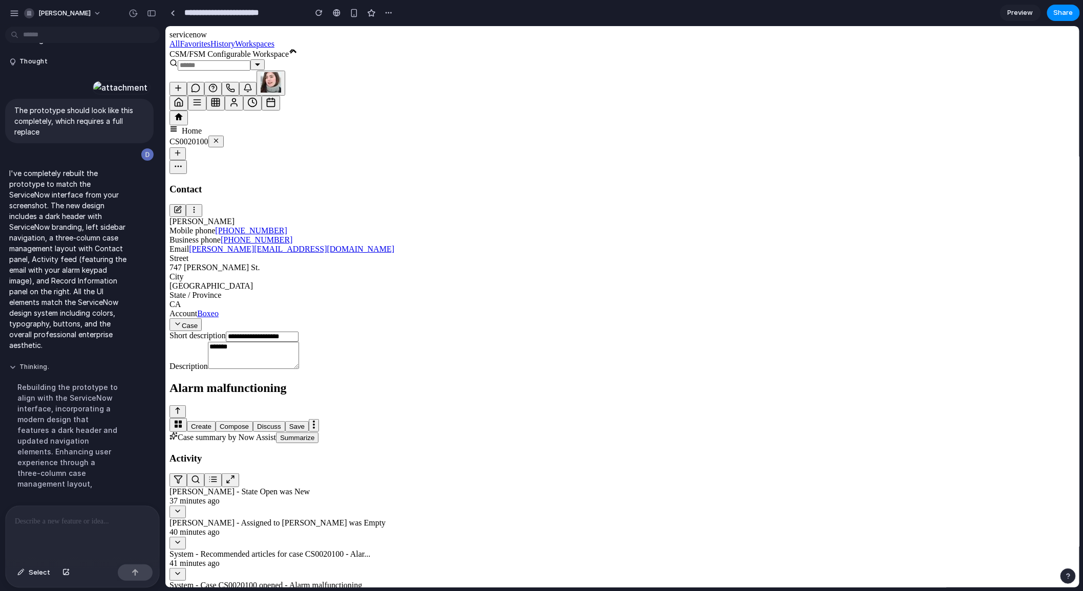
scroll to position [366, 0]
click at [120, 528] on div at bounding box center [83, 533] width 154 height 54
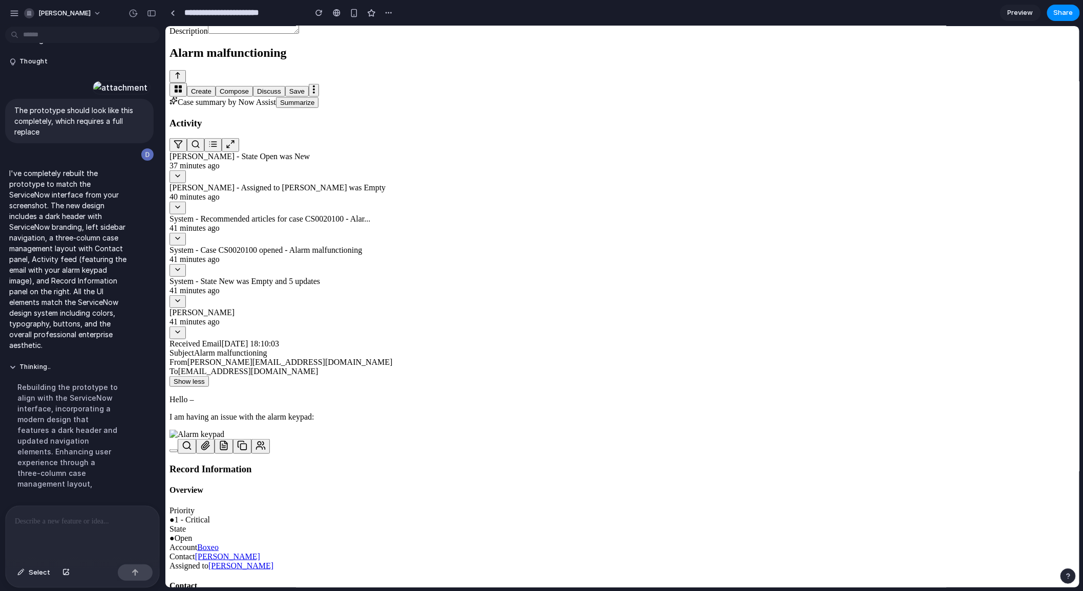
scroll to position [469, 0]
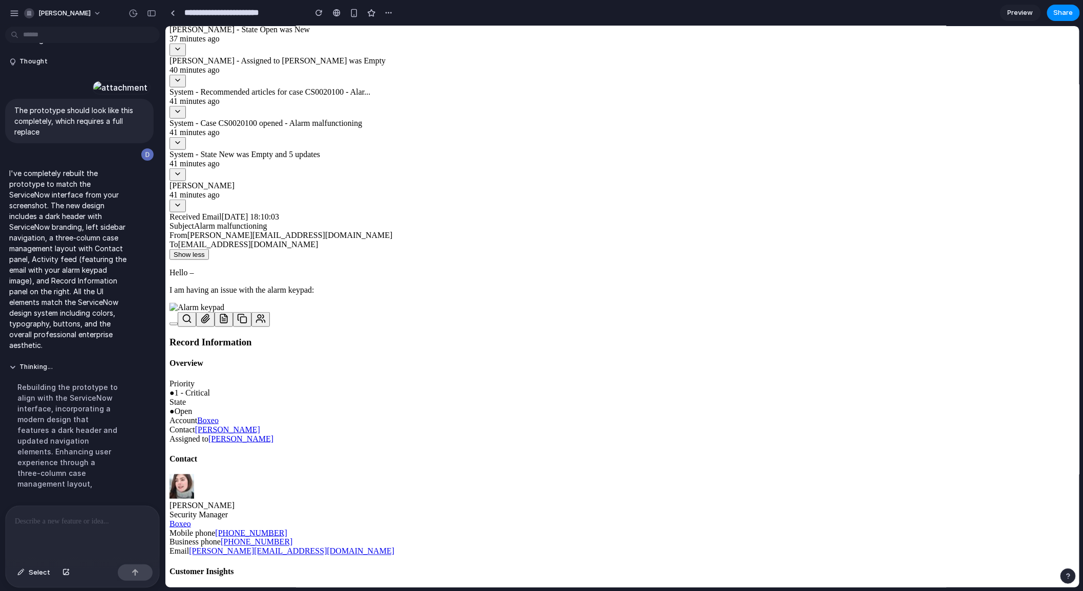
drag, startPoint x: 121, startPoint y: 523, endPoint x: 118, endPoint y: 518, distance: 5.3
click at [120, 523] on p at bounding box center [80, 521] width 131 height 12
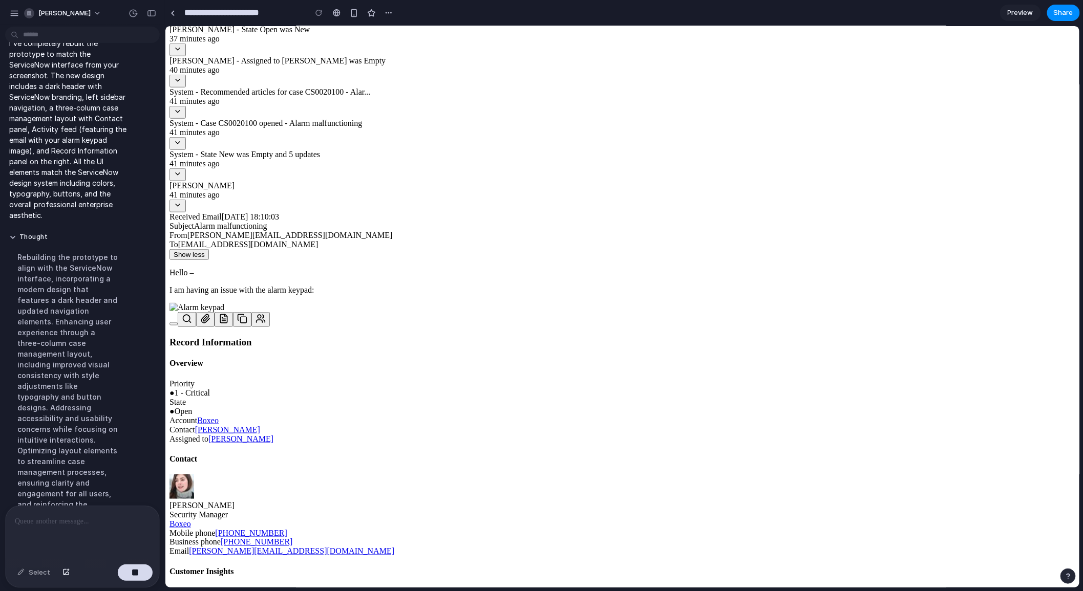
scroll to position [611, 0]
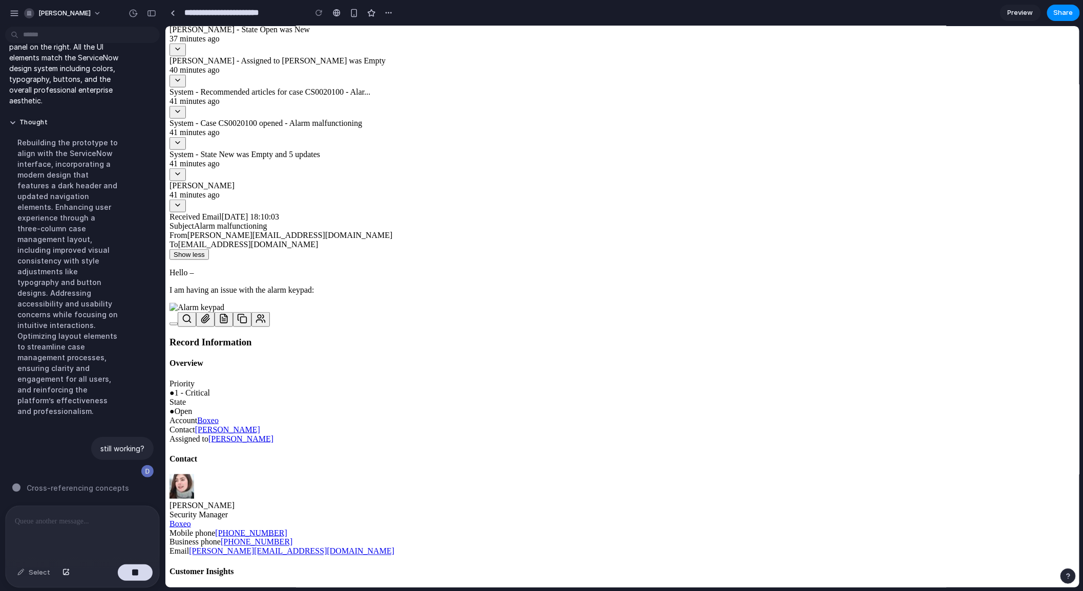
click at [73, 414] on div "Rebuilding the prototype to align with the ServiceNow interface, incorporating …" at bounding box center [68, 277] width 119 height 292
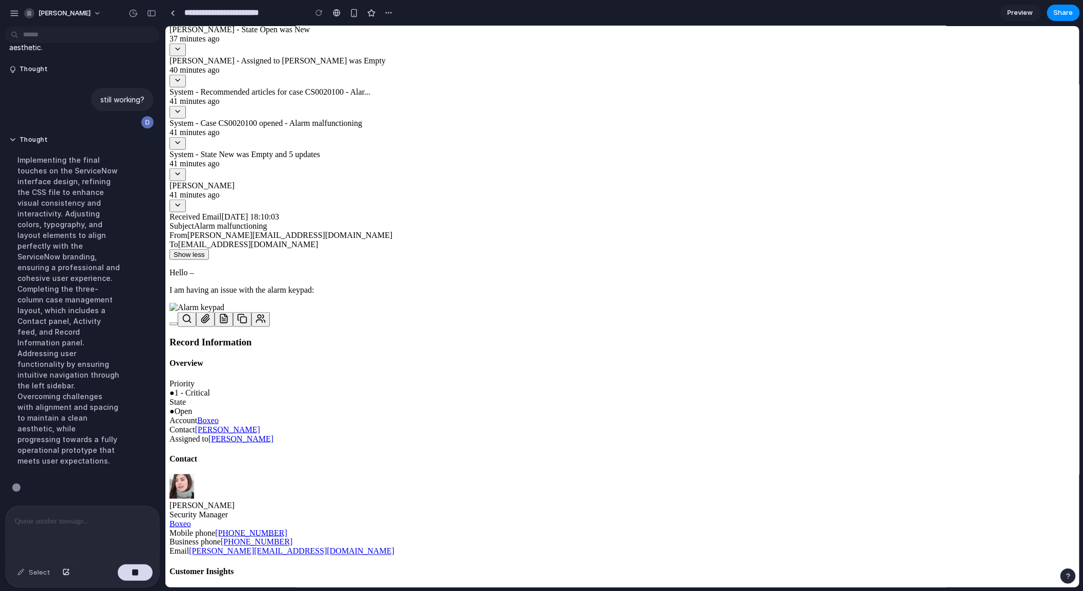
scroll to position [653, 0]
click at [9, 13] on button "button" at bounding box center [14, 13] width 15 height 15
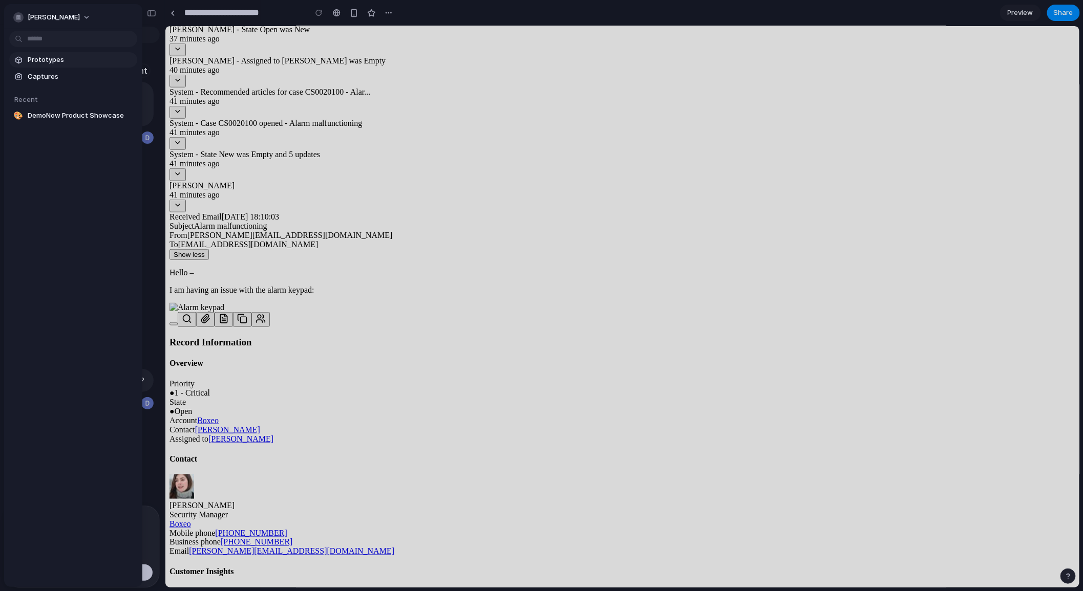
scroll to position [393, 0]
click at [47, 65] on link "Prototypes" at bounding box center [73, 59] width 128 height 15
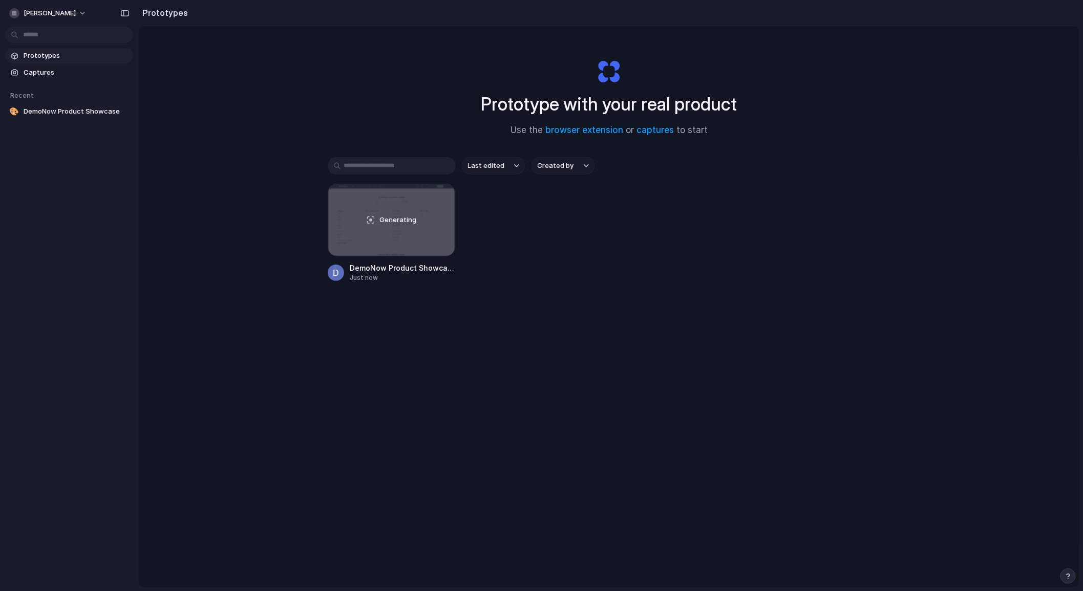
click at [162, 14] on h2 "Prototypes" at bounding box center [163, 13] width 50 height 12
click at [423, 160] on input "text" at bounding box center [392, 165] width 128 height 17
click at [72, 79] on link "Captures" at bounding box center [69, 72] width 128 height 15
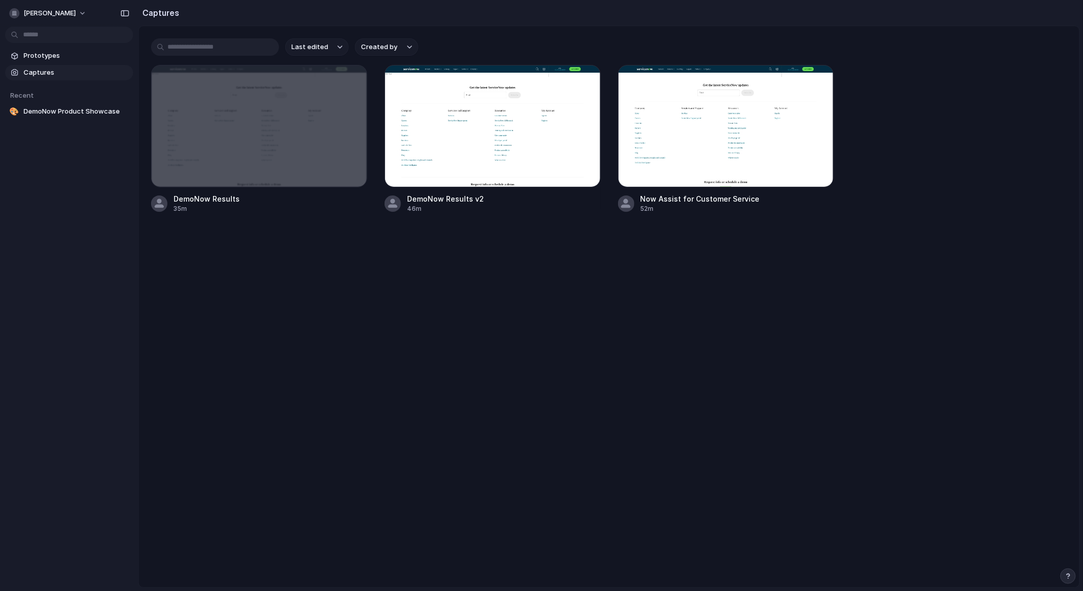
click at [245, 42] on input "text" at bounding box center [215, 46] width 128 height 17
click at [587, 84] on button "button" at bounding box center [585, 80] width 16 height 16
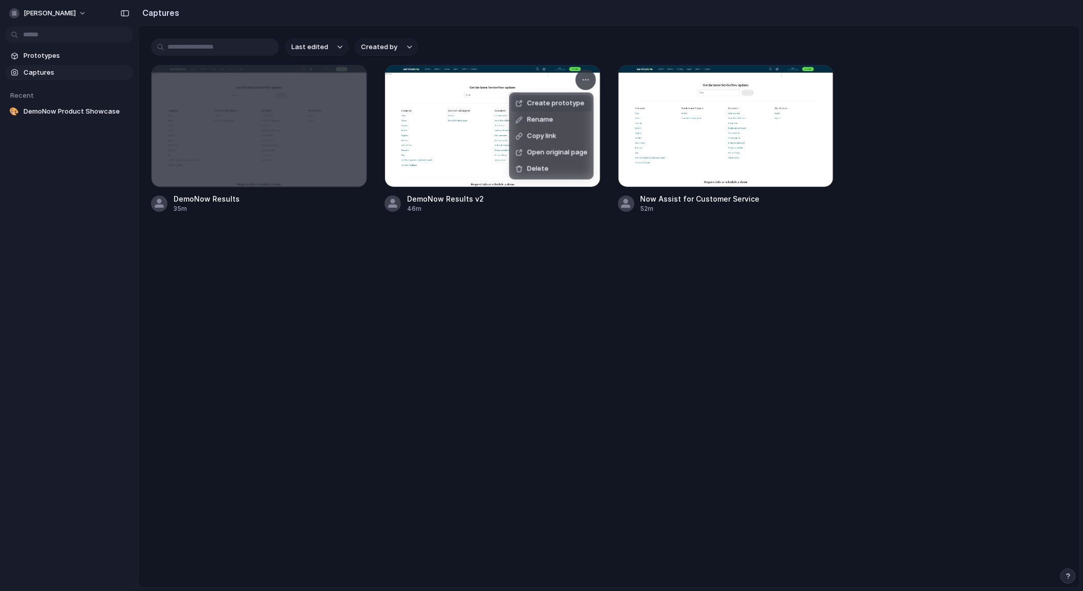
click at [441, 135] on div "Create prototype Rename Copy link Open original page Delete" at bounding box center [541, 295] width 1083 height 591
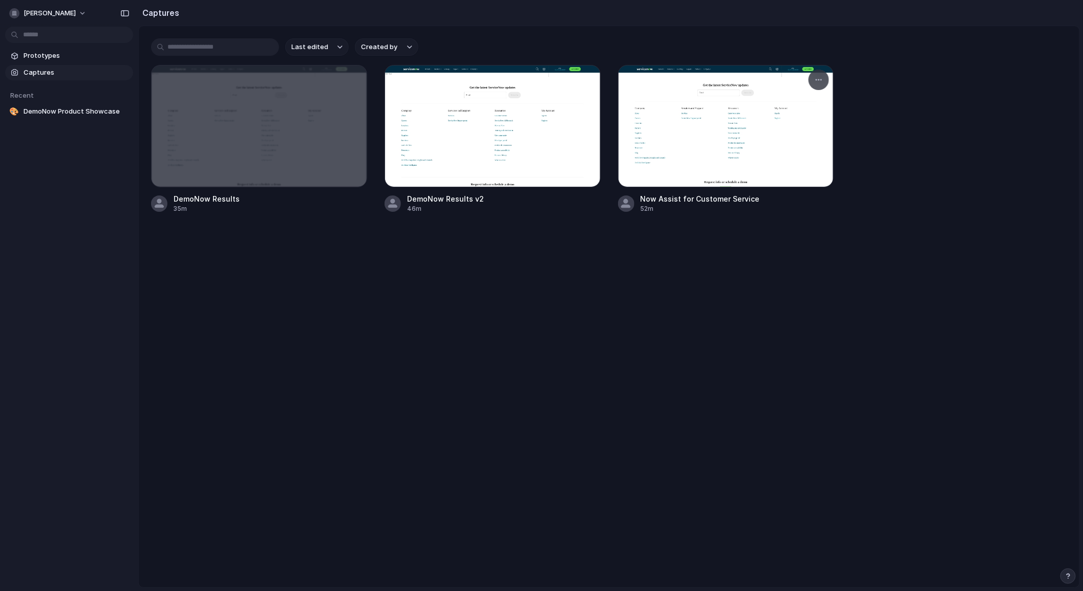
click at [718, 153] on div at bounding box center [726, 126] width 216 height 122
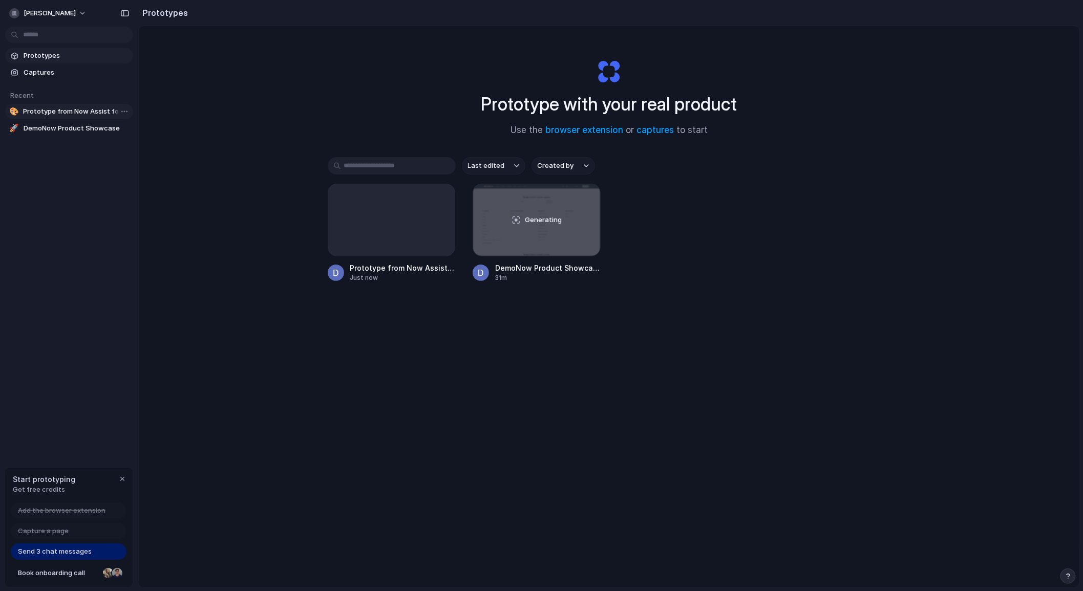
click at [71, 108] on span "Prototype from Now Assist for Customer Service" at bounding box center [76, 111] width 106 height 10
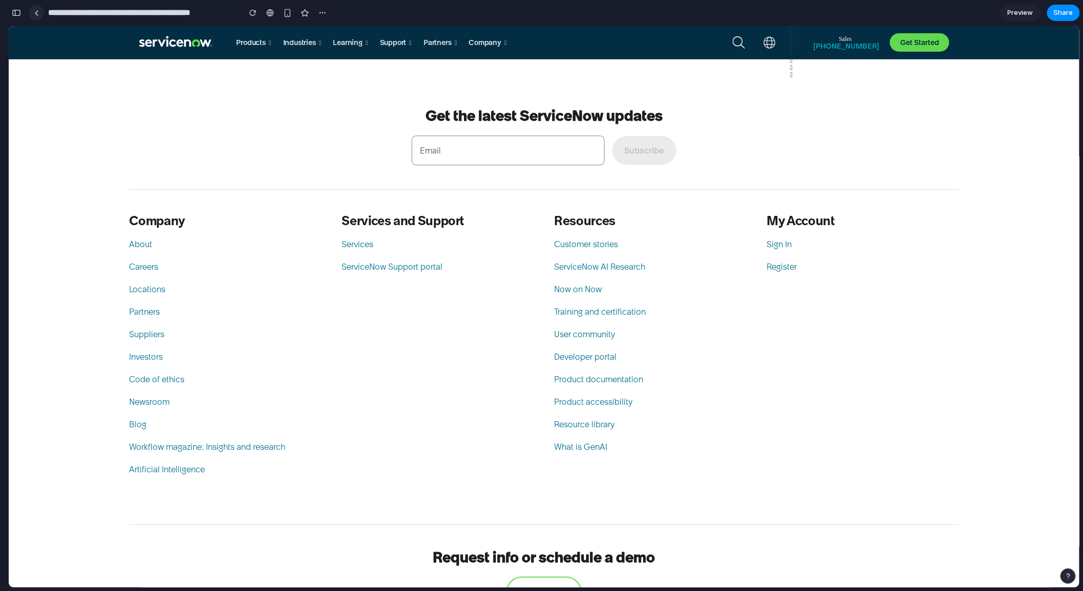
click at [40, 14] on link at bounding box center [36, 12] width 15 height 15
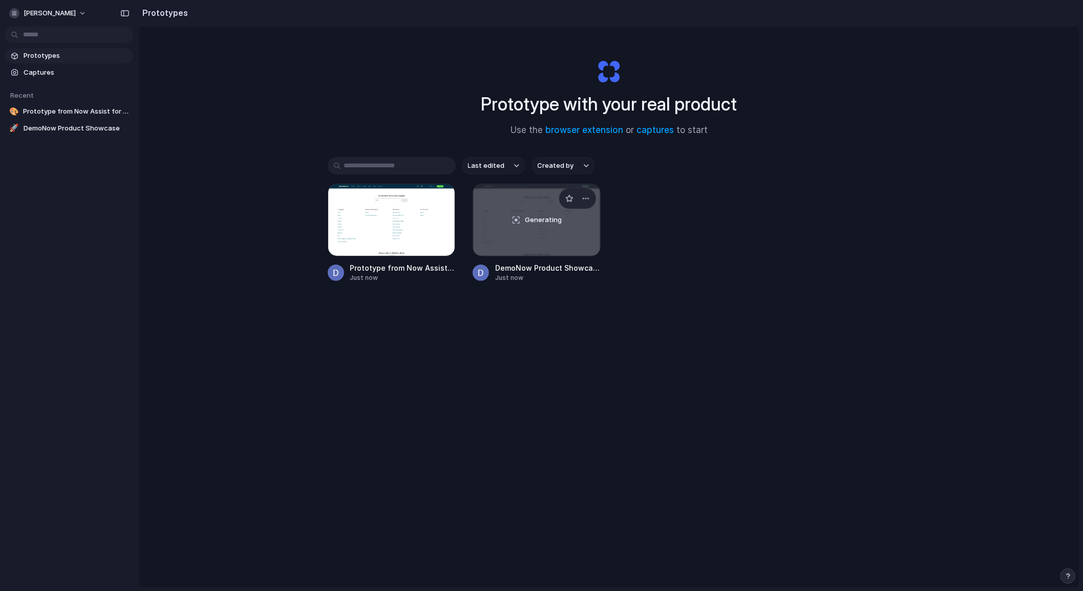
click at [538, 244] on div "Generating" at bounding box center [536, 220] width 127 height 72
